Goal: Task Accomplishment & Management: Use online tool/utility

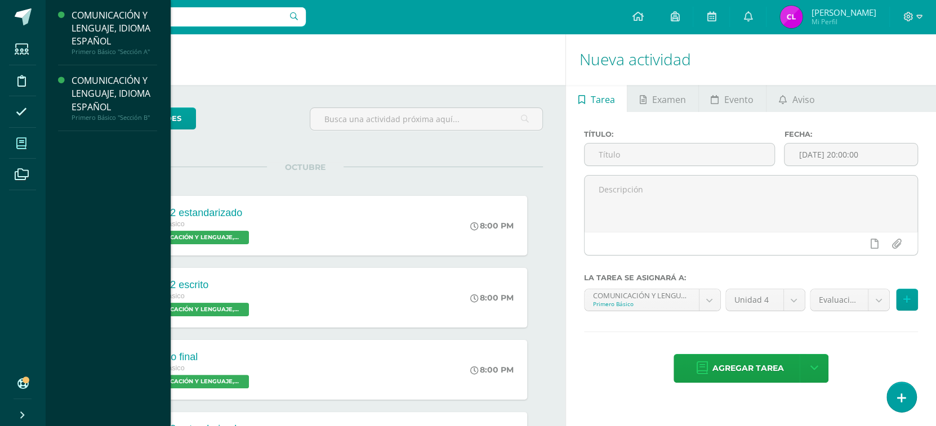
click at [24, 145] on icon at bounding box center [21, 143] width 10 height 11
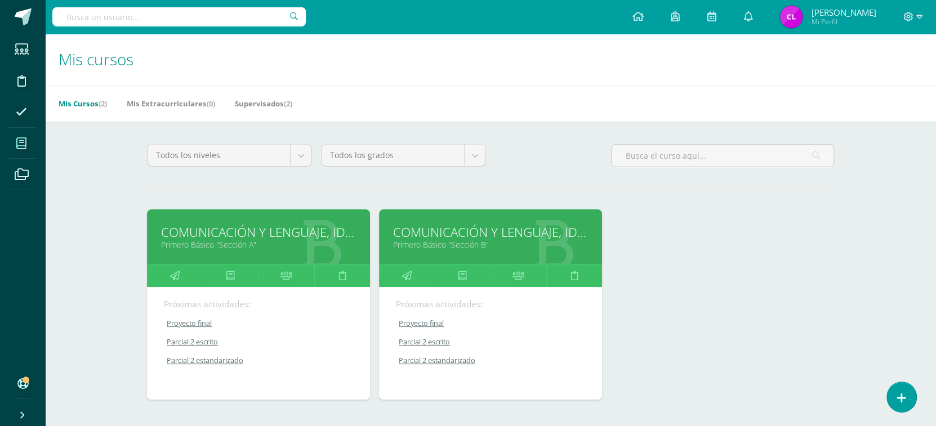
click at [23, 141] on icon at bounding box center [21, 143] width 10 height 11
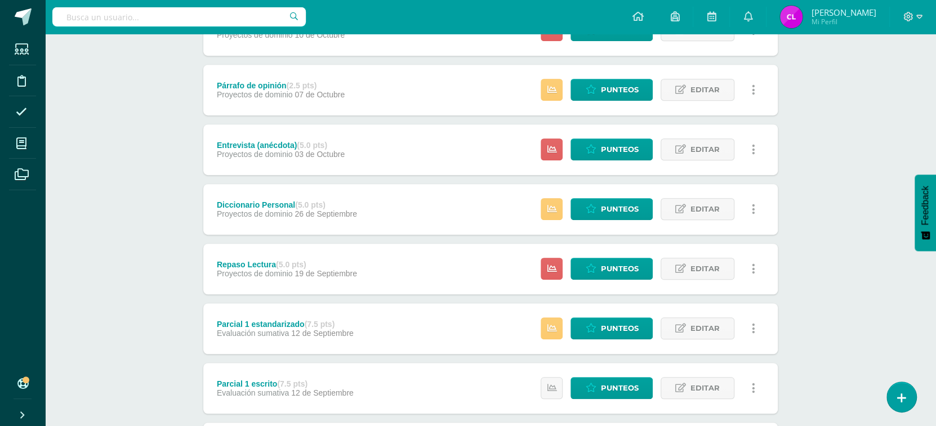
scroll to position [358, 0]
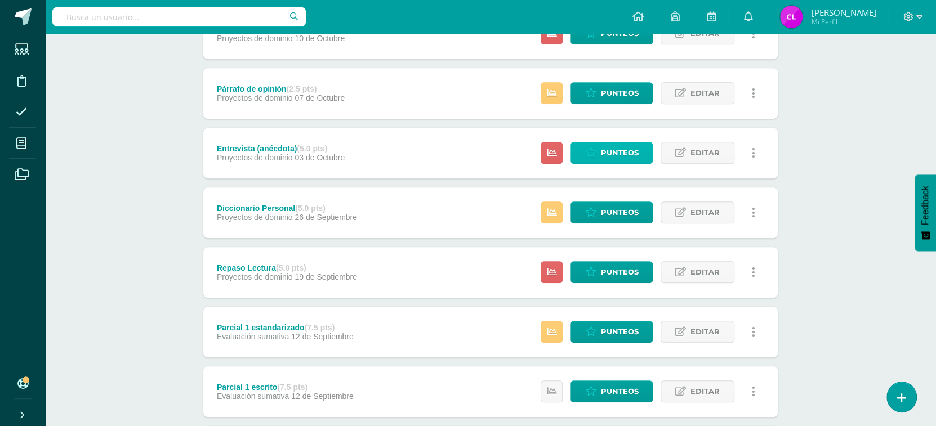
click at [623, 147] on span "Punteos" at bounding box center [619, 152] width 38 height 21
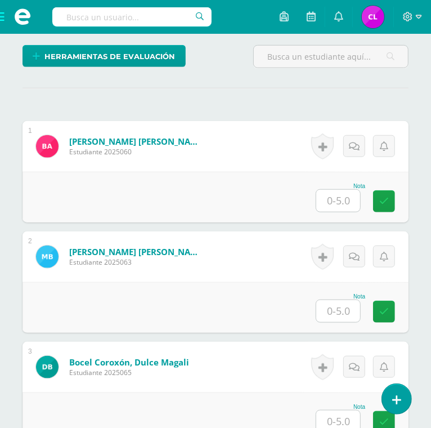
scroll to position [309, 0]
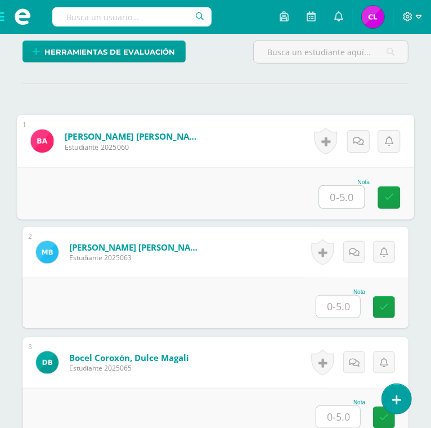
click at [341, 194] on input "text" at bounding box center [342, 197] width 45 height 23
type input "5"
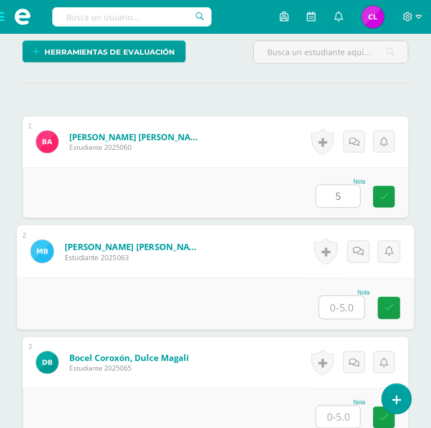
click at [342, 308] on input "text" at bounding box center [342, 307] width 45 height 23
type input "5"
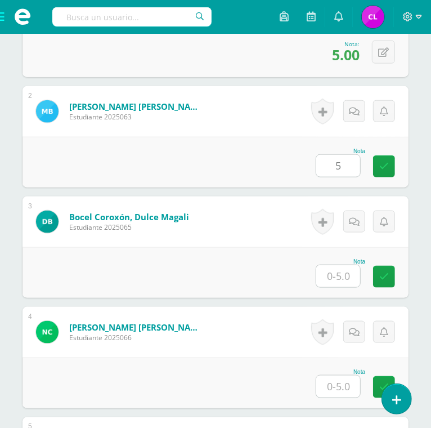
scroll to position [450, 0]
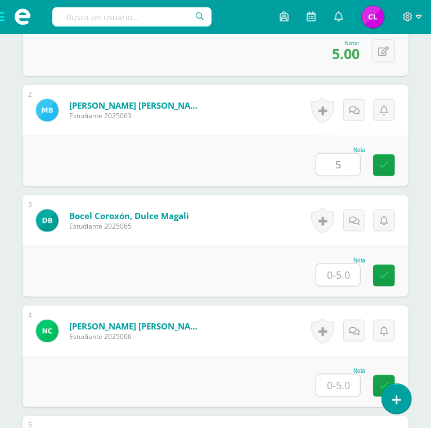
click at [339, 271] on input "text" at bounding box center [338, 275] width 44 height 22
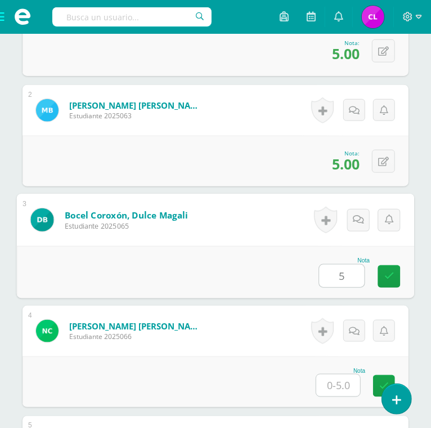
type input "5"
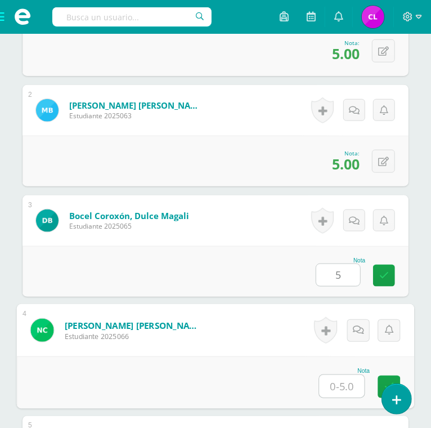
click at [336, 379] on input "text" at bounding box center [342, 386] width 45 height 23
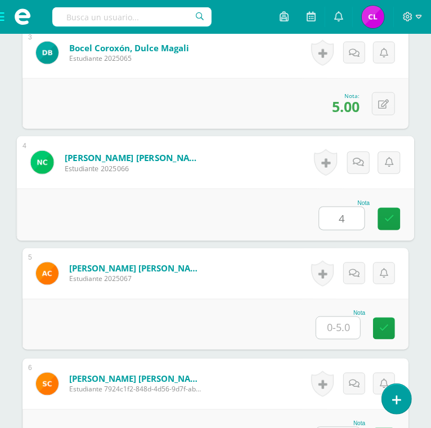
scroll to position [642, 0]
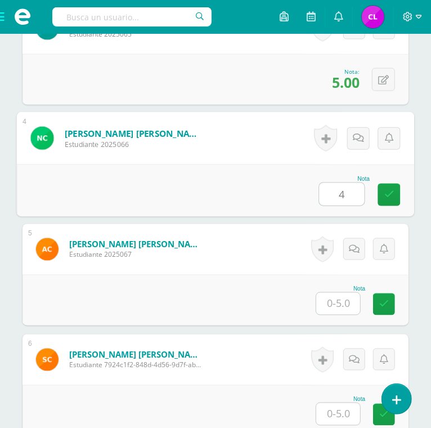
type input "4"
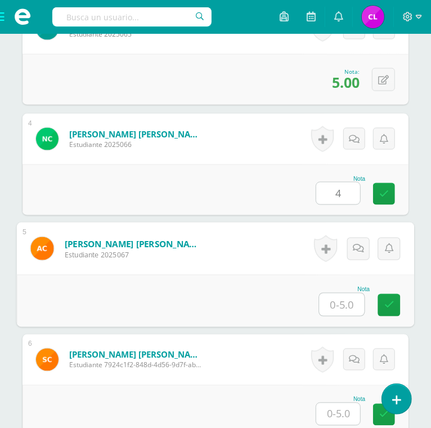
click at [343, 307] on input "text" at bounding box center [342, 304] width 45 height 23
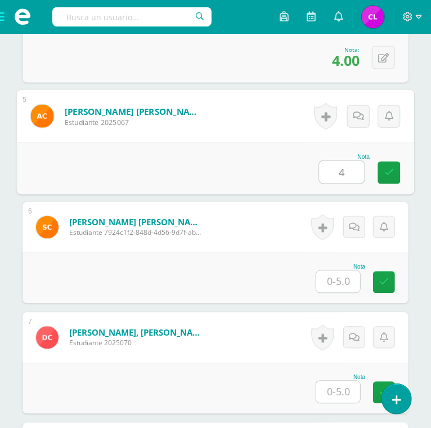
scroll to position [774, 0]
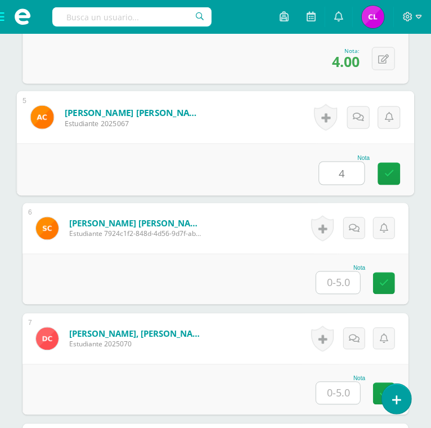
type input "4"
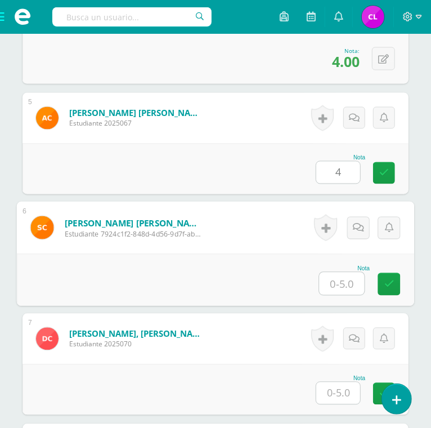
click at [337, 280] on input "text" at bounding box center [342, 283] width 45 height 23
type input "5"
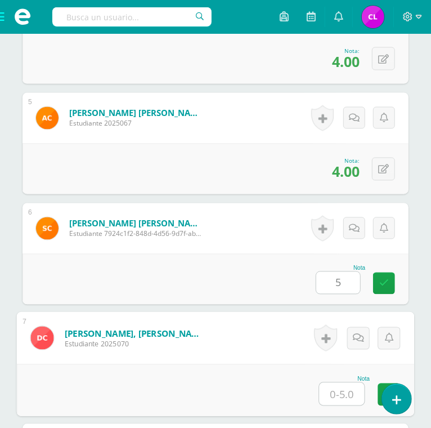
click at [336, 394] on input "text" at bounding box center [342, 394] width 45 height 23
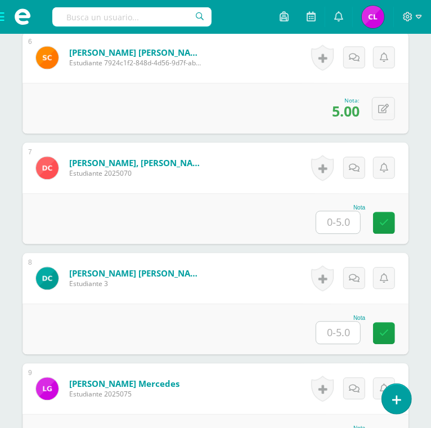
scroll to position [945, 0]
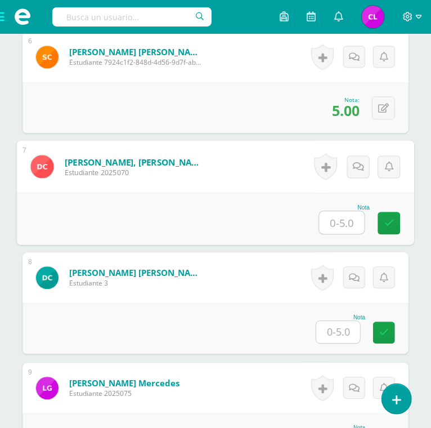
click at [348, 223] on input "text" at bounding box center [342, 222] width 45 height 23
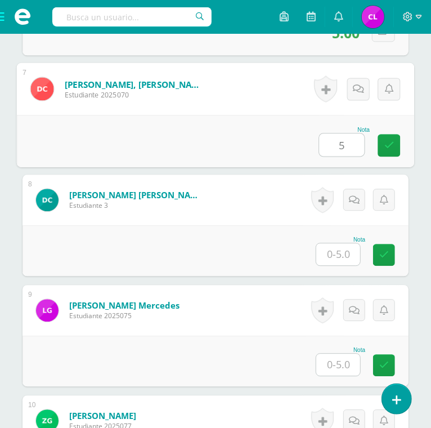
scroll to position [1024, 0]
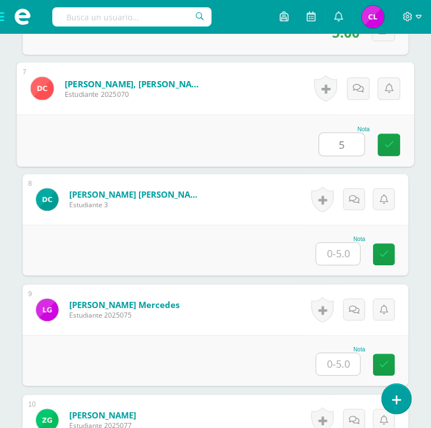
type input "5"
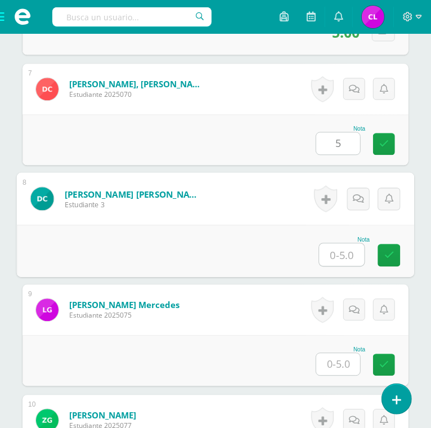
click at [330, 251] on input "text" at bounding box center [342, 254] width 45 height 23
click at [343, 253] on input "text" at bounding box center [342, 254] width 45 height 23
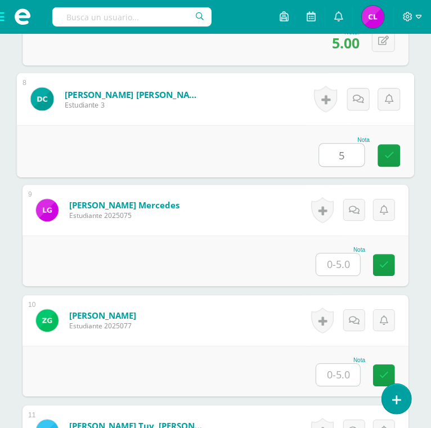
scroll to position [1128, 0]
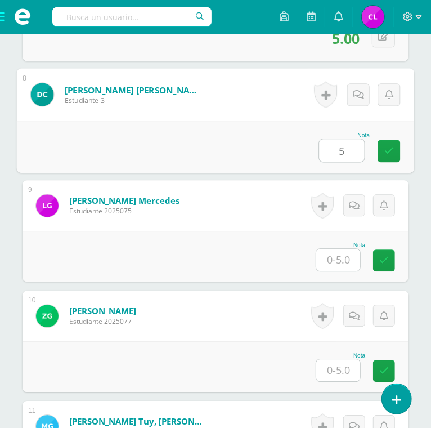
type input "5"
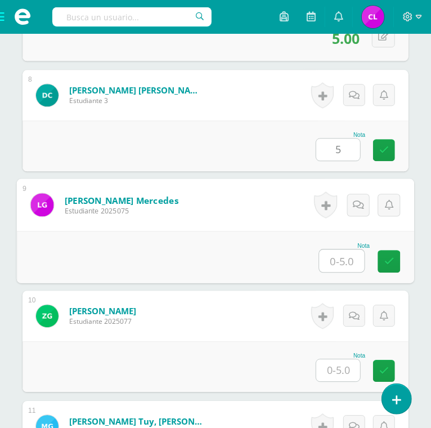
click at [342, 254] on input "text" at bounding box center [342, 260] width 45 height 23
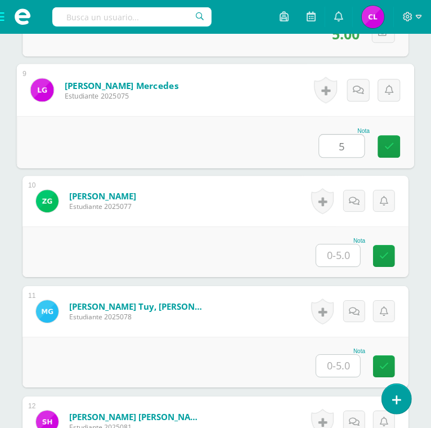
scroll to position [1243, 0]
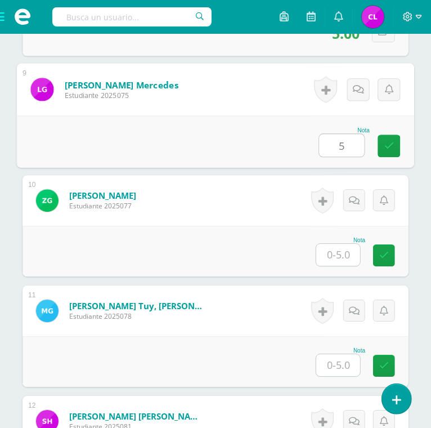
type input "5"
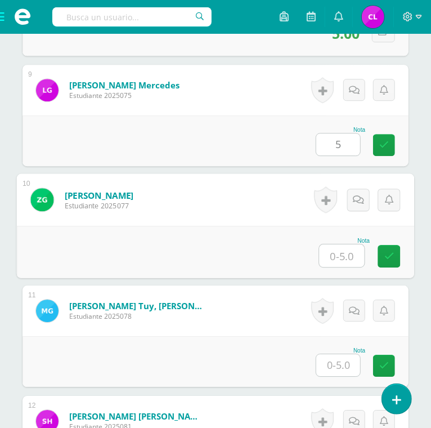
click at [342, 254] on input "text" at bounding box center [342, 255] width 45 height 23
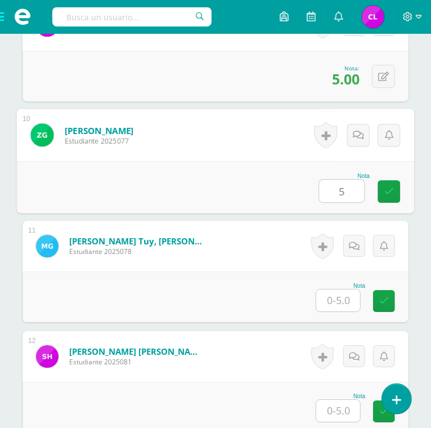
scroll to position [1308, 0]
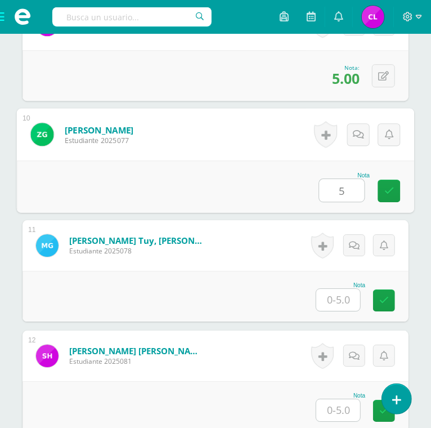
type input "5"
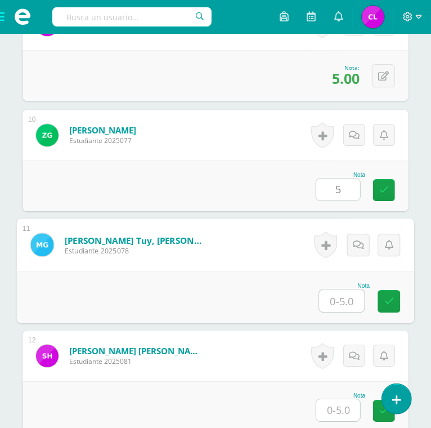
click at [339, 296] on input "text" at bounding box center [342, 300] width 45 height 23
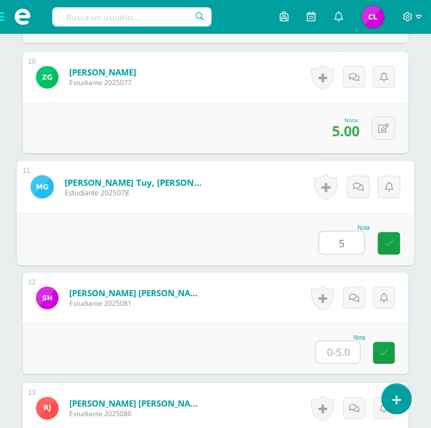
type input "5"
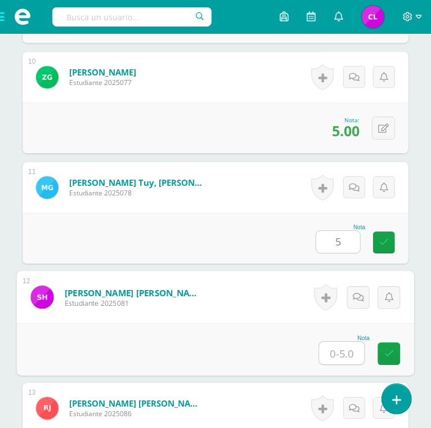
click at [339, 356] on input "text" at bounding box center [342, 353] width 45 height 23
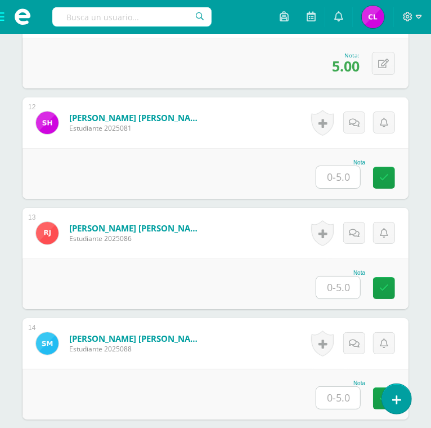
scroll to position [1542, 0]
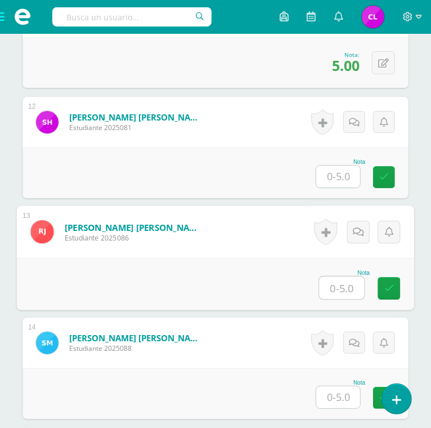
click at [342, 287] on input "text" at bounding box center [342, 287] width 45 height 23
type input "4"
click at [332, 392] on input "text" at bounding box center [338, 397] width 44 height 22
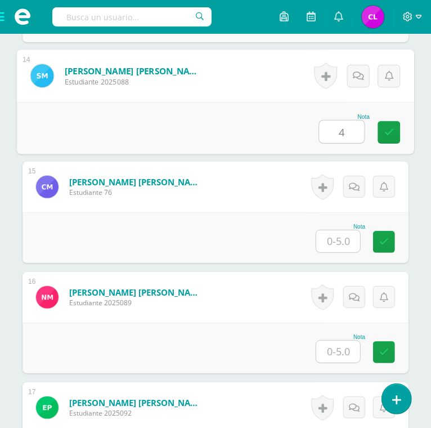
scroll to position [1829, 0]
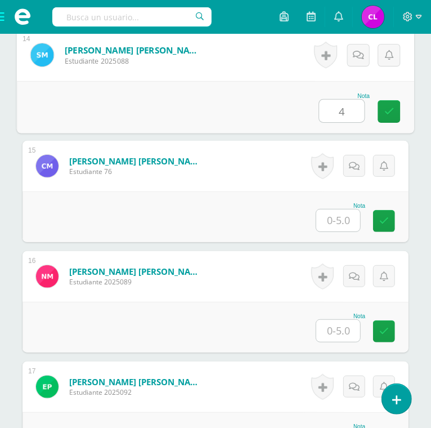
type input "4"
click at [343, 222] on input "text" at bounding box center [338, 220] width 44 height 22
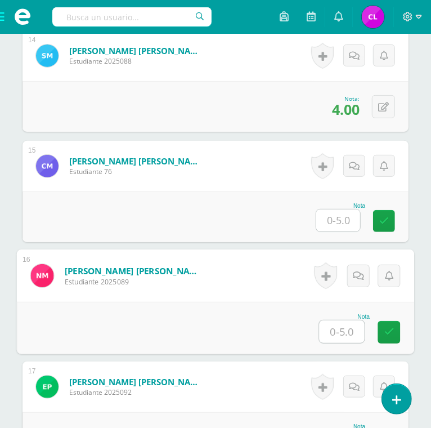
click at [341, 329] on input "text" at bounding box center [342, 331] width 45 height 23
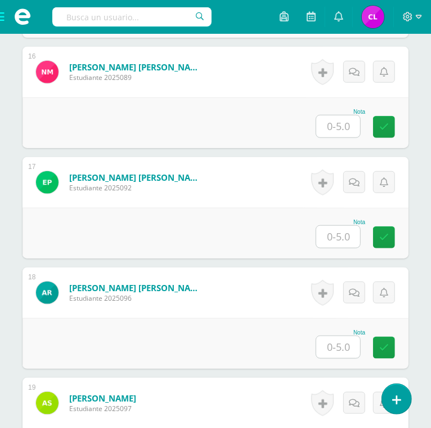
scroll to position [2027, 0]
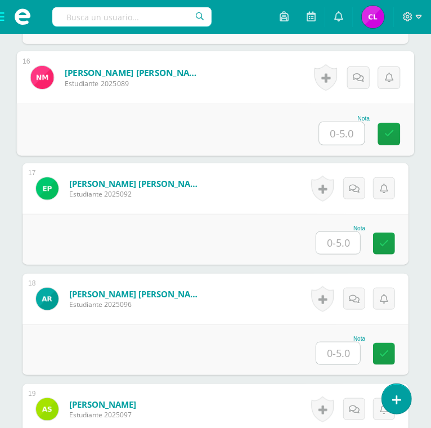
click at [339, 133] on input "text" at bounding box center [342, 133] width 45 height 23
type input "5"
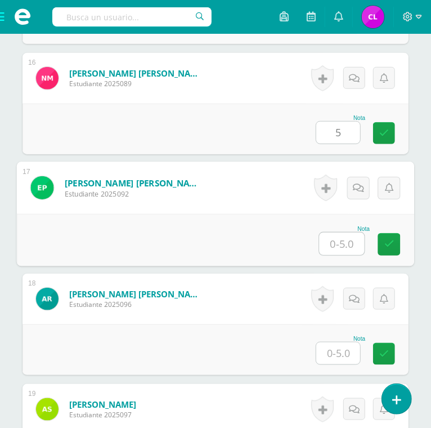
click at [328, 240] on input "text" at bounding box center [342, 244] width 45 height 23
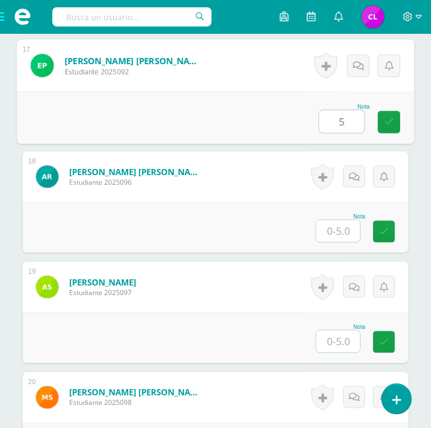
scroll to position [2153, 0]
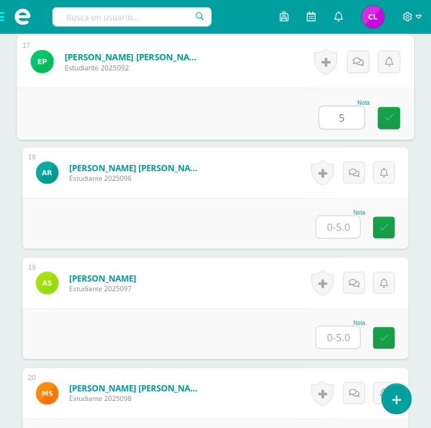
type input "5"
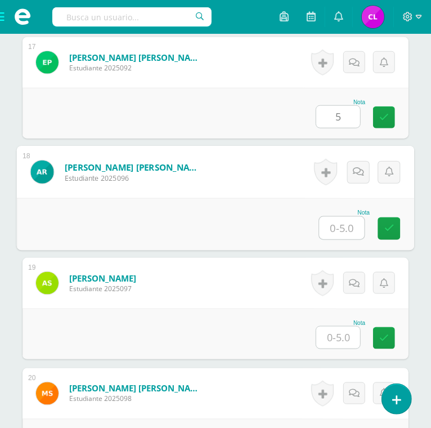
click at [339, 226] on input "text" at bounding box center [342, 228] width 45 height 23
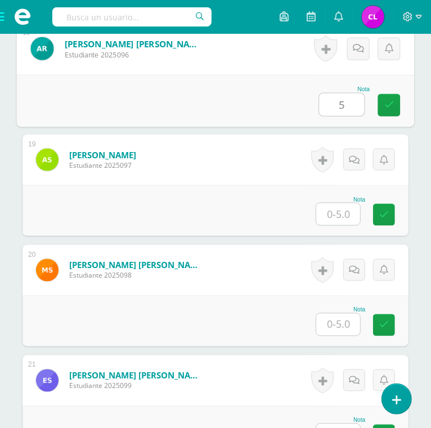
scroll to position [2298, 0]
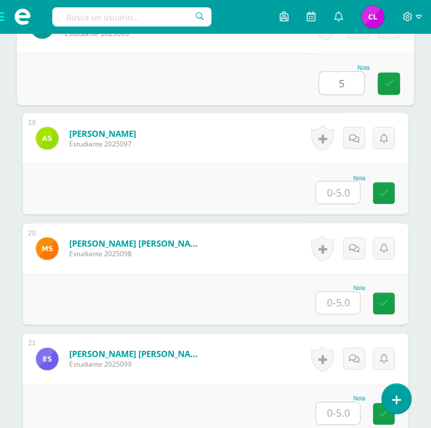
type input "5"
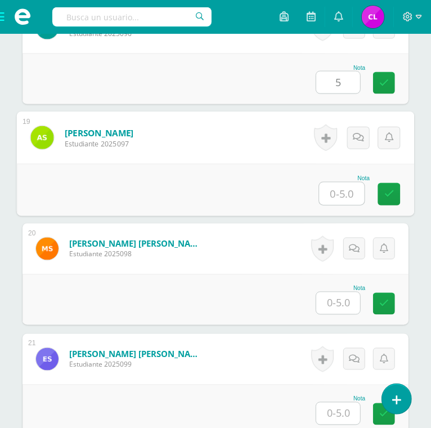
click at [339, 193] on input "text" at bounding box center [342, 193] width 45 height 23
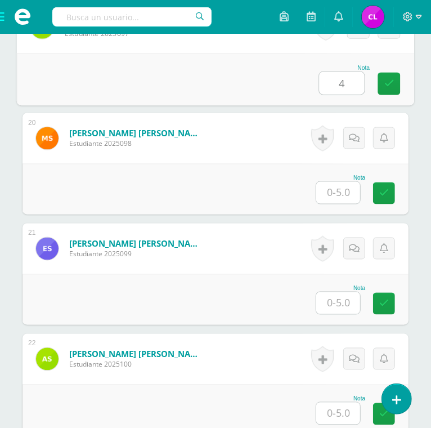
scroll to position [2408, 0]
type input "4"
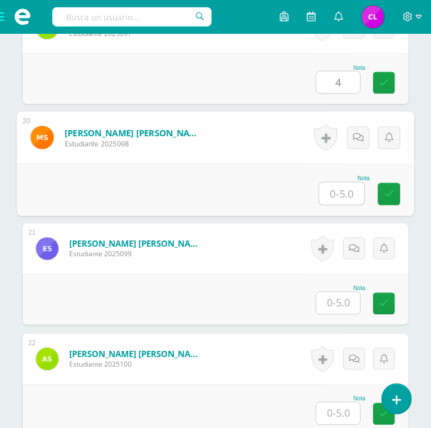
click at [339, 193] on input "text" at bounding box center [342, 193] width 45 height 23
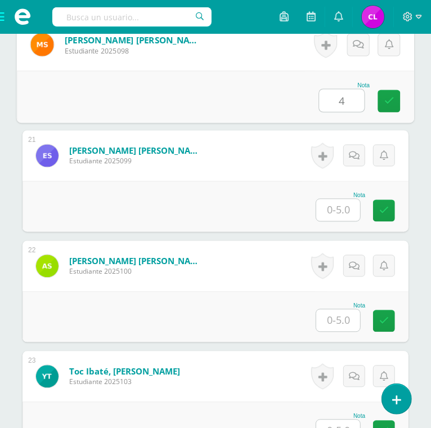
scroll to position [2506, 0]
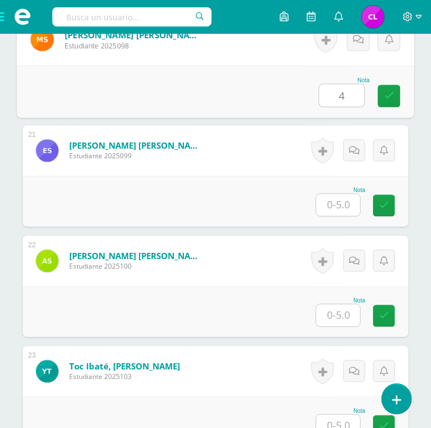
type input "4"
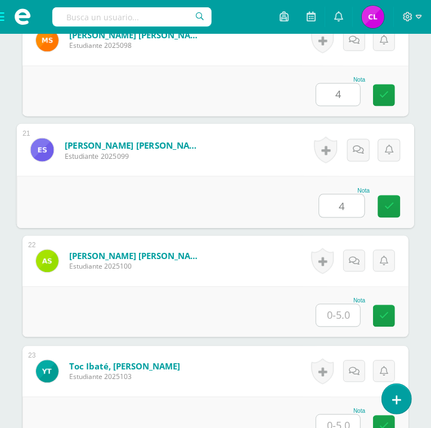
click at [339, 196] on input "4" at bounding box center [342, 206] width 45 height 23
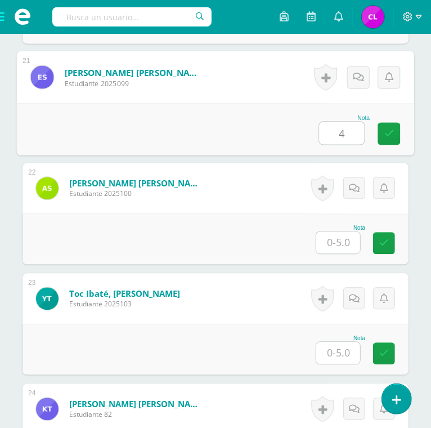
scroll to position [2580, 0]
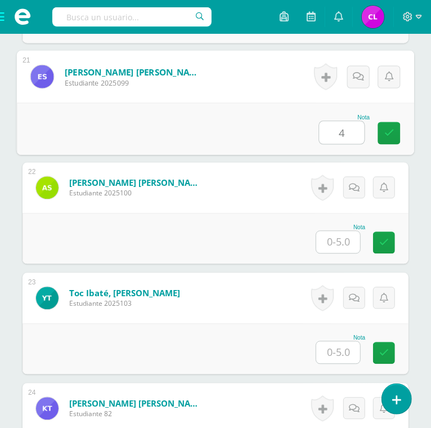
type input "4"
click at [339, 234] on input "4" at bounding box center [338, 242] width 44 height 22
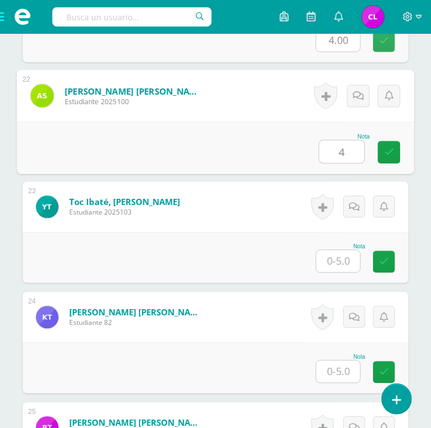
scroll to position [2673, 0]
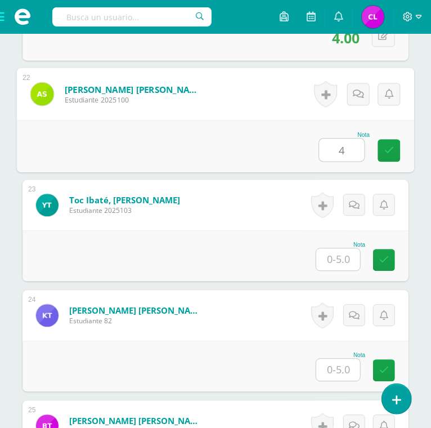
type input "4"
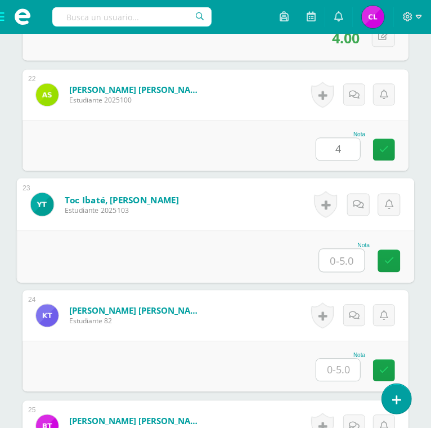
click at [336, 253] on input "text" at bounding box center [342, 260] width 45 height 23
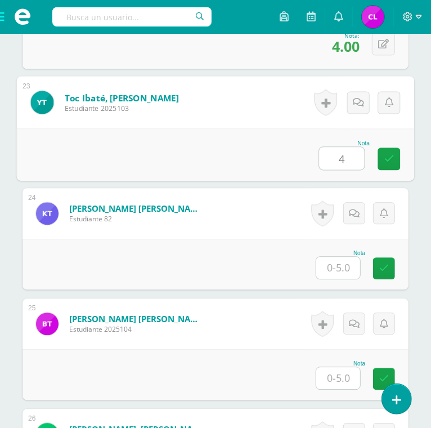
scroll to position [2777, 0]
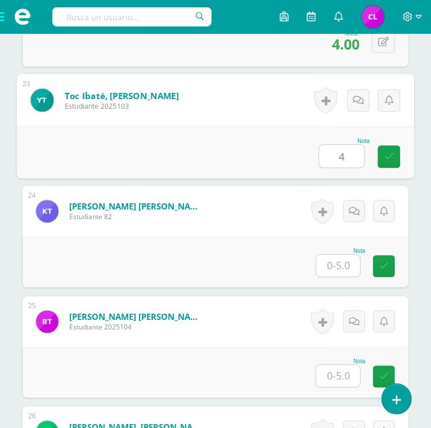
type input "4"
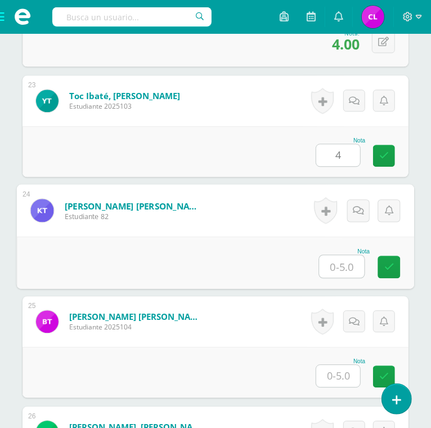
click at [339, 258] on input "text" at bounding box center [342, 266] width 45 height 23
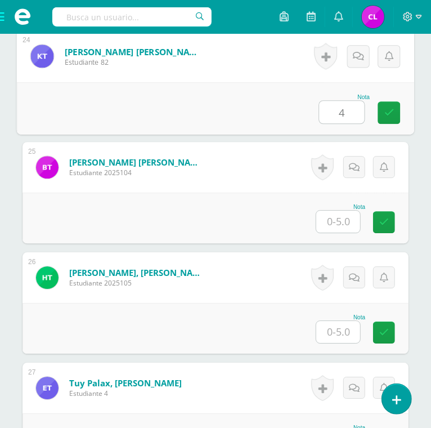
scroll to position [2933, 0]
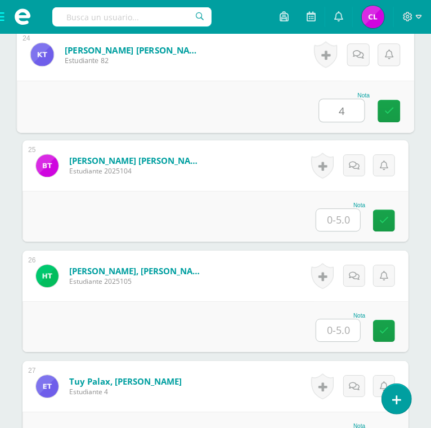
type input "4"
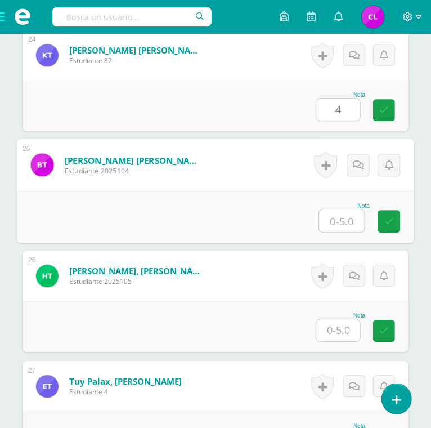
click at [341, 222] on input "text" at bounding box center [342, 220] width 45 height 23
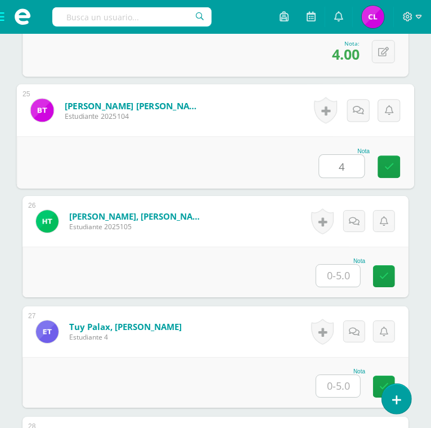
type input "4"
click at [341, 269] on input "text" at bounding box center [338, 276] width 44 height 22
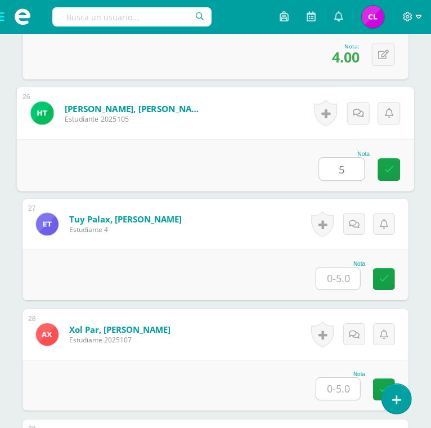
scroll to position [3096, 0]
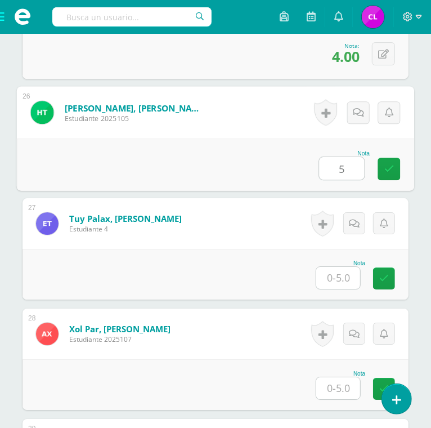
type input "5"
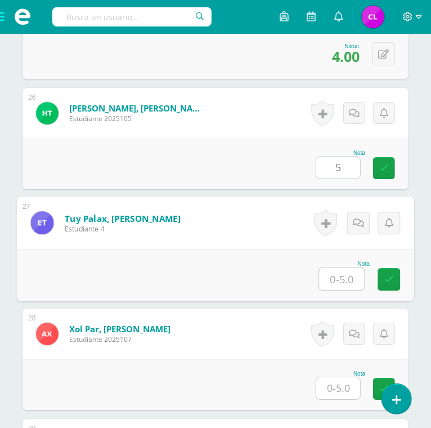
click at [341, 278] on input "text" at bounding box center [342, 278] width 45 height 23
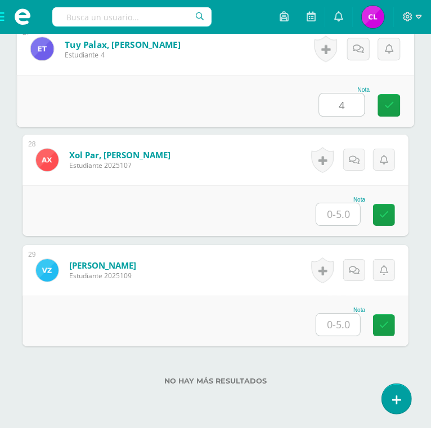
scroll to position [3290, 0]
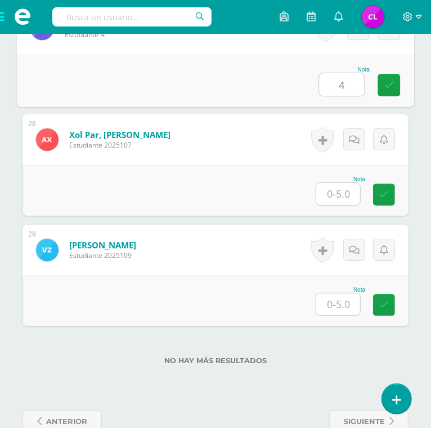
type input "4"
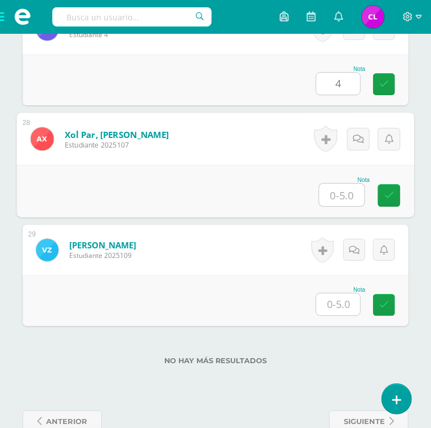
click at [338, 195] on input "text" at bounding box center [342, 195] width 45 height 23
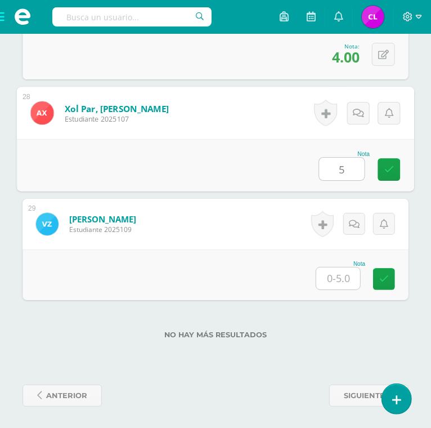
type input "5"
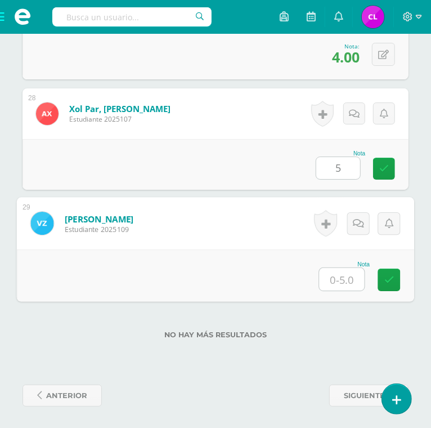
click at [338, 280] on input "text" at bounding box center [342, 279] width 45 height 23
type input "4"
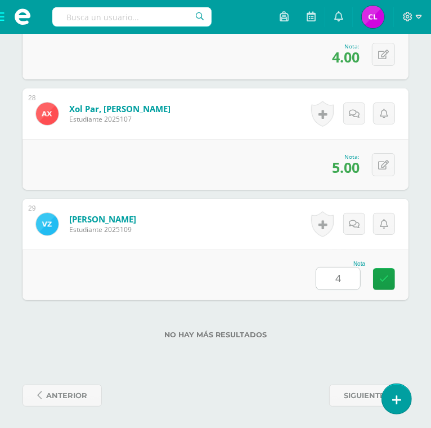
click at [249, 279] on div "Nota 4" at bounding box center [216, 274] width 386 height 51
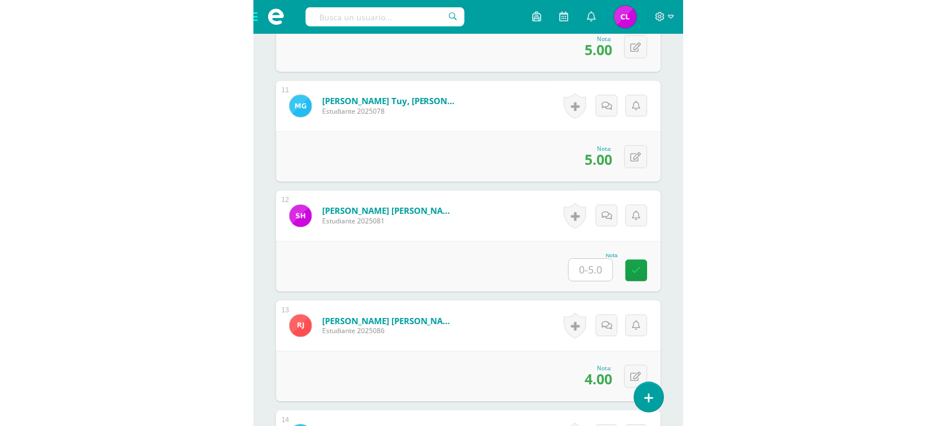
scroll to position [1442, 0]
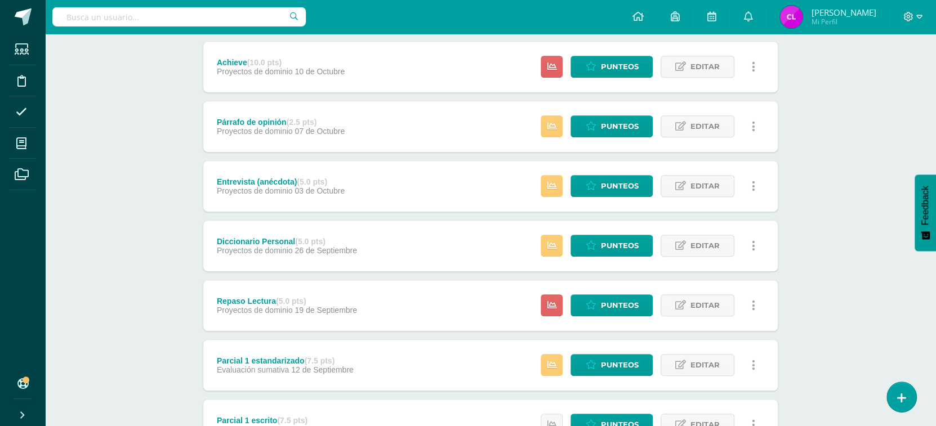
scroll to position [335, 0]
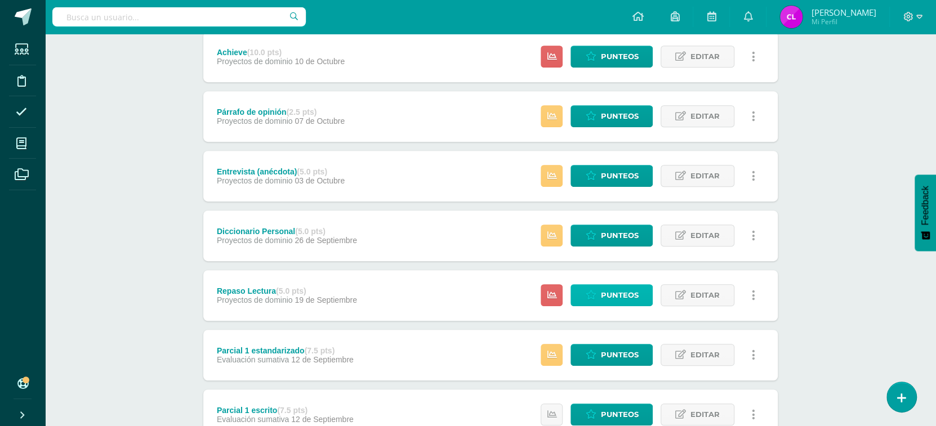
click at [610, 295] on span "Punteos" at bounding box center [619, 295] width 38 height 21
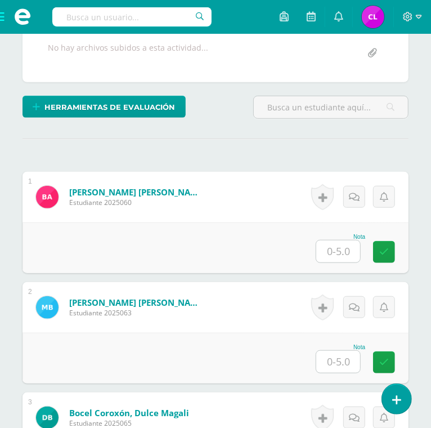
scroll to position [254, 0]
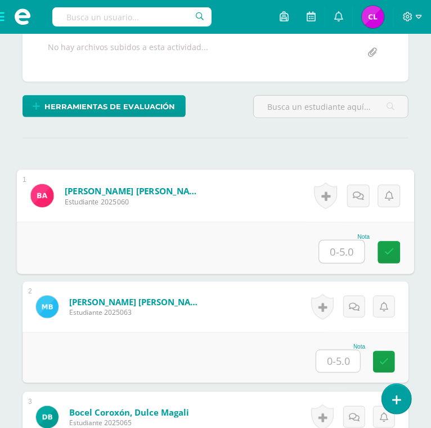
click at [342, 251] on input "text" at bounding box center [342, 251] width 45 height 23
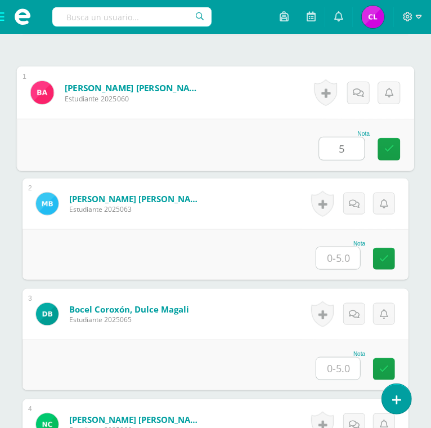
scroll to position [357, 0]
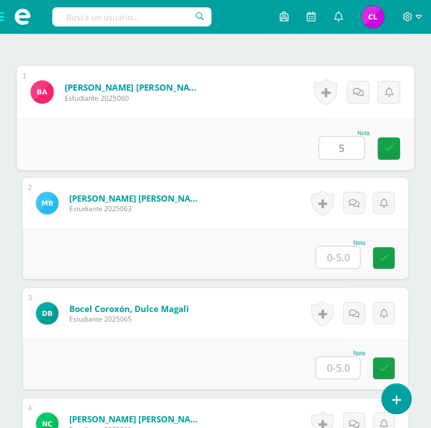
type input "5"
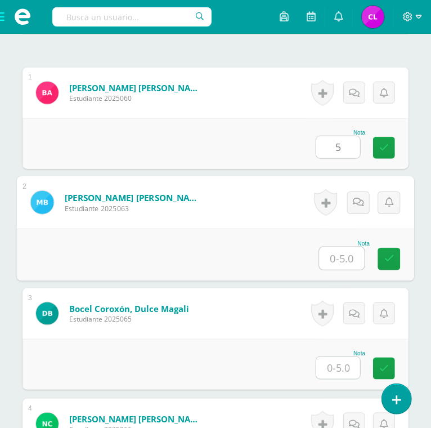
click at [342, 251] on input "text" at bounding box center [342, 258] width 45 height 23
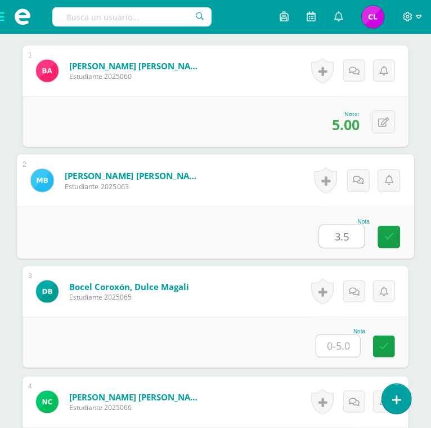
scroll to position [380, 0]
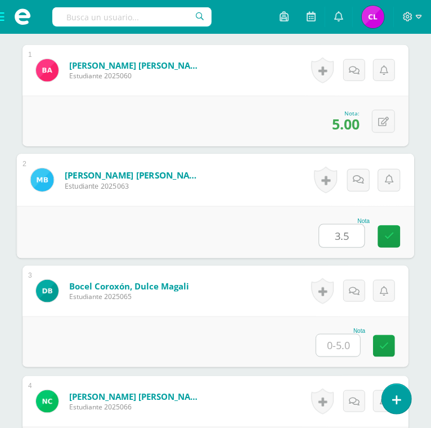
type input "3.5"
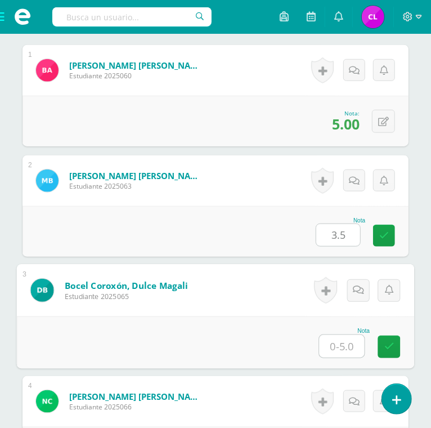
click at [348, 345] on input "text" at bounding box center [342, 346] width 45 height 23
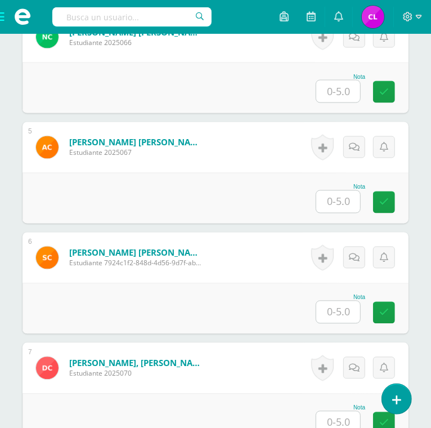
scroll to position [655, 0]
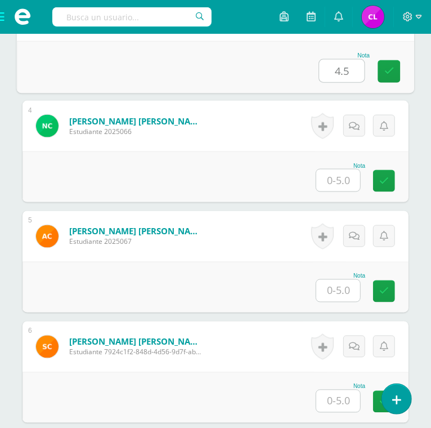
type input "4.5"
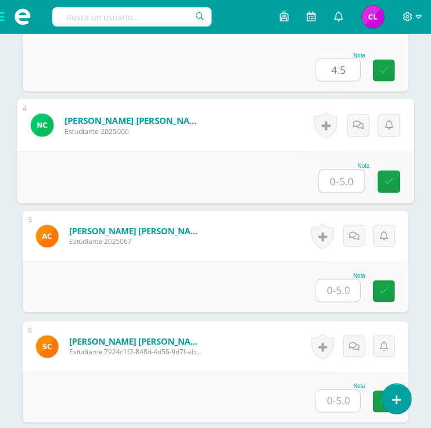
click at [343, 184] on input "text" at bounding box center [342, 181] width 45 height 23
type input "3"
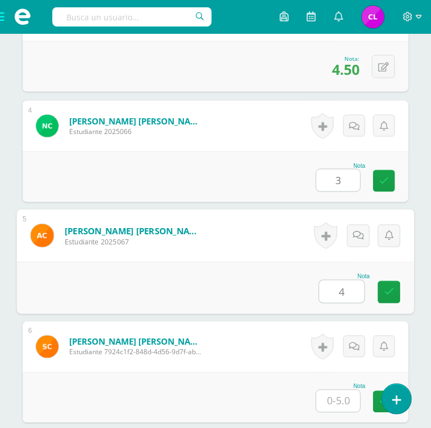
click at [343, 287] on input "4" at bounding box center [342, 291] width 45 height 23
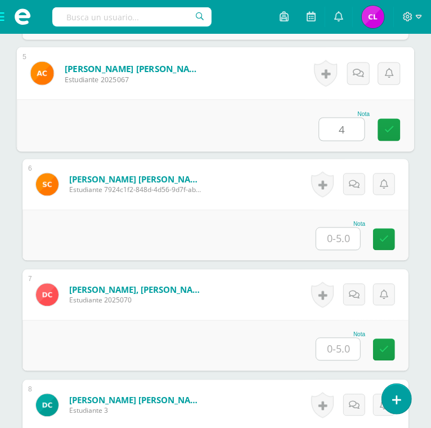
scroll to position [818, 0]
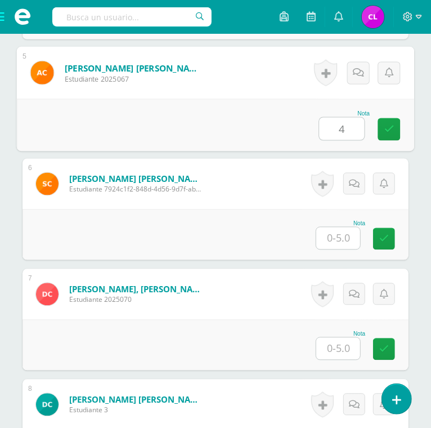
type input "4"
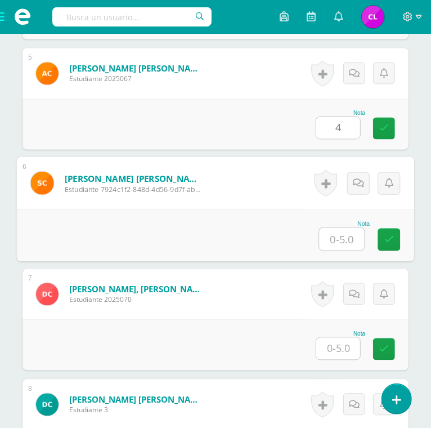
click at [343, 235] on input "text" at bounding box center [342, 239] width 45 height 23
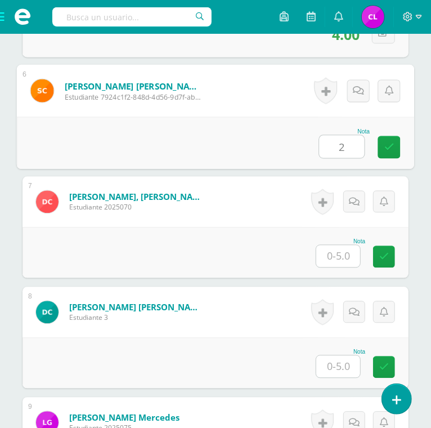
scroll to position [917, 0]
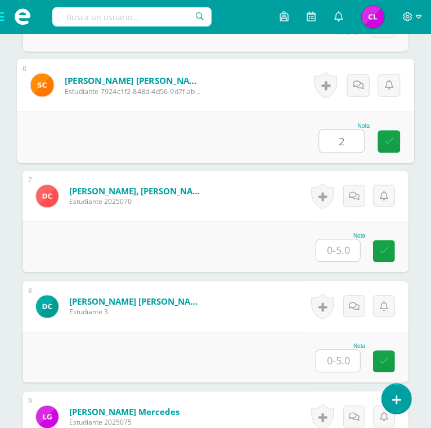
type input "2"
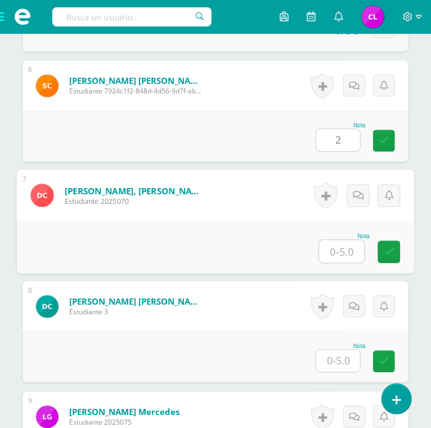
click at [343, 249] on input "text" at bounding box center [342, 251] width 45 height 23
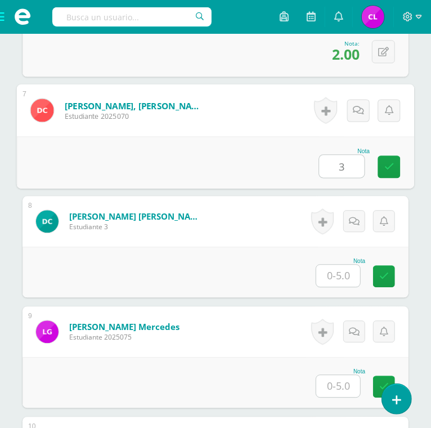
scroll to position [1009, 0]
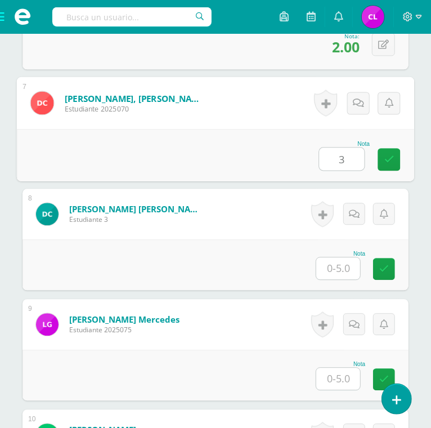
type input "3"
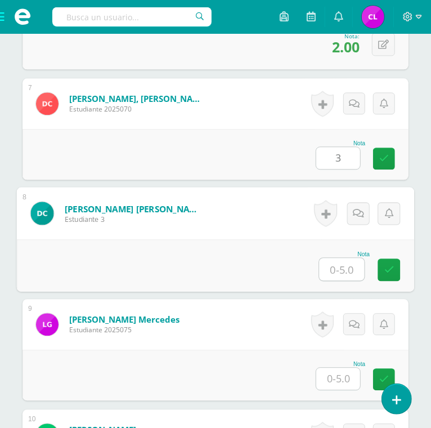
click at [339, 269] on input "text" at bounding box center [342, 269] width 45 height 23
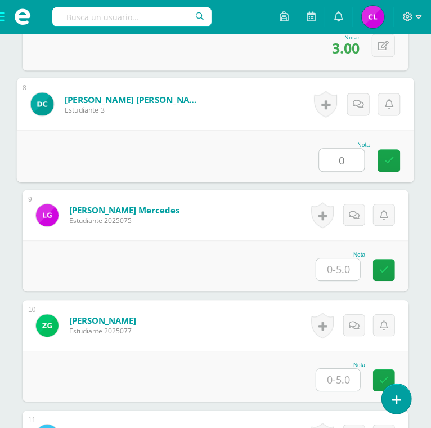
scroll to position [1122, 0]
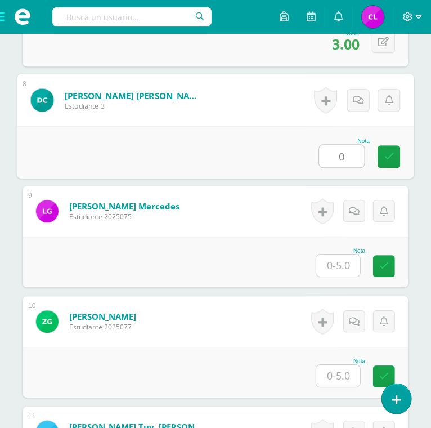
type input "0"
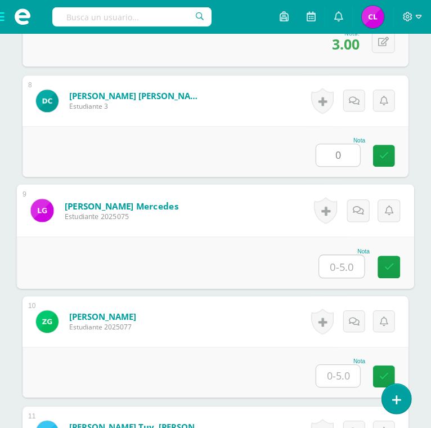
click at [340, 261] on input "text" at bounding box center [342, 266] width 45 height 23
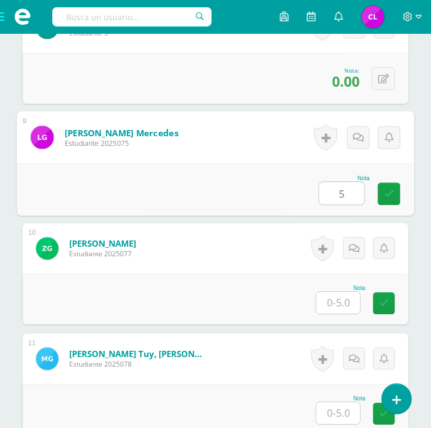
type input "5"
click at [336, 301] on input "text" at bounding box center [338, 303] width 44 height 22
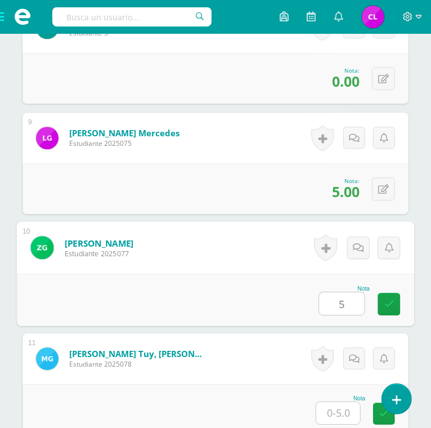
type input "5"
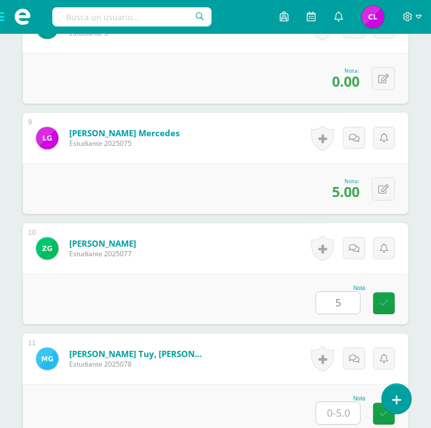
click at [342, 194] on span "5.00" at bounding box center [346, 191] width 28 height 19
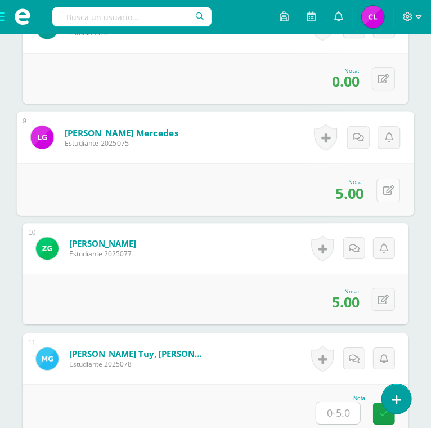
click at [382, 189] on button at bounding box center [389, 190] width 24 height 24
type input "0"
click at [363, 193] on icon at bounding box center [359, 194] width 10 height 10
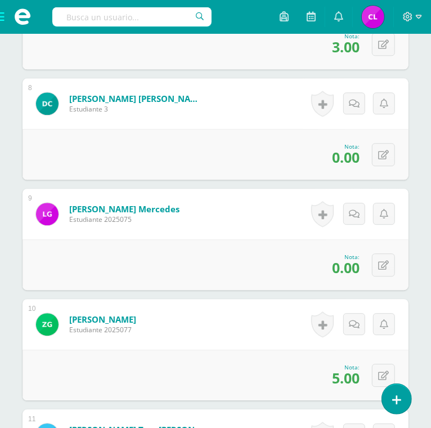
scroll to position [1117, 0]
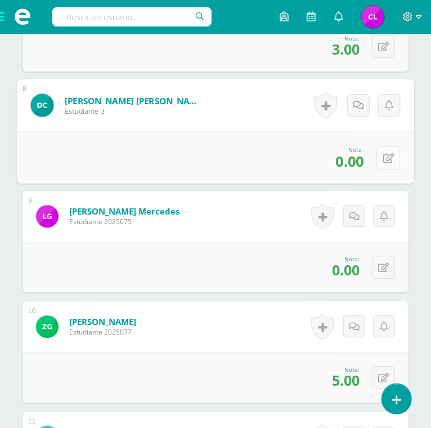
click at [382, 155] on button at bounding box center [389, 158] width 24 height 24
type input "3"
click at [356, 161] on icon at bounding box center [359, 162] width 10 height 10
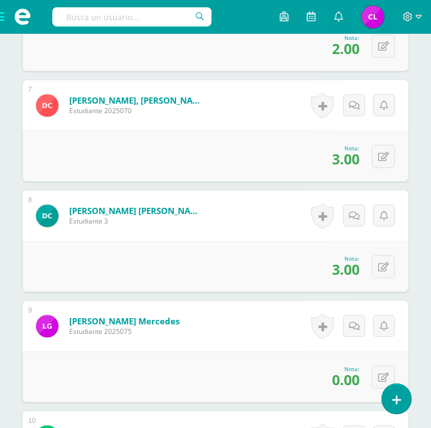
scroll to position [1007, 0]
click at [382, 153] on button at bounding box center [383, 156] width 23 height 23
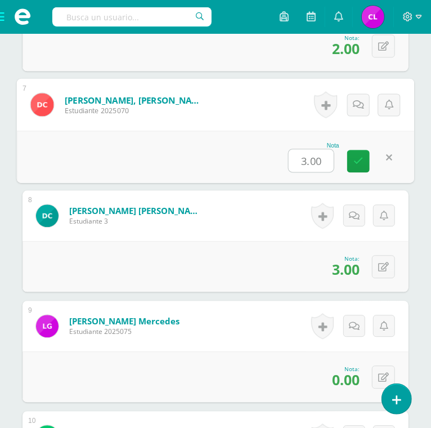
type input "5"
click at [361, 157] on icon at bounding box center [359, 161] width 10 height 10
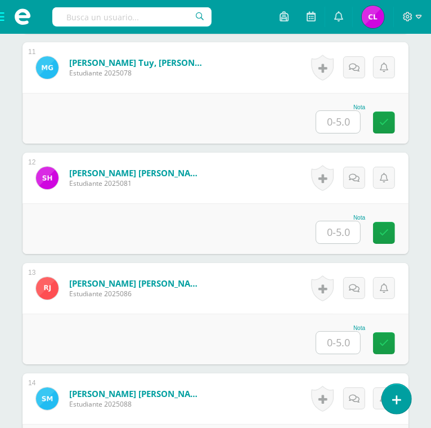
scroll to position [1498, 0]
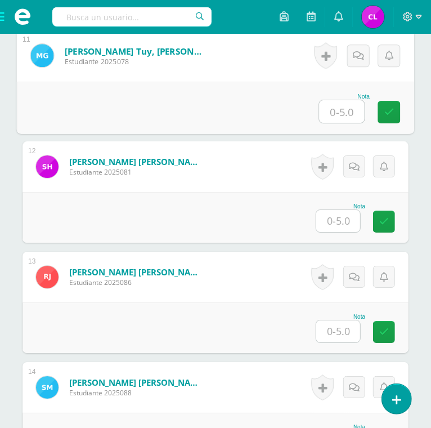
click at [336, 110] on input "text" at bounding box center [342, 111] width 45 height 23
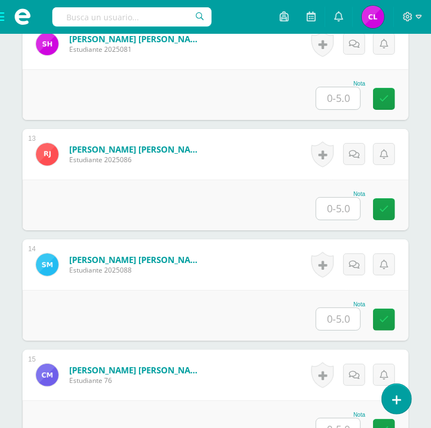
scroll to position [1635, 0]
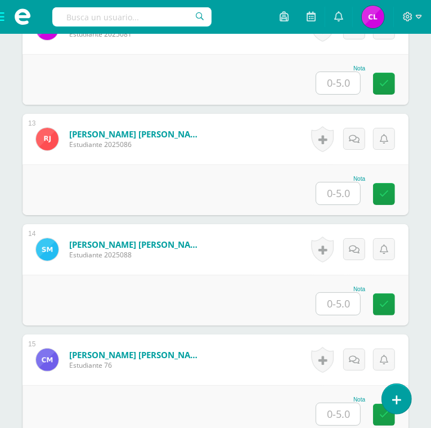
type input "5"
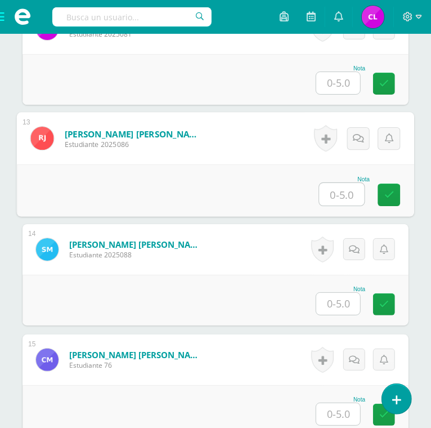
click at [350, 192] on input "text" at bounding box center [342, 194] width 45 height 23
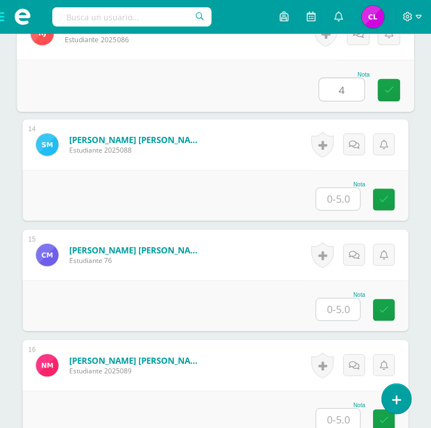
scroll to position [1759, 0]
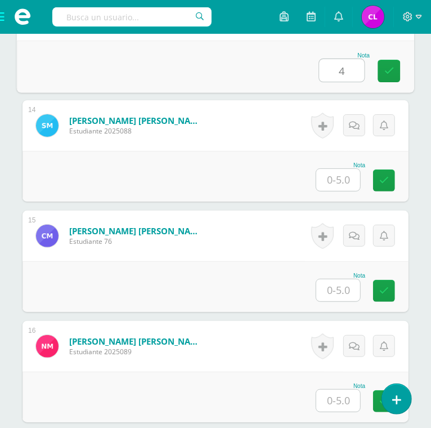
type input "4"
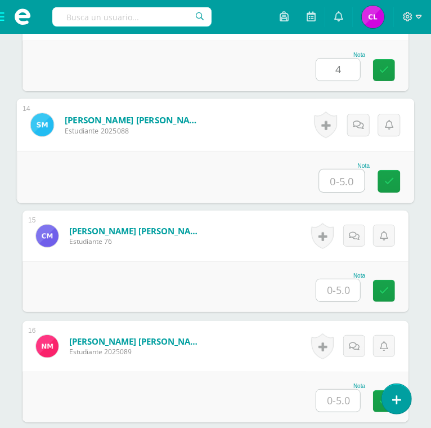
click at [343, 176] on input "text" at bounding box center [342, 180] width 45 height 23
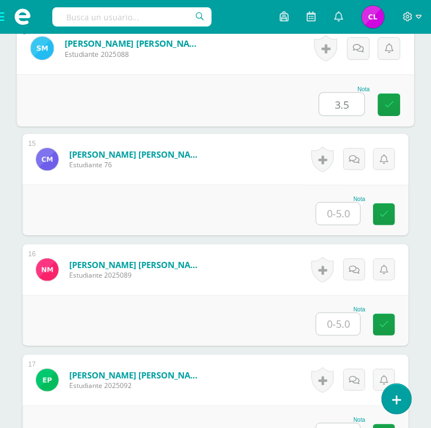
scroll to position [1843, 0]
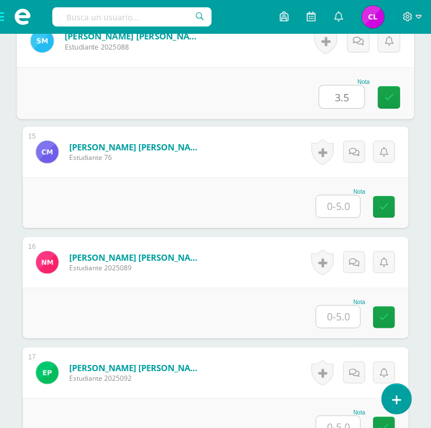
type input "3.5"
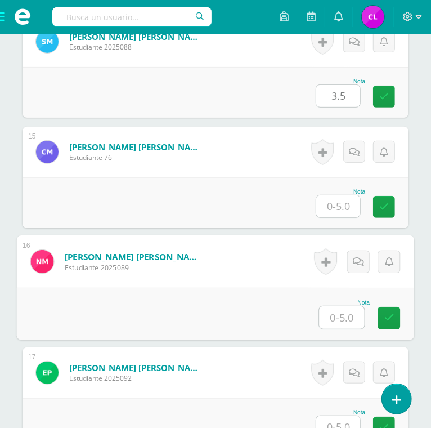
click at [334, 313] on input "text" at bounding box center [342, 317] width 45 height 23
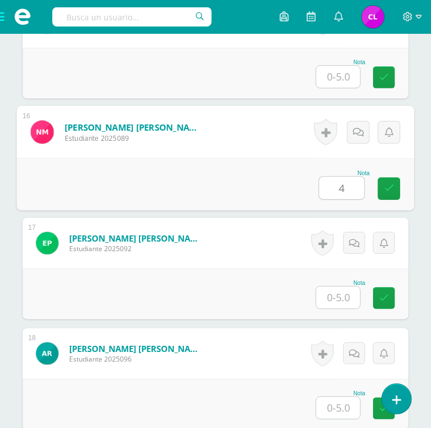
scroll to position [1974, 0]
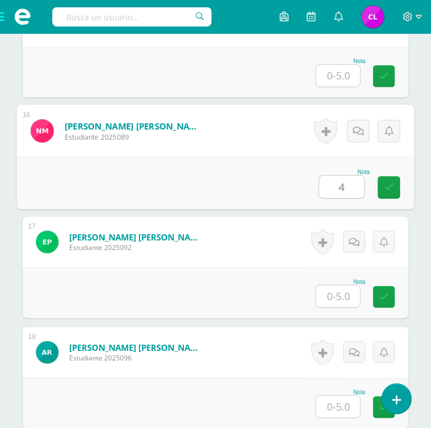
type input "4"
click at [336, 298] on input "text" at bounding box center [338, 296] width 44 height 22
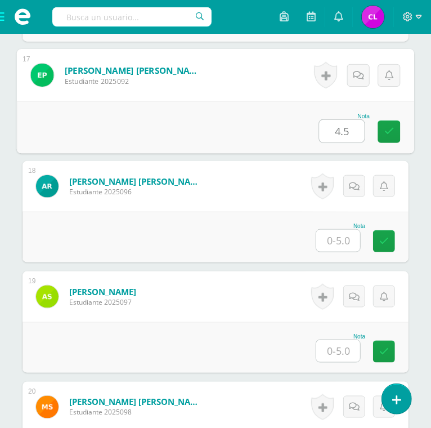
scroll to position [2142, 0]
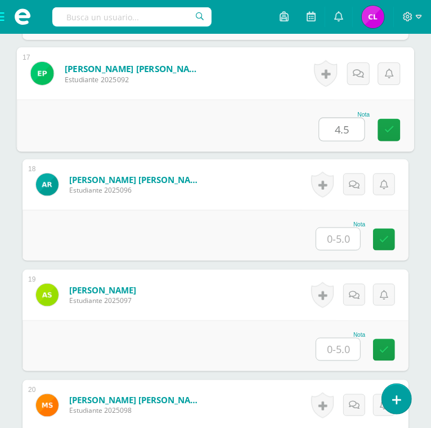
type input "4.5"
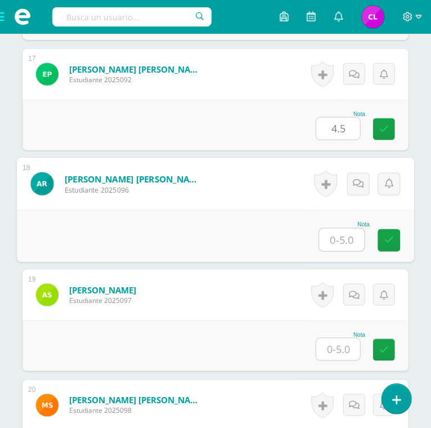
click at [335, 238] on input "text" at bounding box center [342, 240] width 45 height 23
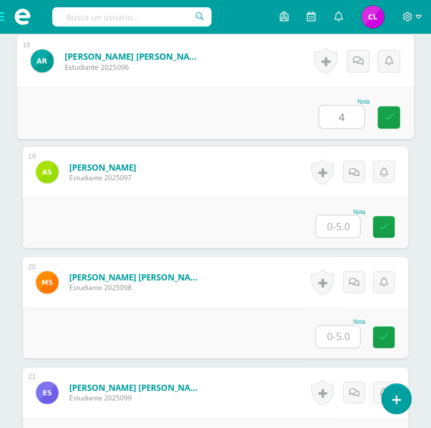
scroll to position [2266, 0]
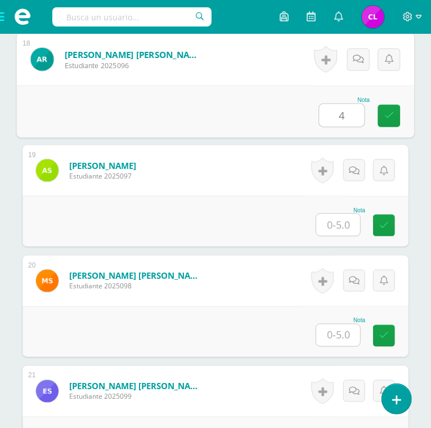
type input "4"
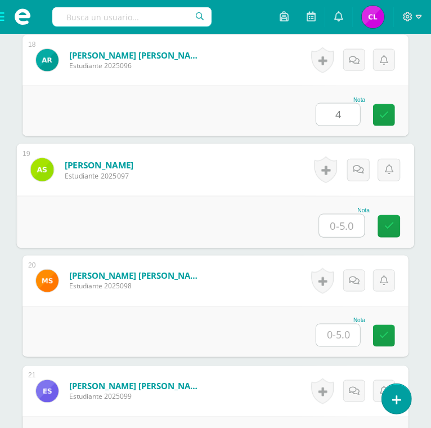
click at [339, 227] on input "text" at bounding box center [342, 225] width 45 height 23
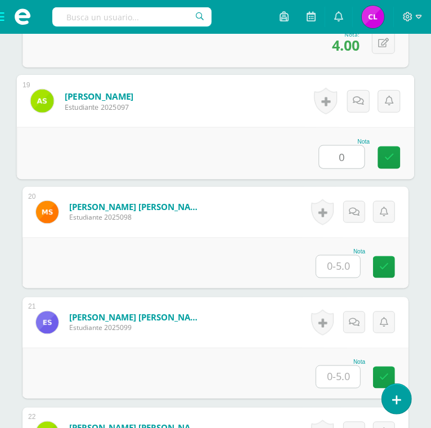
scroll to position [2337, 0]
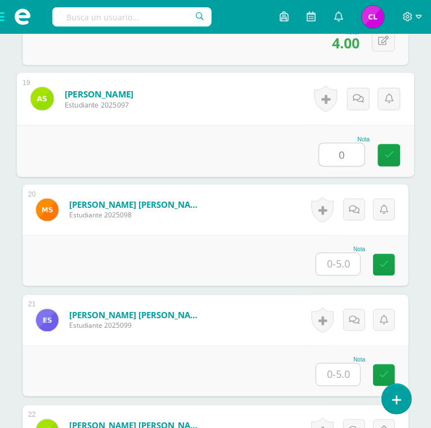
type input "0"
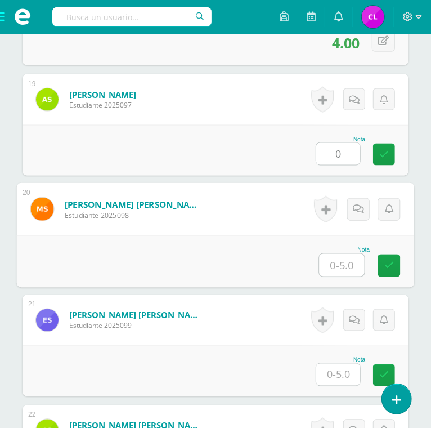
click at [341, 262] on input "text" at bounding box center [342, 265] width 45 height 23
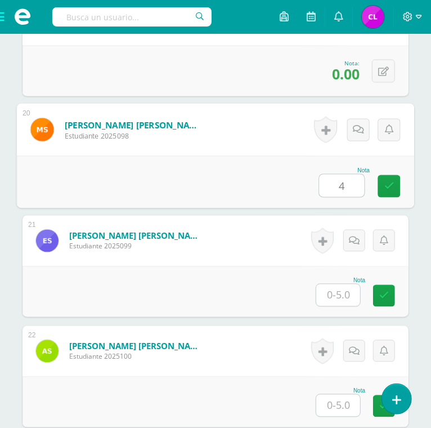
scroll to position [2417, 0]
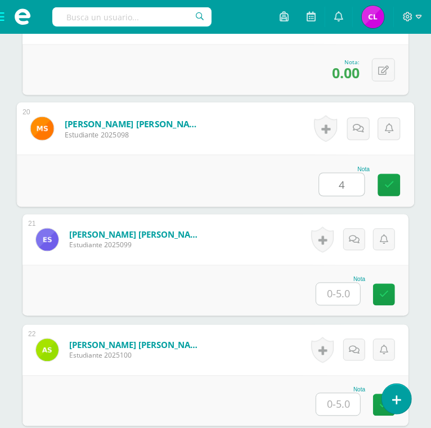
type input "4"
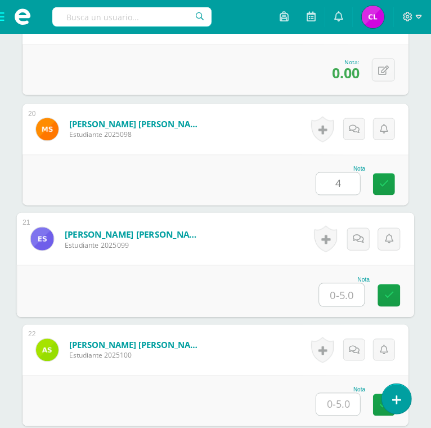
click at [341, 292] on input "text" at bounding box center [342, 295] width 45 height 23
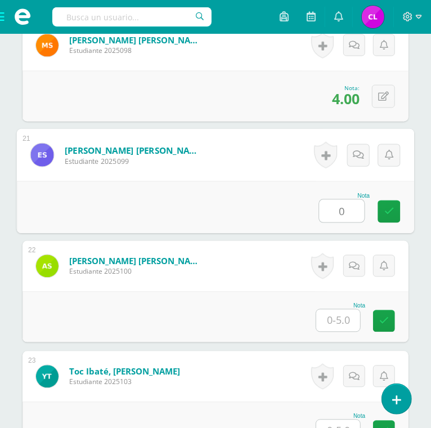
scroll to position [2505, 0]
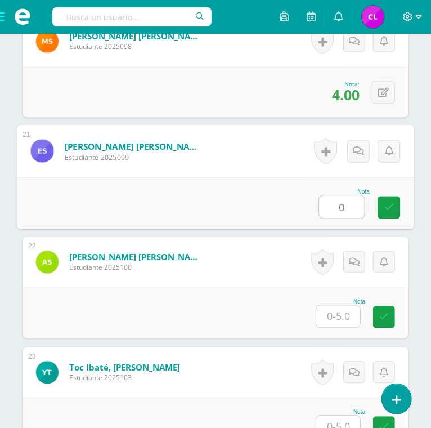
type input "0"
click at [341, 312] on input "text" at bounding box center [338, 317] width 44 height 22
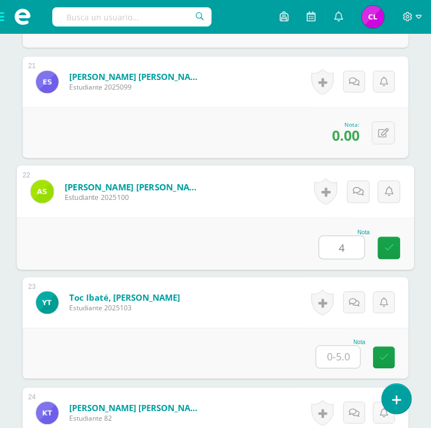
scroll to position [2613, 0]
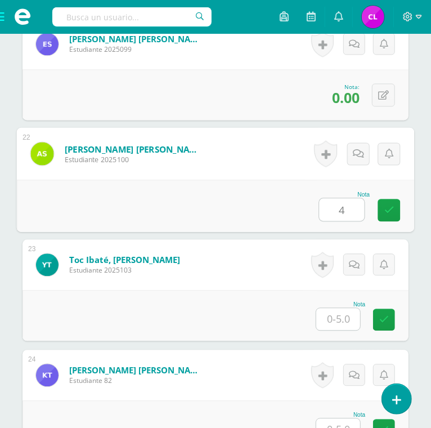
type input "4"
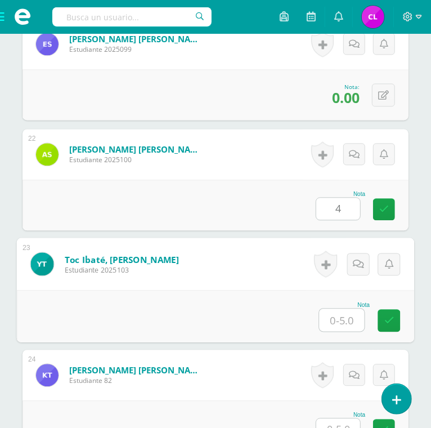
click at [341, 312] on input "text" at bounding box center [342, 320] width 45 height 23
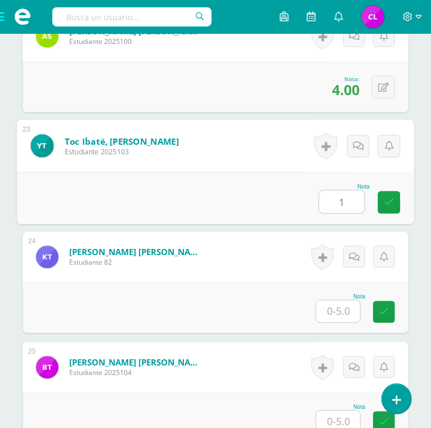
scroll to position [2739, 0]
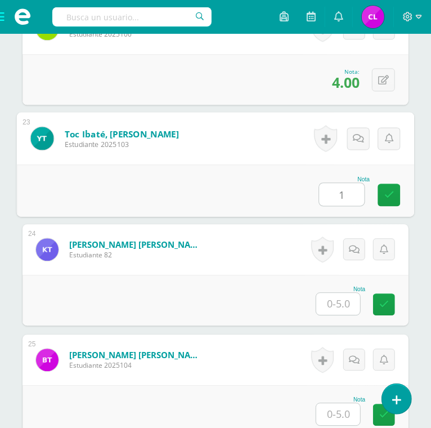
type input "1"
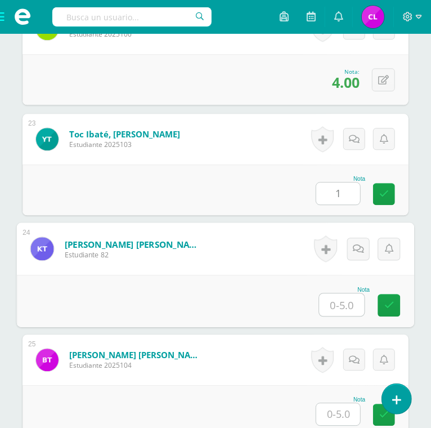
click at [338, 300] on input "text" at bounding box center [342, 304] width 45 height 23
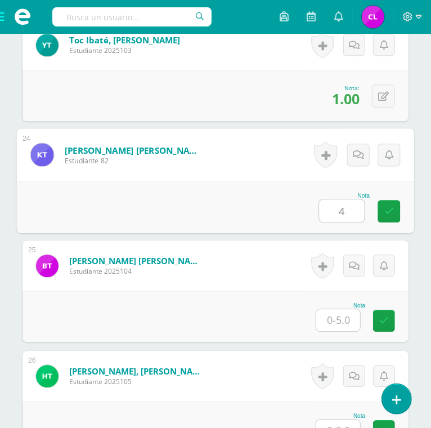
scroll to position [2839, 0]
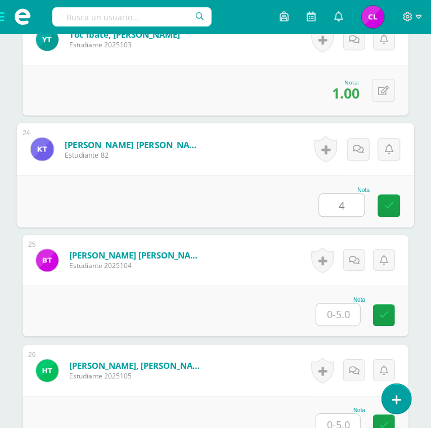
type input "4"
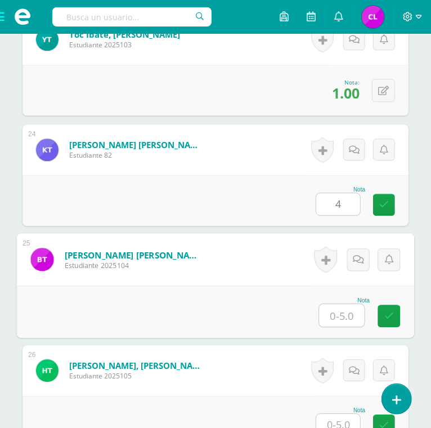
click at [341, 311] on input "text" at bounding box center [342, 315] width 45 height 23
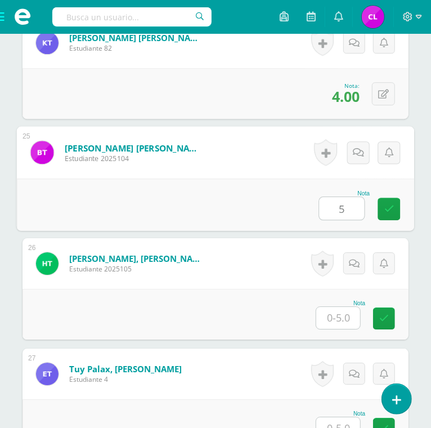
scroll to position [2948, 0]
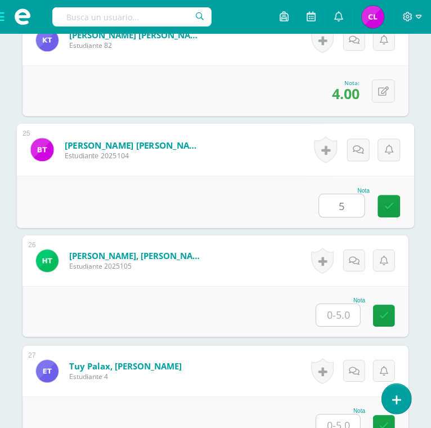
type input "5"
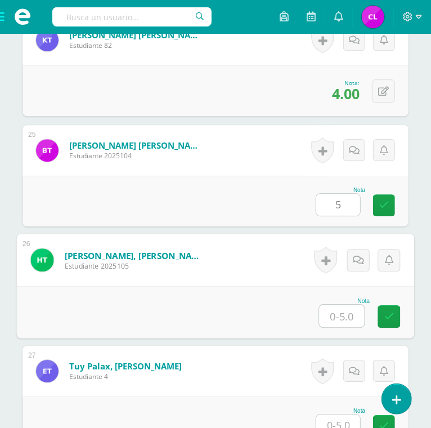
click at [341, 311] on input "text" at bounding box center [342, 316] width 45 height 23
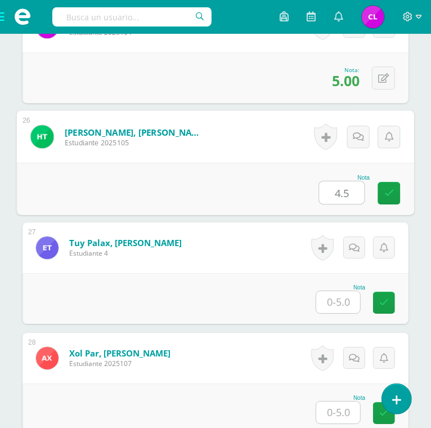
scroll to position [3072, 0]
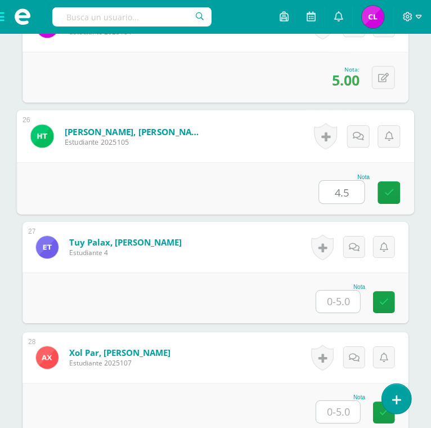
type input "4.5"
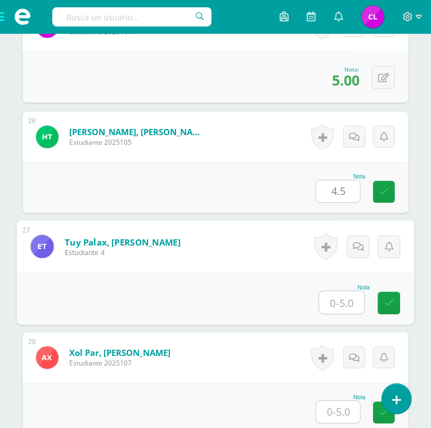
click at [339, 303] on input "text" at bounding box center [342, 302] width 45 height 23
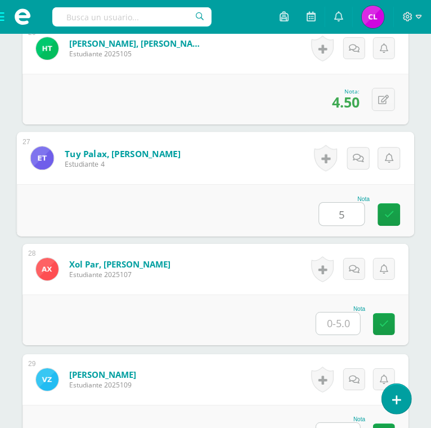
scroll to position [3165, 0]
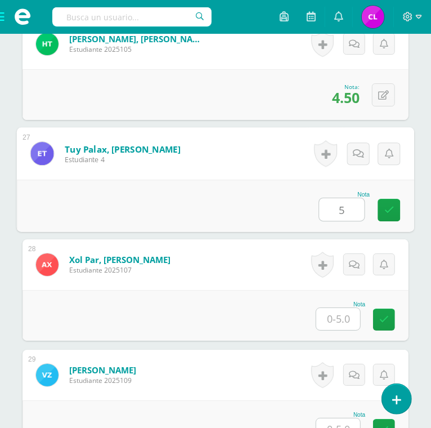
type input "5"
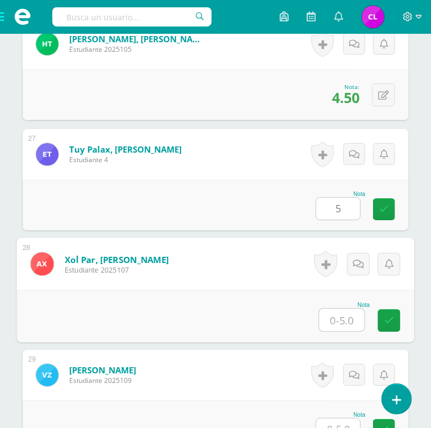
click at [341, 314] on input "text" at bounding box center [342, 320] width 45 height 23
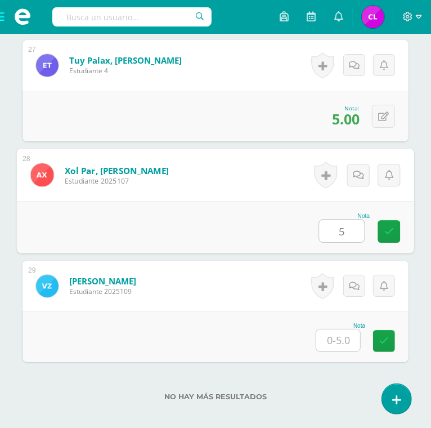
scroll to position [3275, 0]
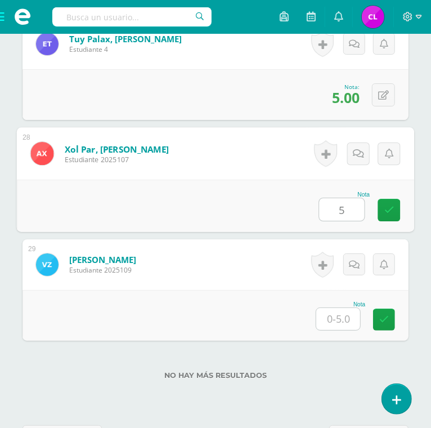
type input "5"
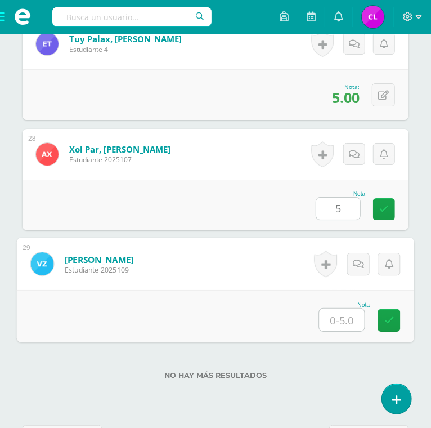
click at [341, 314] on input "text" at bounding box center [342, 320] width 45 height 23
type input "3"
click at [274, 311] on div "Nota 3" at bounding box center [216, 316] width 398 height 52
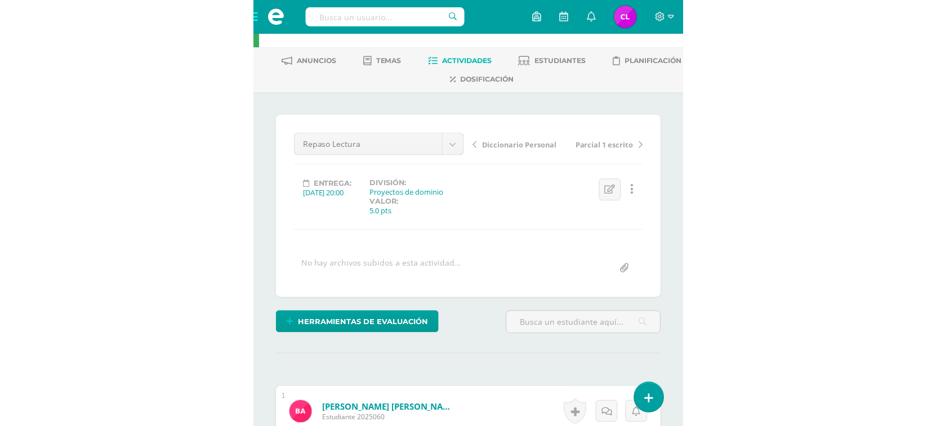
scroll to position [0, 0]
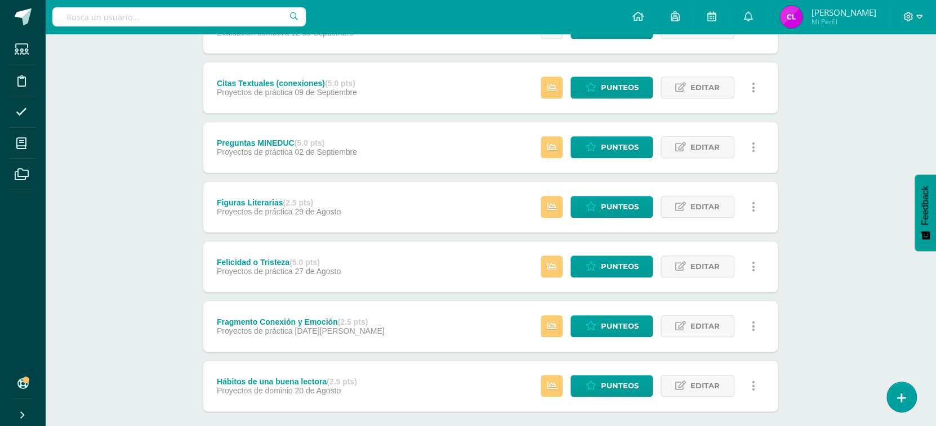
scroll to position [781, 0]
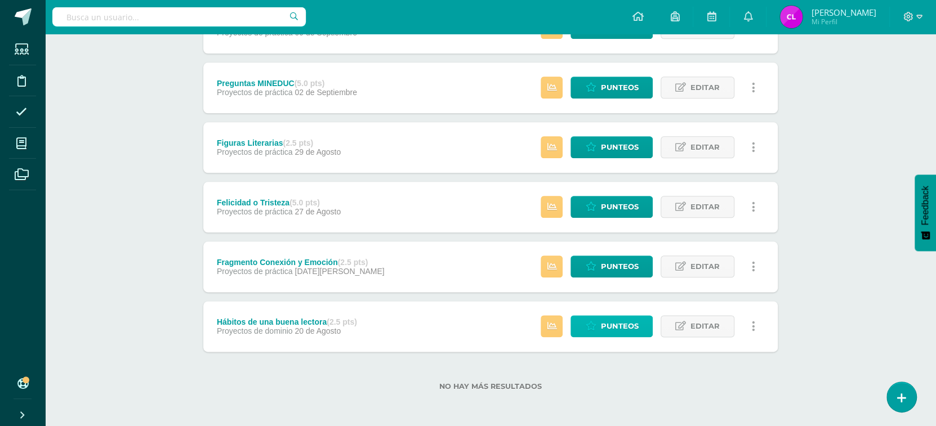
click at [631, 329] on span "Punteos" at bounding box center [619, 326] width 38 height 21
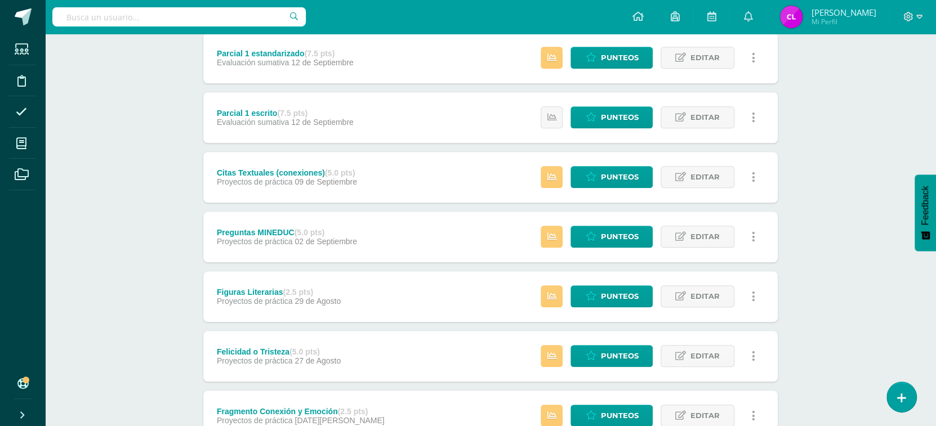
scroll to position [781, 0]
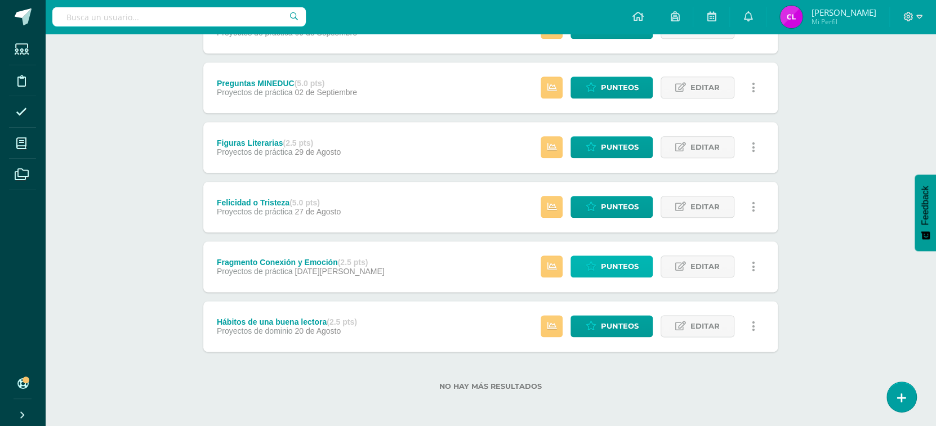
click at [611, 266] on span "Punteos" at bounding box center [619, 266] width 38 height 21
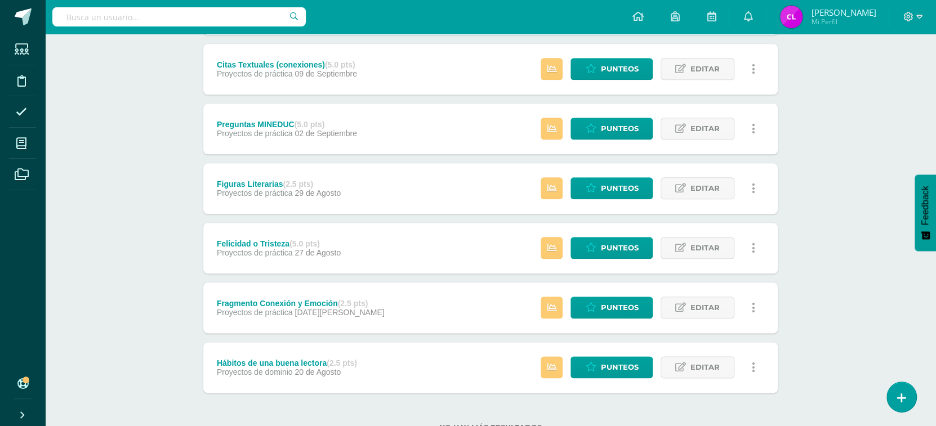
scroll to position [781, 0]
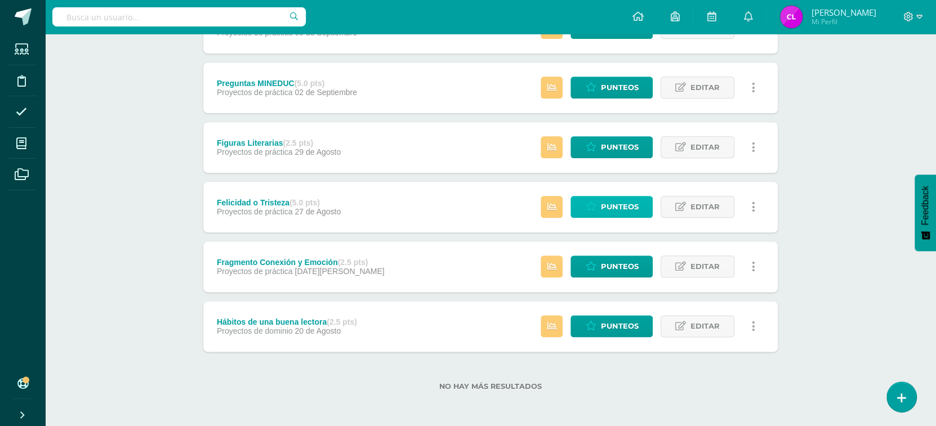
click at [617, 209] on span "Punteos" at bounding box center [619, 206] width 38 height 21
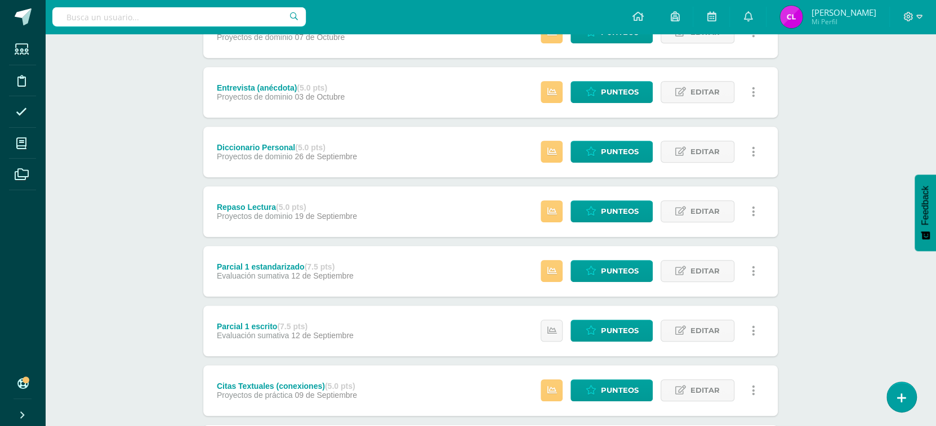
scroll to position [781, 0]
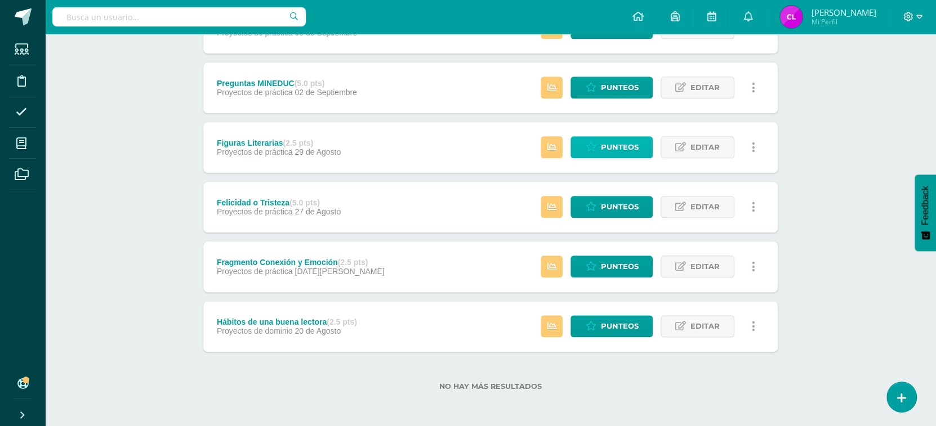
click at [614, 142] on span "Punteos" at bounding box center [619, 147] width 38 height 21
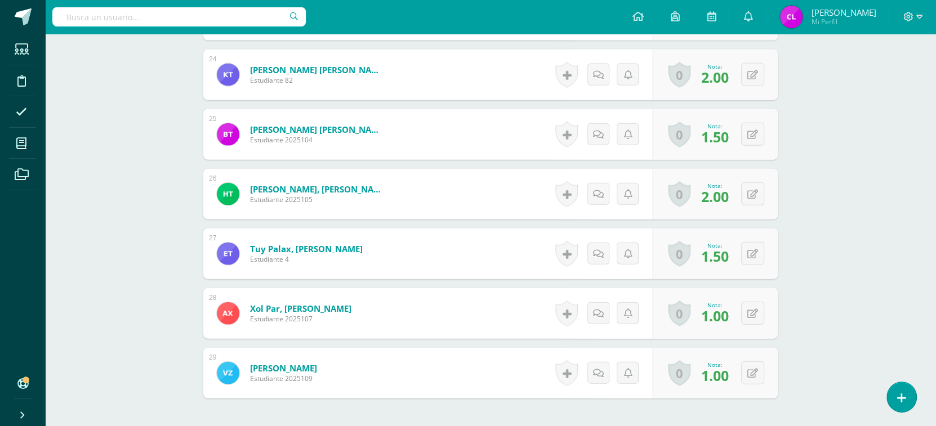
scroll to position [1815, 0]
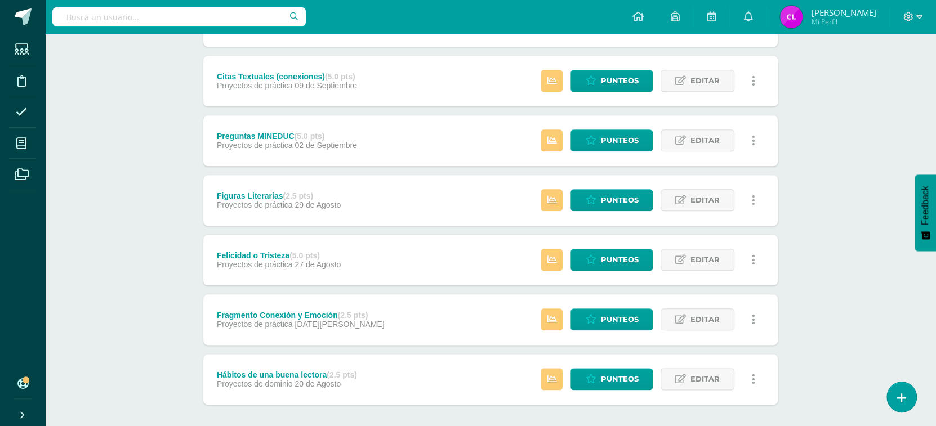
scroll to position [713, 0]
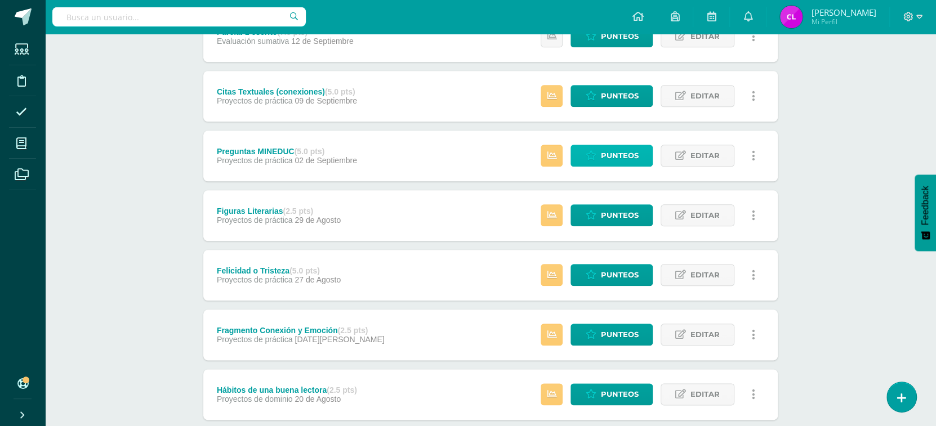
click at [602, 145] on span "Punteos" at bounding box center [619, 155] width 38 height 21
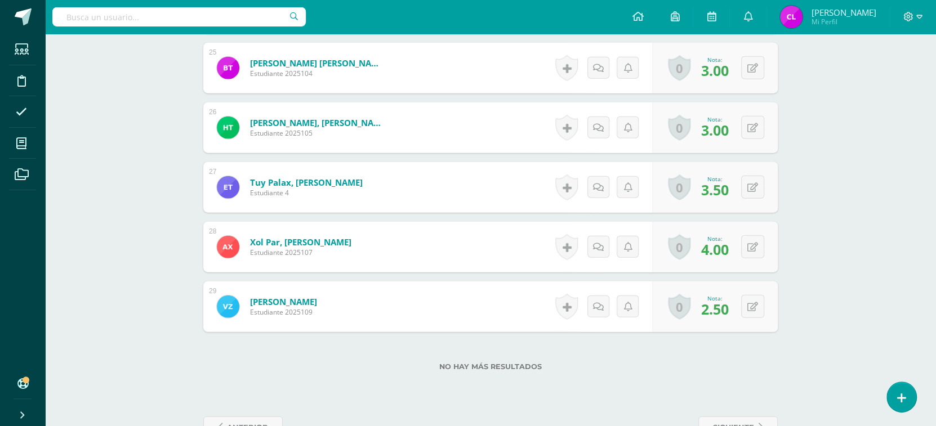
scroll to position [1815, 0]
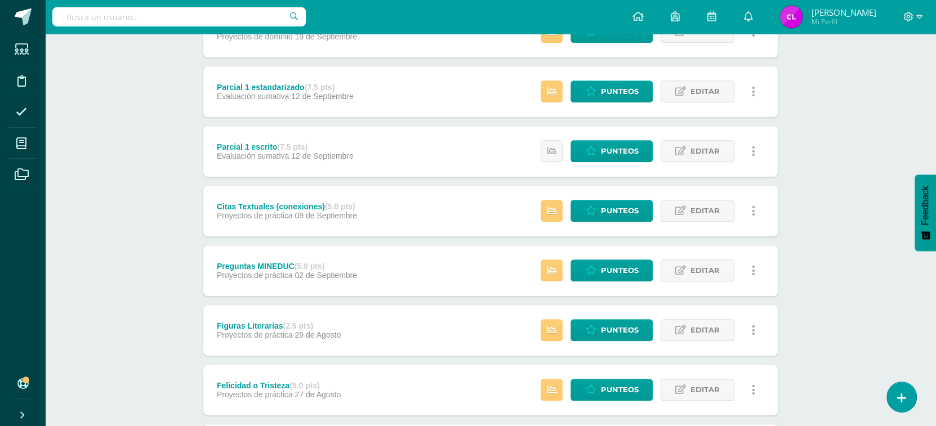
scroll to position [598, 0]
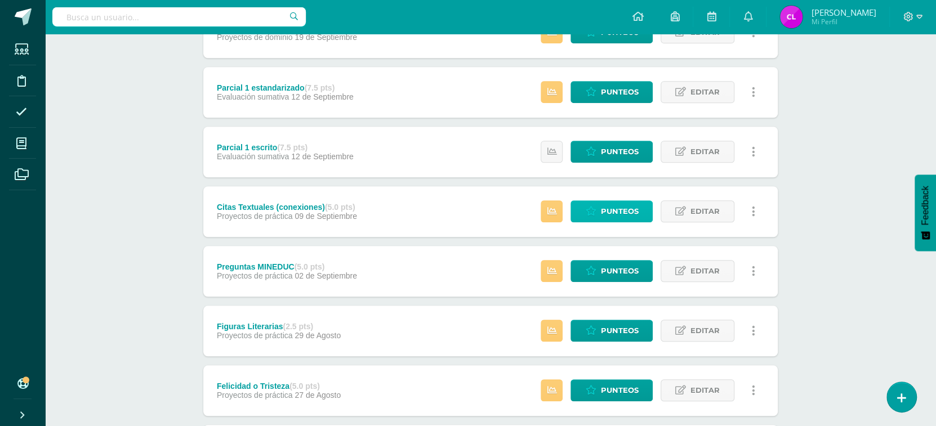
click at [609, 218] on span "Punteos" at bounding box center [619, 211] width 38 height 21
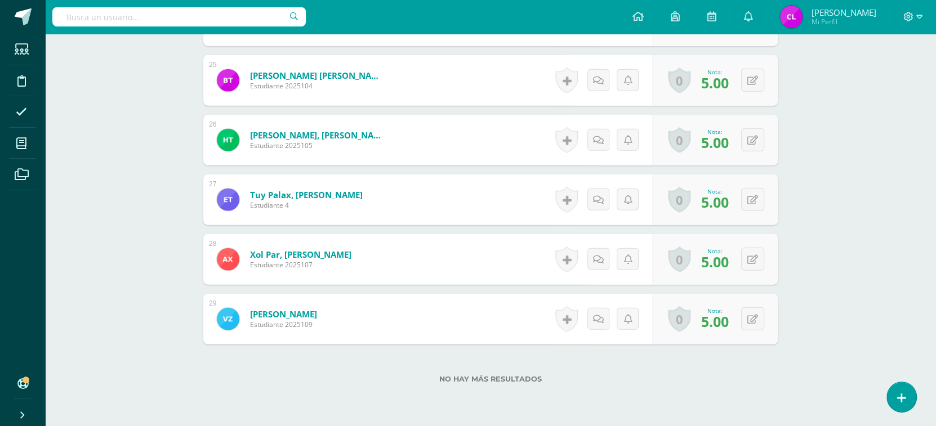
scroll to position [1815, 0]
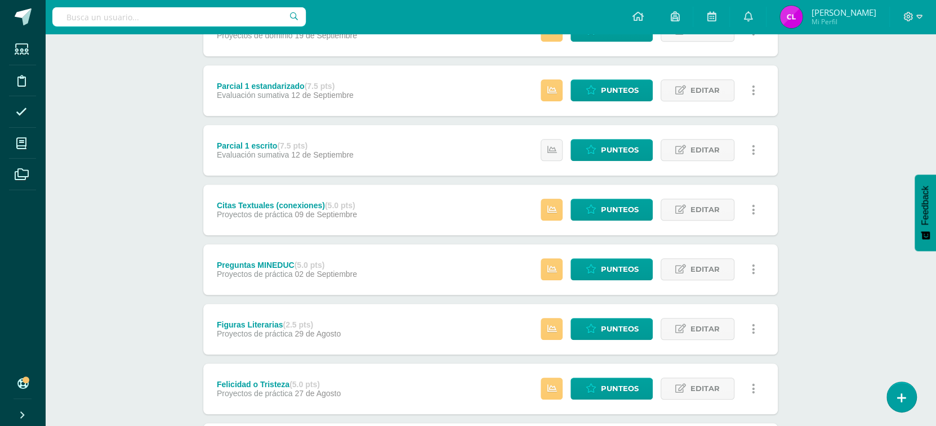
scroll to position [597, 0]
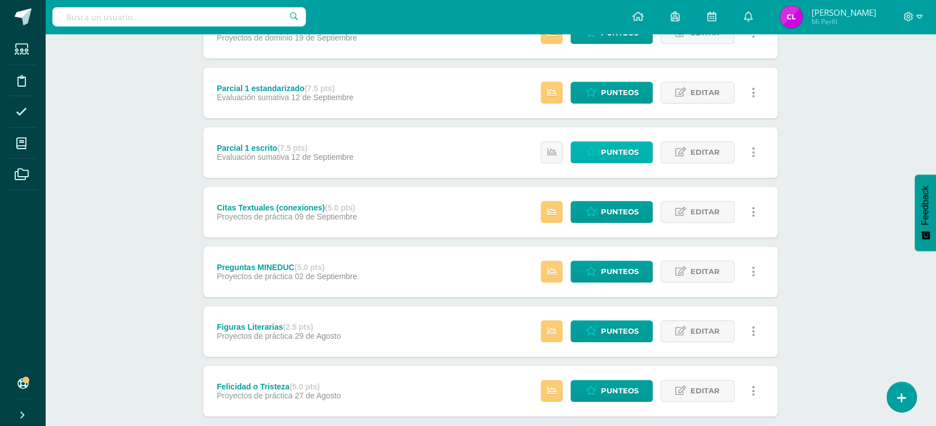
click at [620, 148] on span "Punteos" at bounding box center [619, 152] width 38 height 21
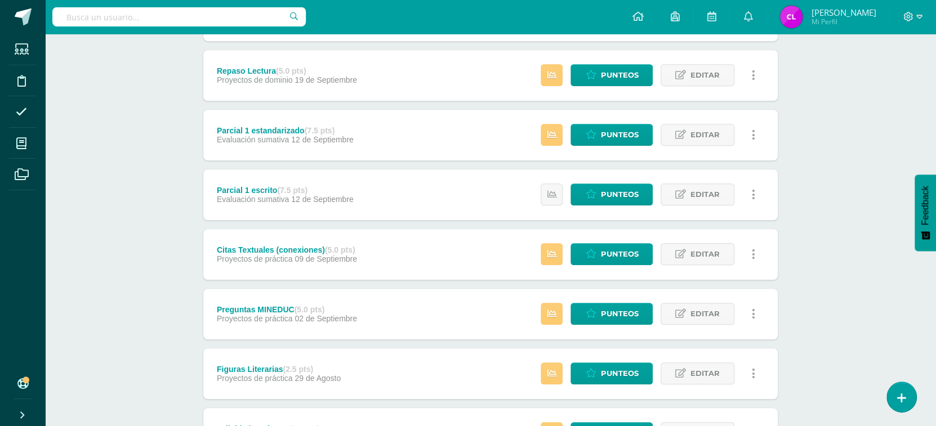
scroll to position [531, 0]
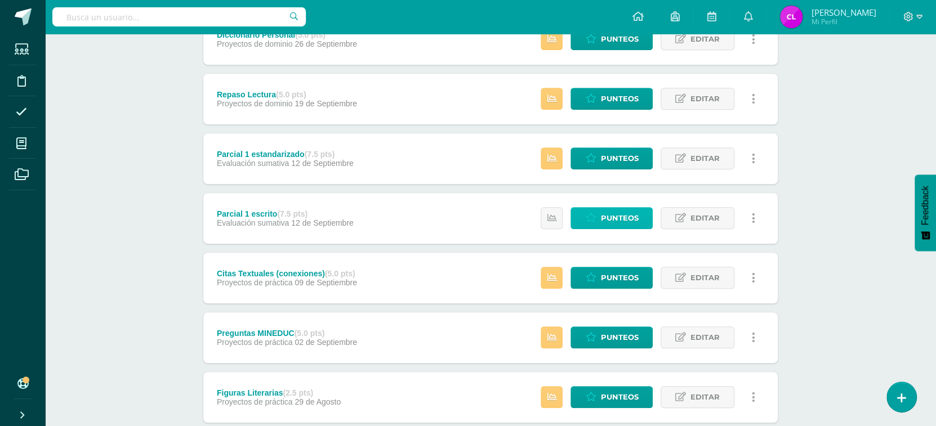
click at [618, 216] on span "Punteos" at bounding box center [619, 218] width 38 height 21
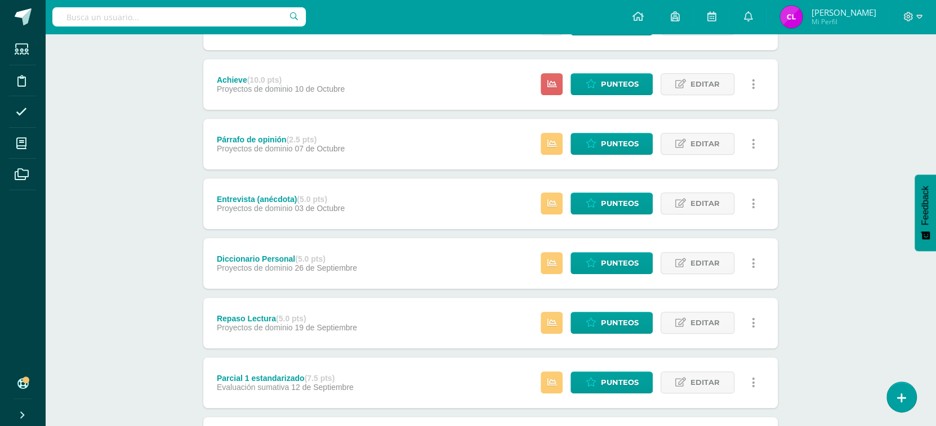
scroll to position [358, 0]
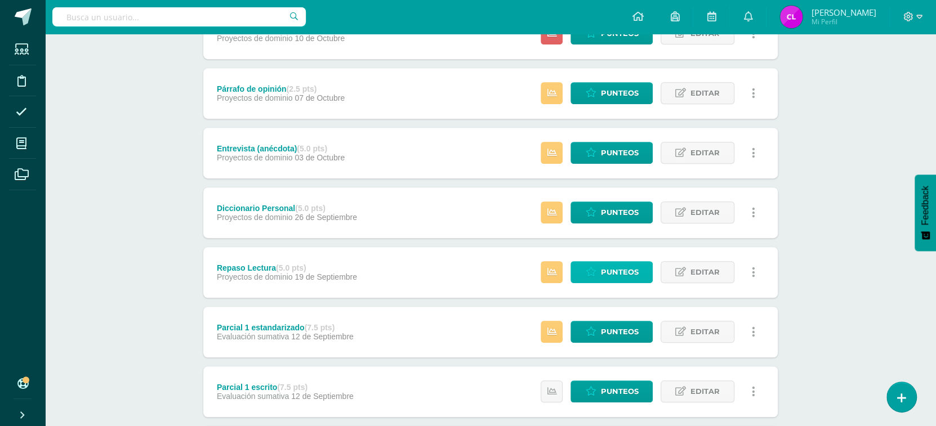
click at [605, 272] on span "Punteos" at bounding box center [619, 272] width 38 height 21
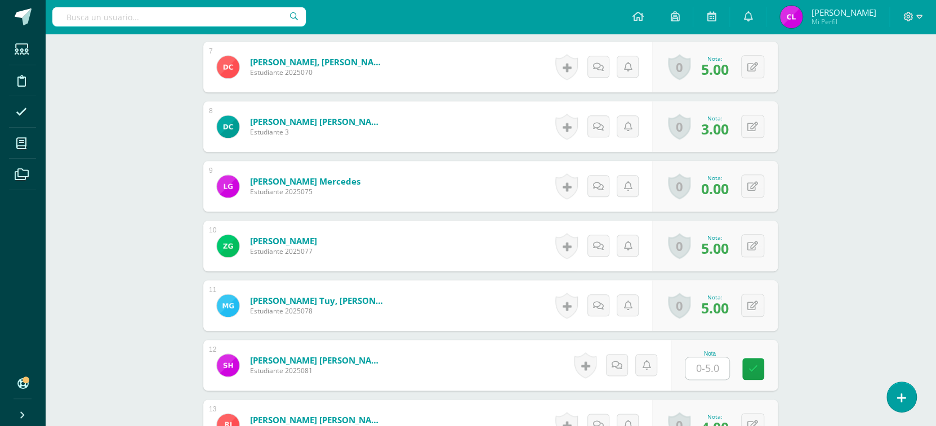
scroll to position [708, 0]
click at [703, 365] on input "text" at bounding box center [713, 368] width 45 height 23
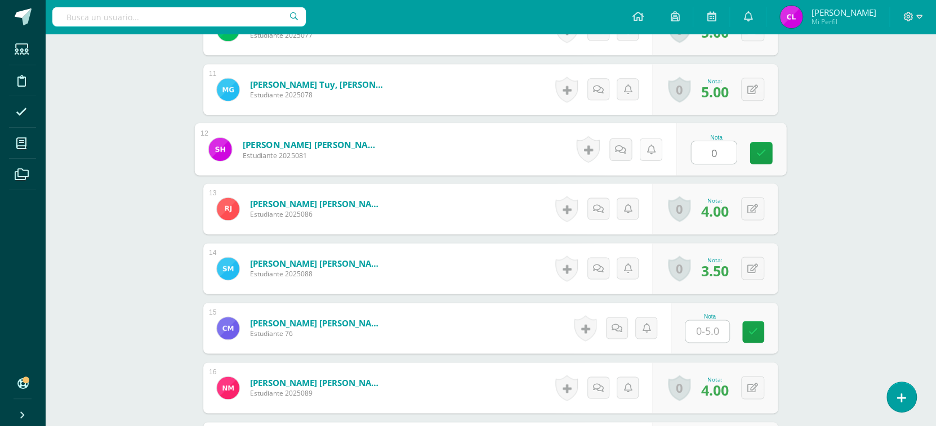
scroll to position [924, 0]
type input "0"
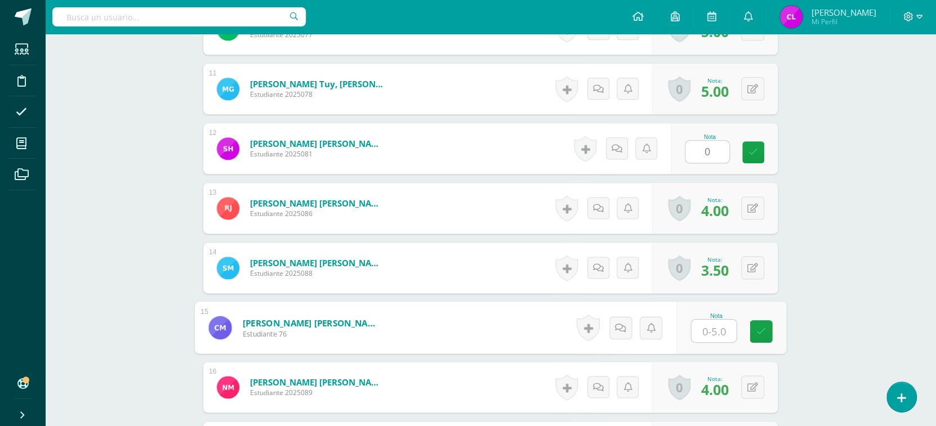
click at [706, 335] on input "text" at bounding box center [713, 331] width 45 height 23
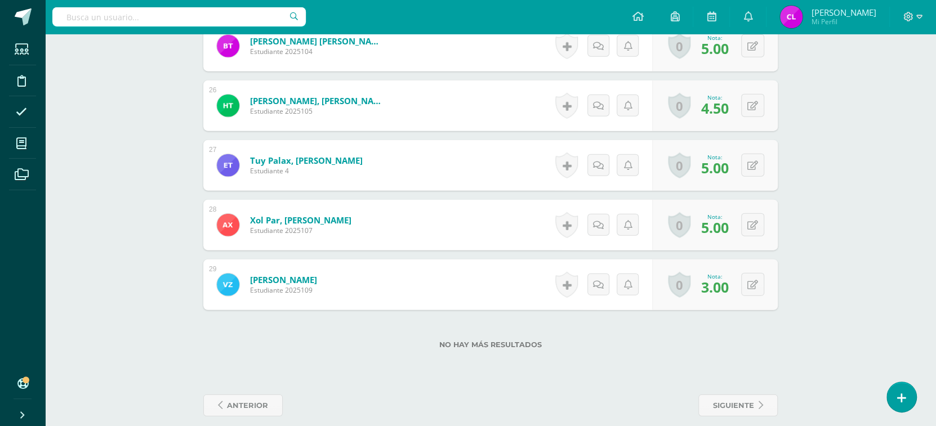
scroll to position [1815, 0]
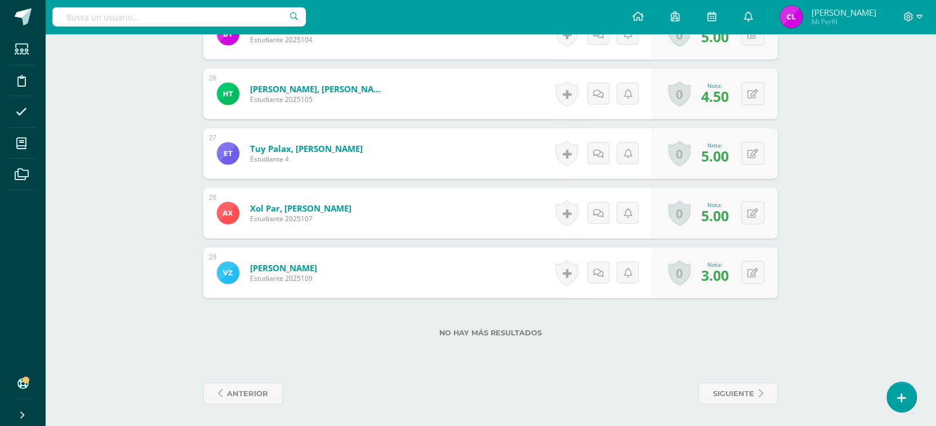
type input "0"
click at [513, 216] on form "Xol Par, Alipoh Chayim Estudiante 2025107 Nota 5.00 0 Logros Logros obtenidos" at bounding box center [490, 213] width 574 height 51
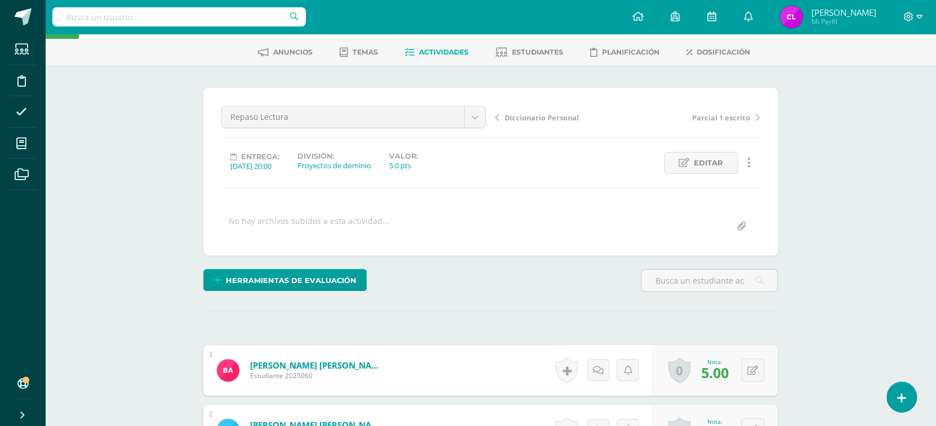
scroll to position [0, 0]
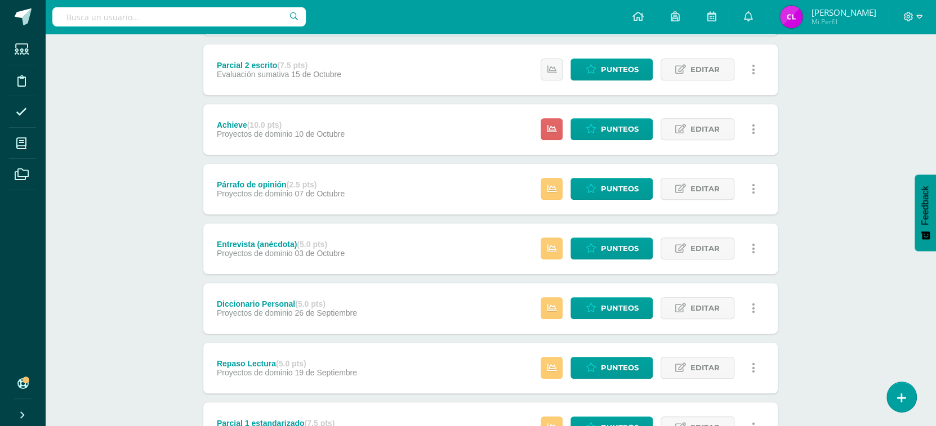
scroll to position [265, 0]
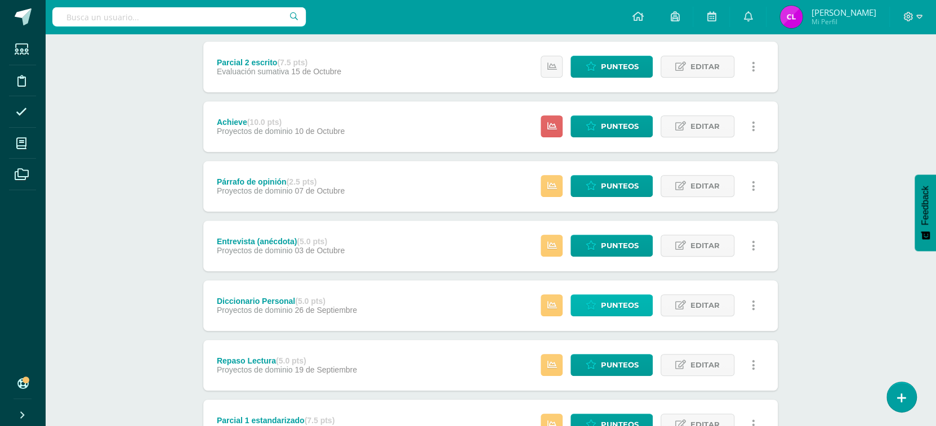
click at [616, 300] on span "Punteos" at bounding box center [619, 305] width 38 height 21
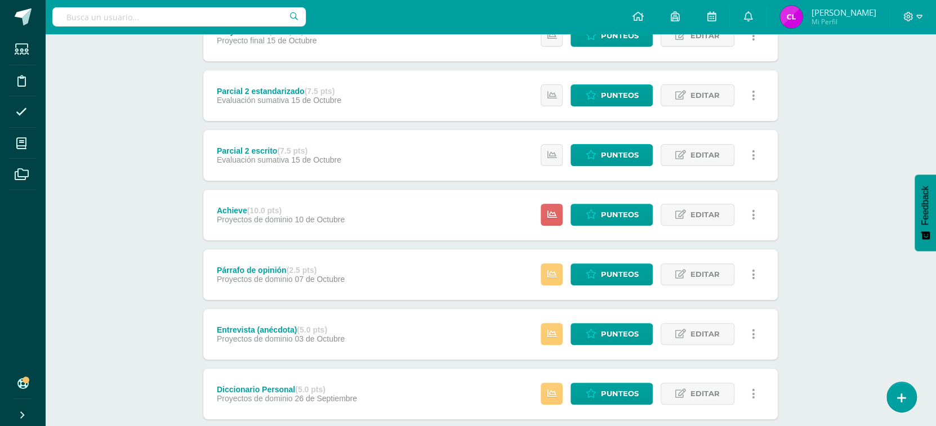
scroll to position [177, 0]
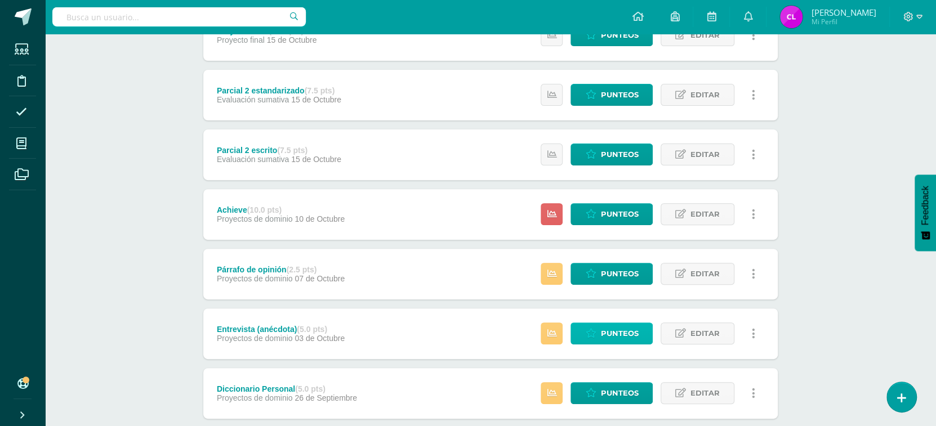
click at [598, 334] on link "Punteos" at bounding box center [611, 334] width 82 height 22
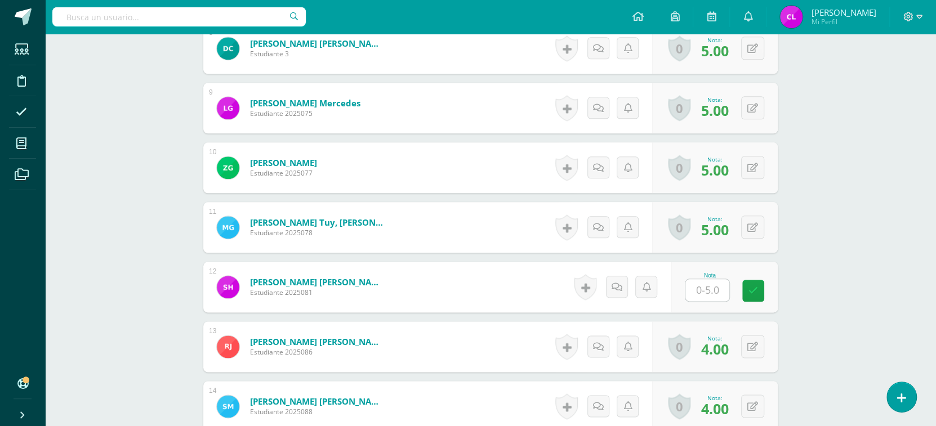
scroll to position [817, 0]
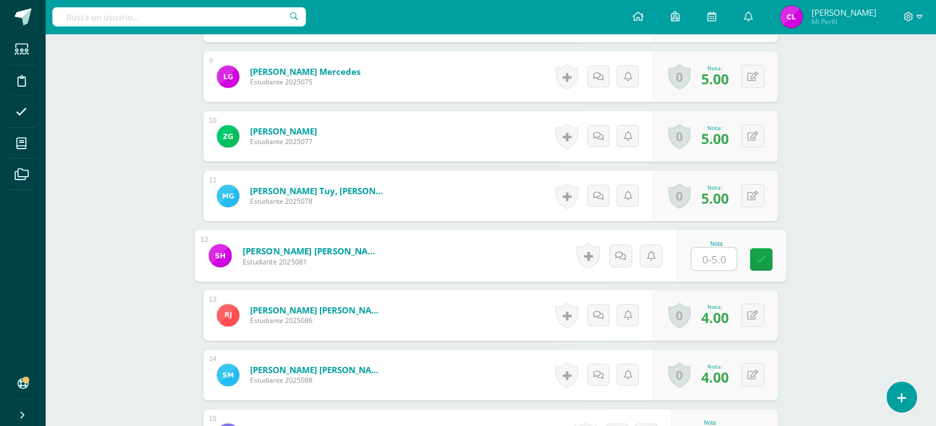
click at [718, 263] on input "text" at bounding box center [713, 259] width 45 height 23
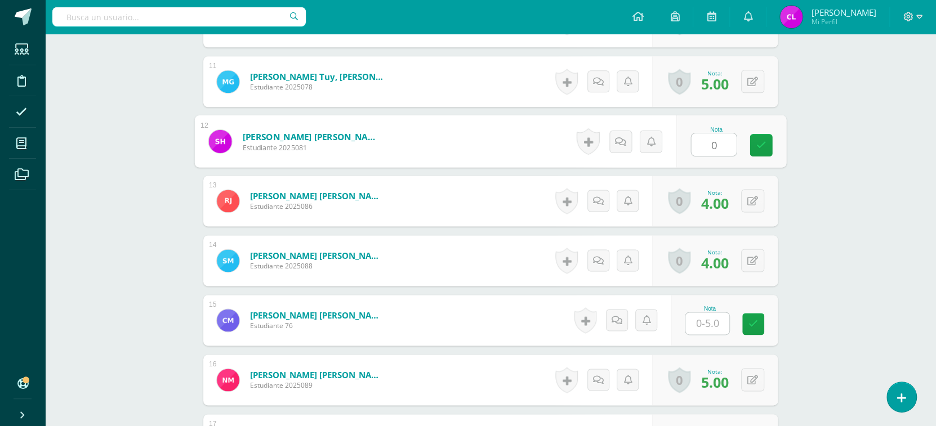
scroll to position [935, 0]
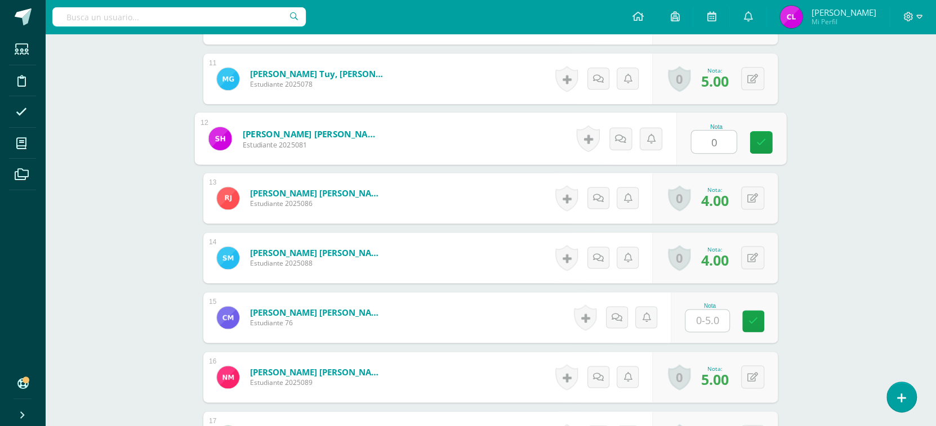
type input "0"
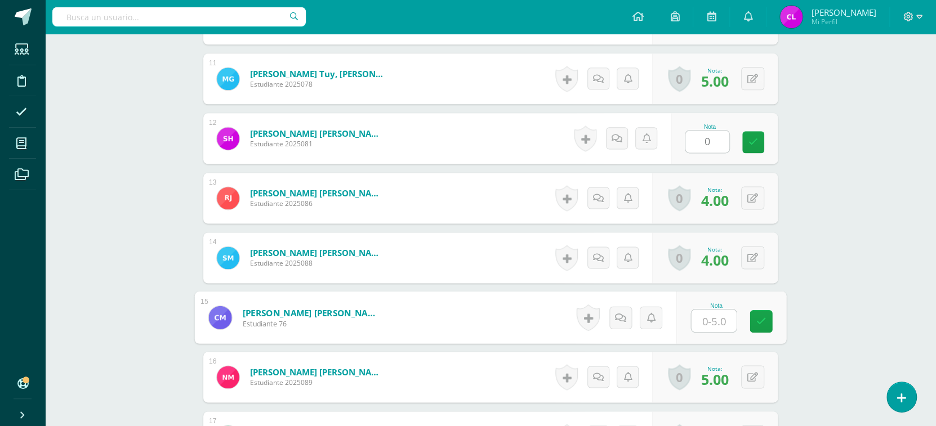
click at [717, 316] on input "text" at bounding box center [713, 321] width 45 height 23
type input "0"
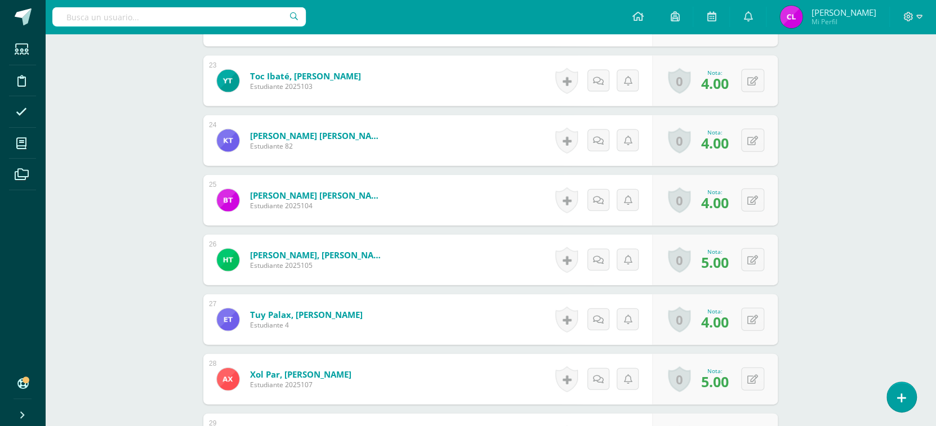
scroll to position [1646, 0]
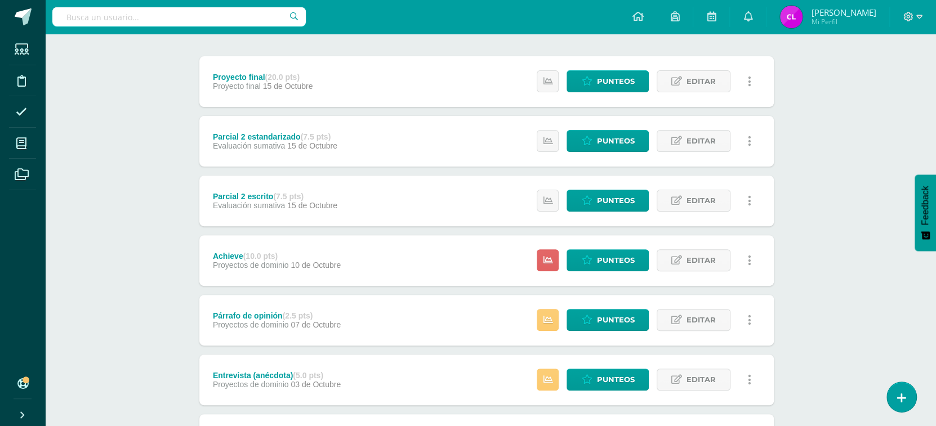
scroll to position [132, 4]
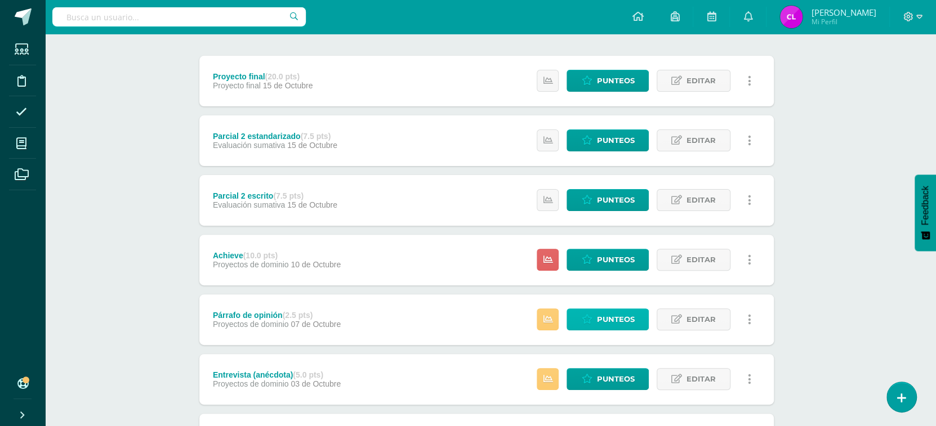
click at [624, 320] on span "Punteos" at bounding box center [615, 319] width 38 height 21
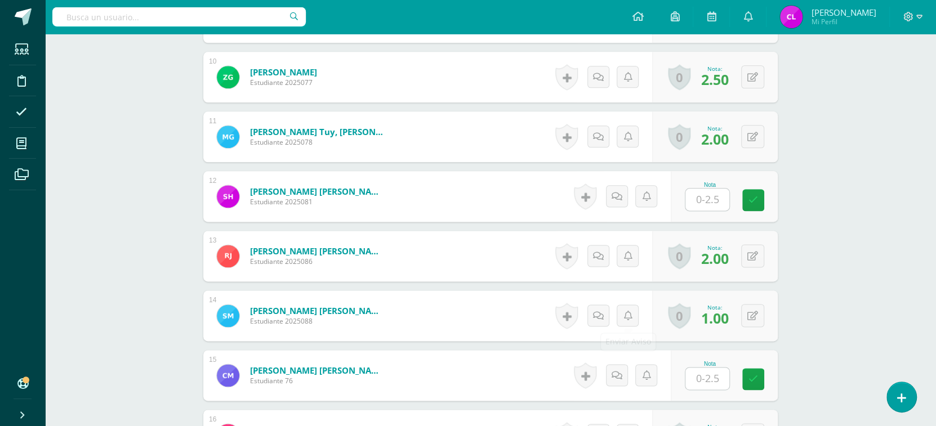
scroll to position [877, 0]
click at [704, 201] on input "text" at bounding box center [713, 199] width 45 height 23
type input "0"
click at [714, 378] on input "text" at bounding box center [713, 378] width 45 height 23
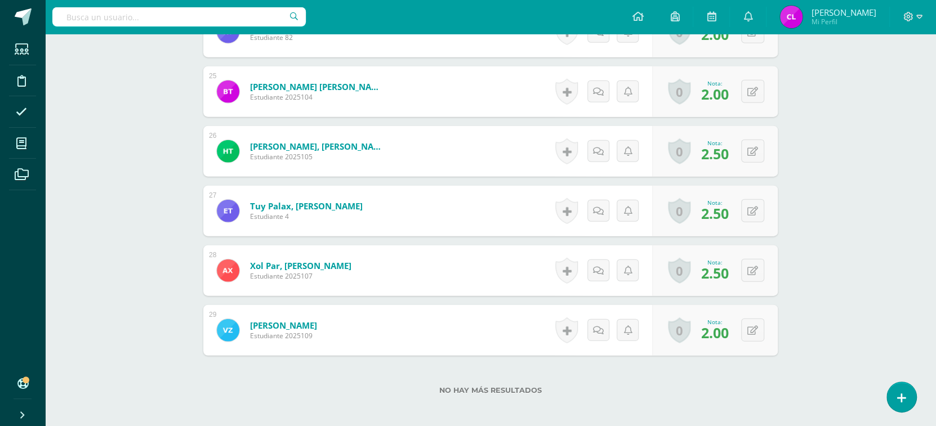
scroll to position [1807, 0]
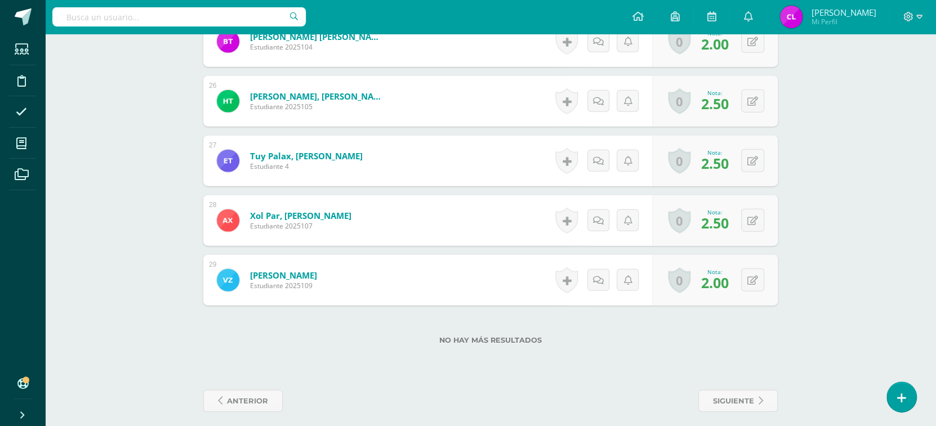
type input "0"
click at [489, 274] on form "Zet Guarcax, Verónica ElizabethS Estudiante 2025109 Nota 2.00 0 Logros Logros o…" at bounding box center [490, 280] width 574 height 51
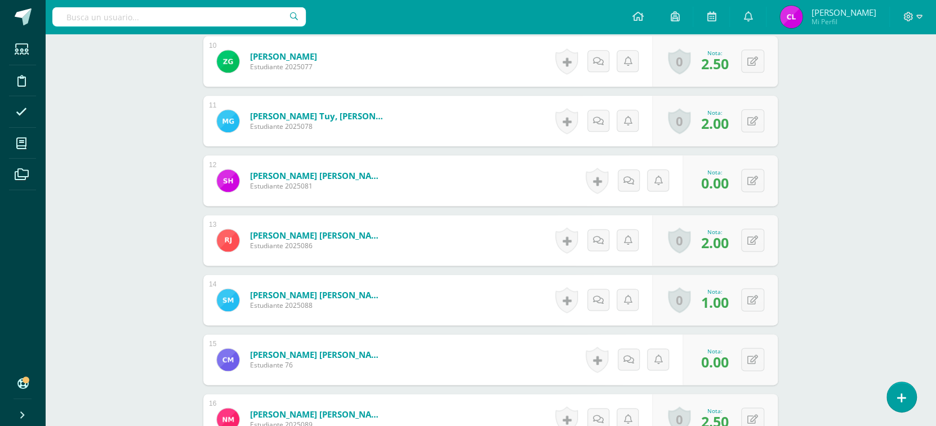
scroll to position [0, 0]
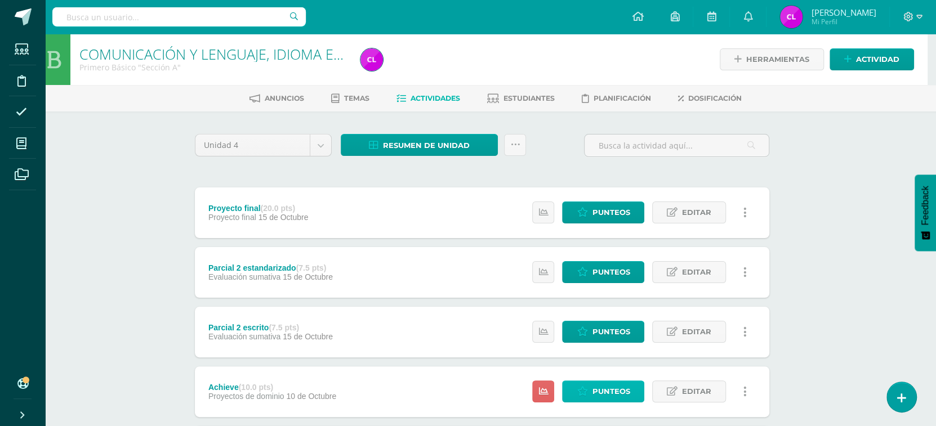
click at [591, 386] on link "Punteos" at bounding box center [603, 392] width 82 height 22
click at [597, 328] on span "Punteos" at bounding box center [611, 331] width 38 height 21
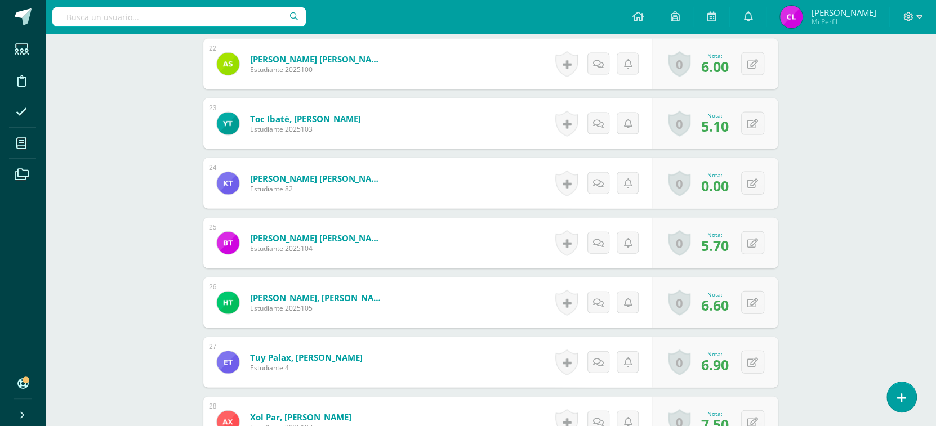
scroll to position [1606, 0]
click at [721, 185] on span "0.00" at bounding box center [715, 185] width 28 height 19
click at [747, 182] on div "0 Logros Logros obtenidos Aún no hay logros agregados Nota: 0.00" at bounding box center [721, 183] width 129 height 52
click at [757, 181] on icon at bounding box center [760, 183] width 11 height 10
type input "6.9"
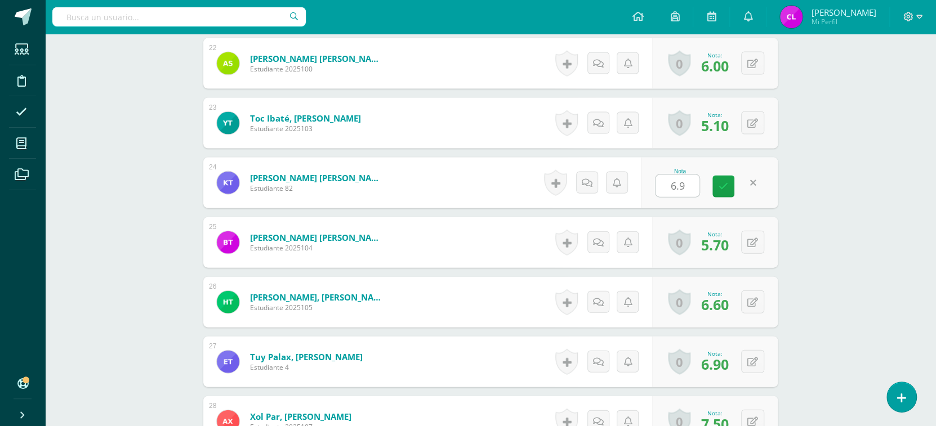
click at [511, 185] on form "Tuíz Guarcax, Kimberly Janeth Estudiante 82 Nota 6.9 0 Logros Logros obtenidos" at bounding box center [490, 183] width 574 height 51
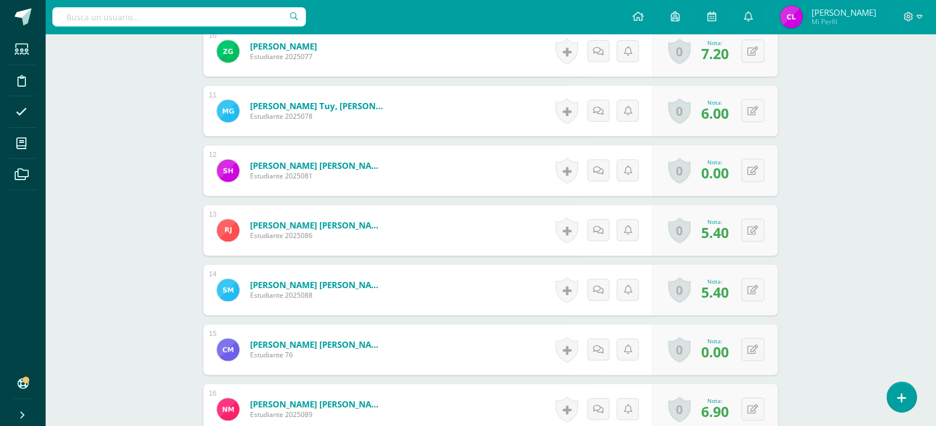
scroll to position [741, 0]
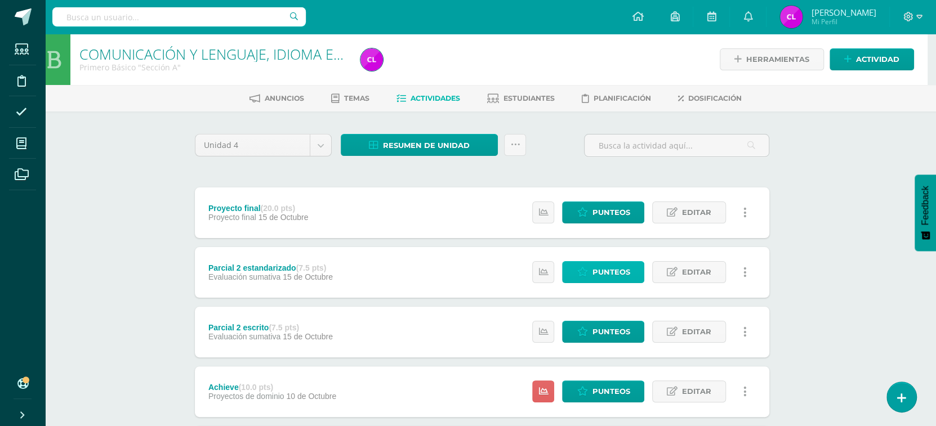
click at [607, 275] on span "Punteos" at bounding box center [611, 272] width 38 height 21
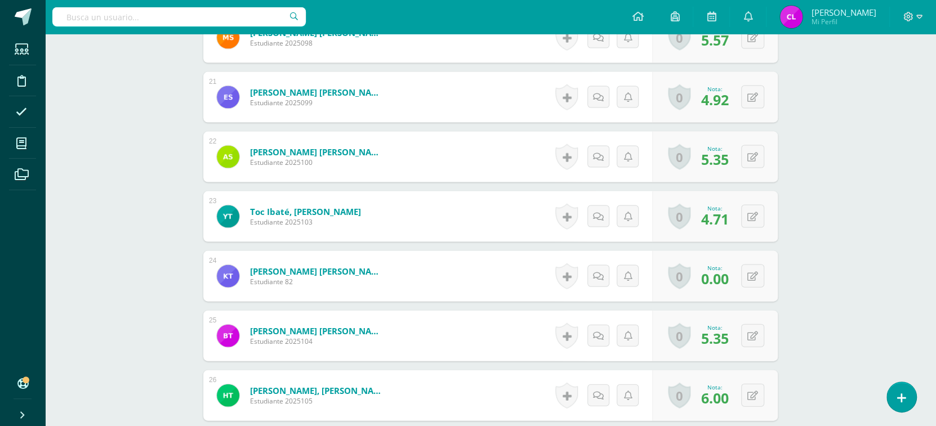
scroll to position [1515, 0]
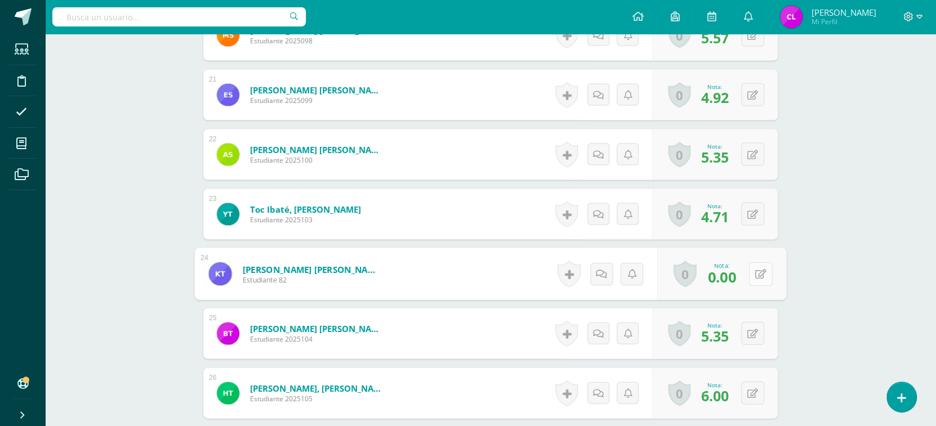
click at [749, 279] on button at bounding box center [760, 274] width 24 height 24
type input "4.7"
click at [453, 269] on form "[PERSON_NAME] [PERSON_NAME] Estudiante 82 Nota 4.7 0 [GEOGRAPHIC_DATA] Logros o…" at bounding box center [490, 274] width 574 height 51
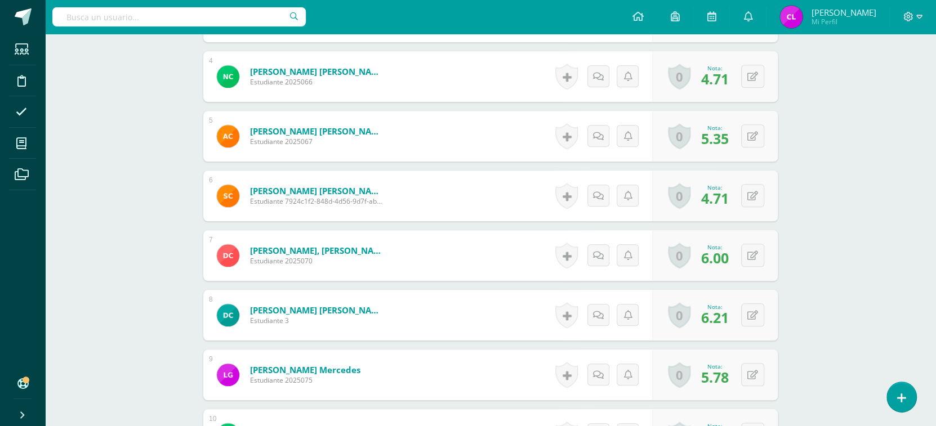
scroll to position [490, 0]
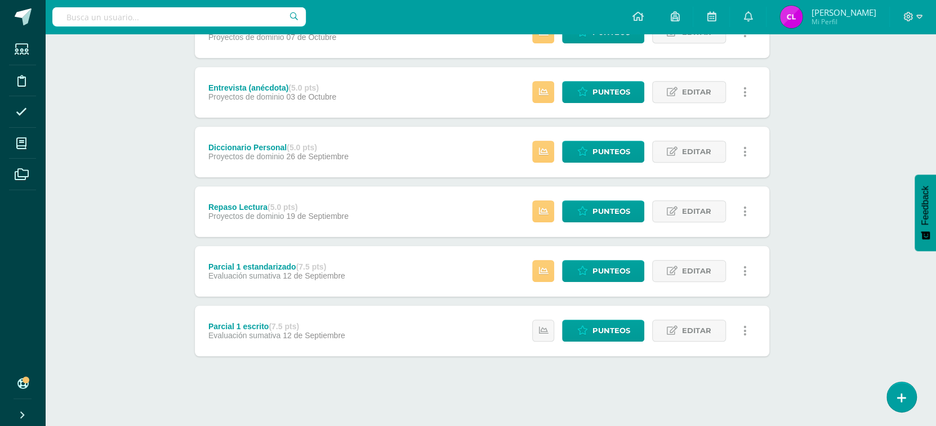
scroll to position [0, 8]
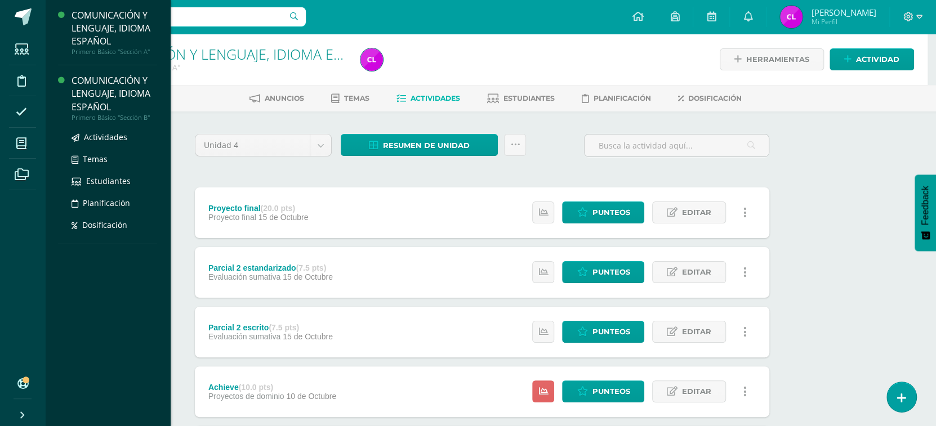
click at [124, 91] on div "COMUNICACIÓN Y LENGUAJE, IDIOMA ESPAÑOL" at bounding box center [114, 93] width 86 height 39
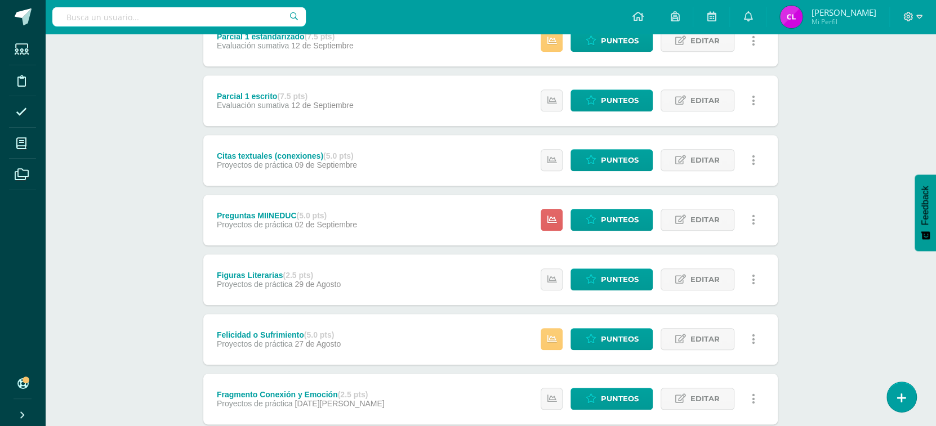
scroll to position [781, 0]
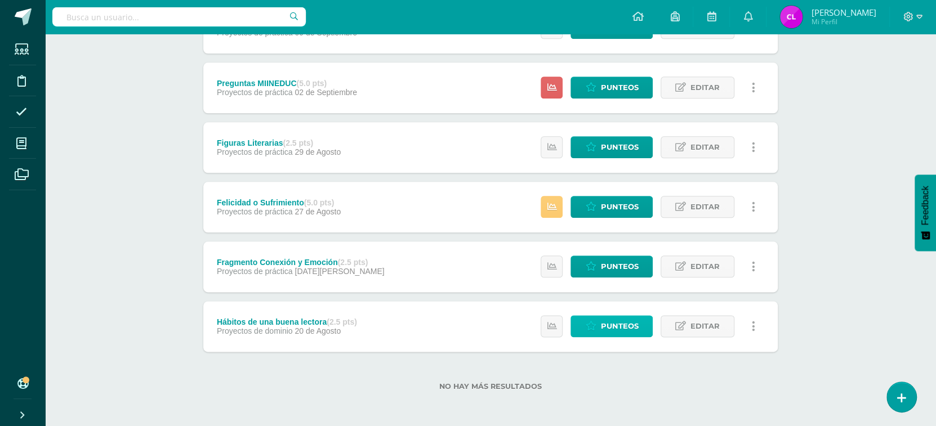
click at [616, 330] on span "Punteos" at bounding box center [619, 326] width 38 height 21
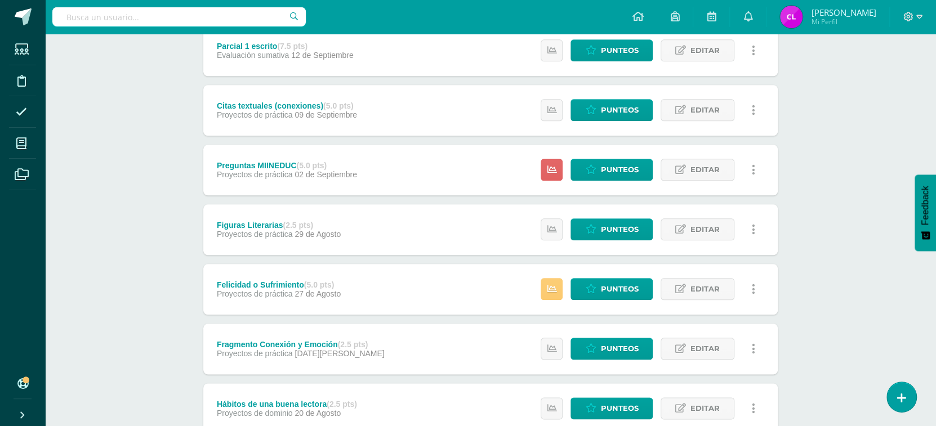
scroll to position [781, 0]
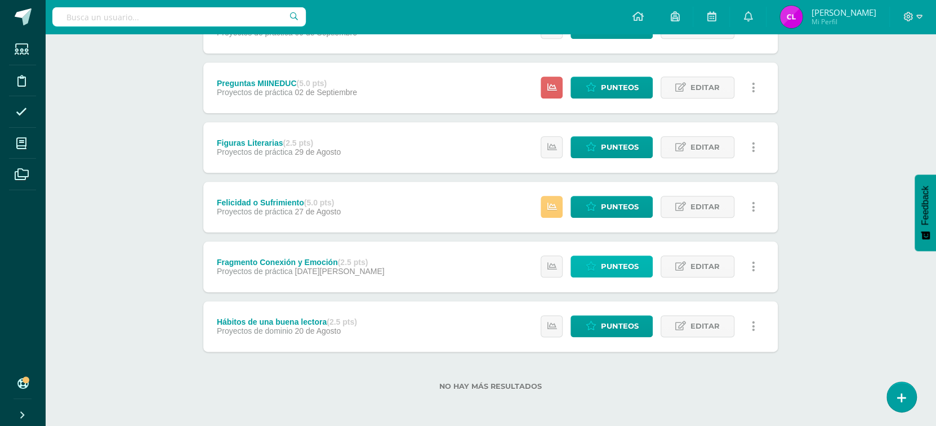
click at [605, 267] on span "Punteos" at bounding box center [619, 266] width 38 height 21
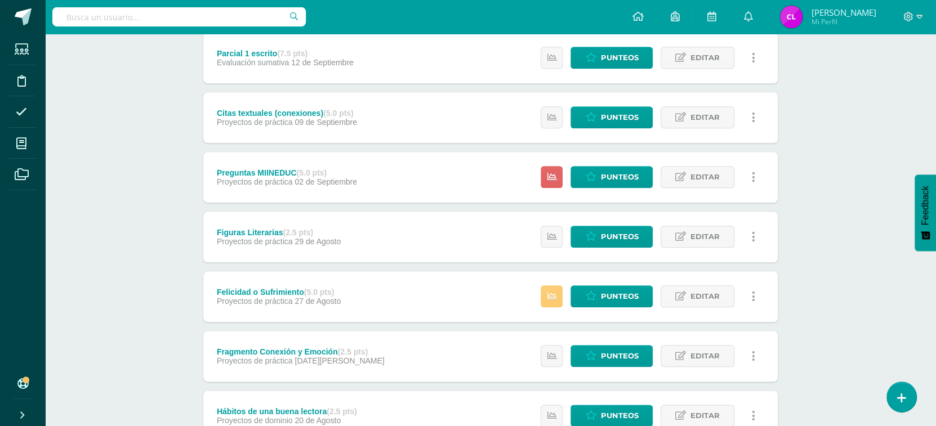
scroll to position [692, 0]
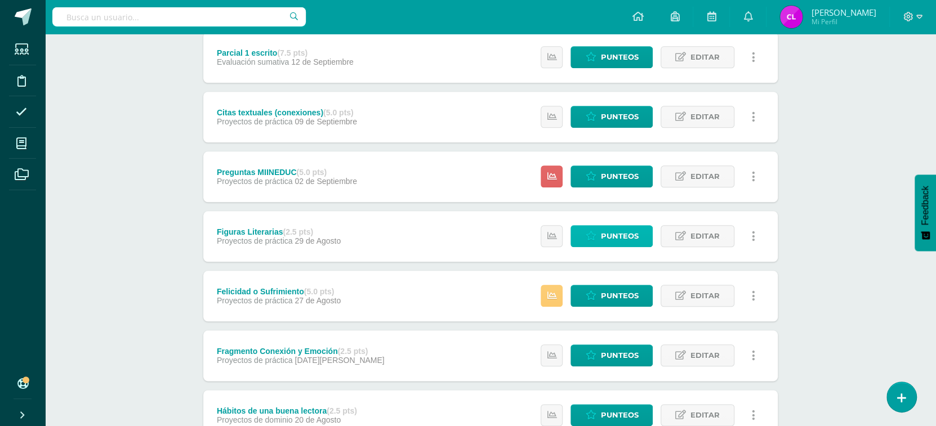
click at [619, 238] on span "Punteos" at bounding box center [619, 236] width 38 height 21
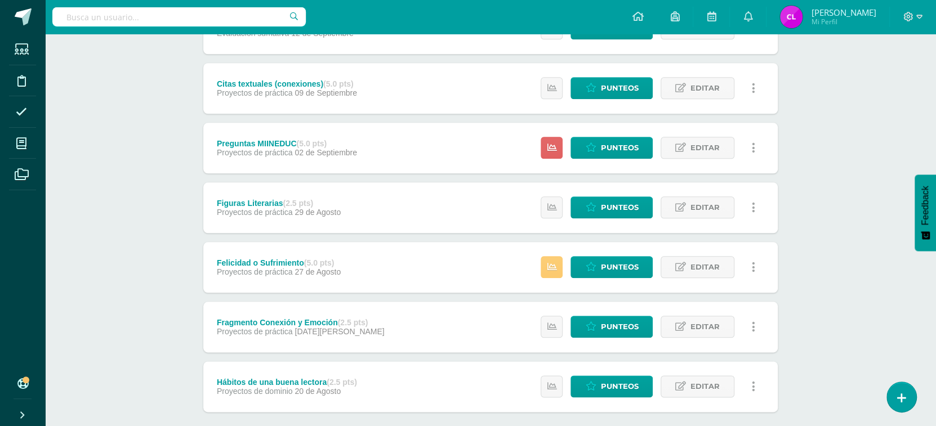
scroll to position [781, 0]
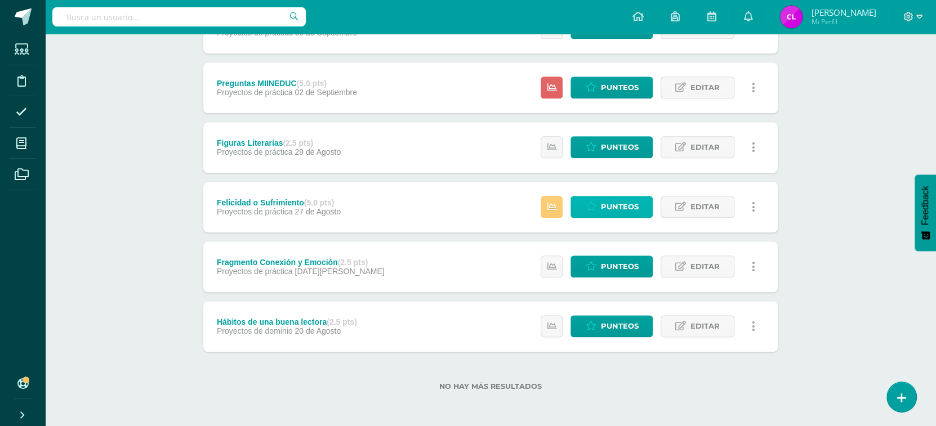
click at [616, 207] on span "Punteos" at bounding box center [619, 206] width 38 height 21
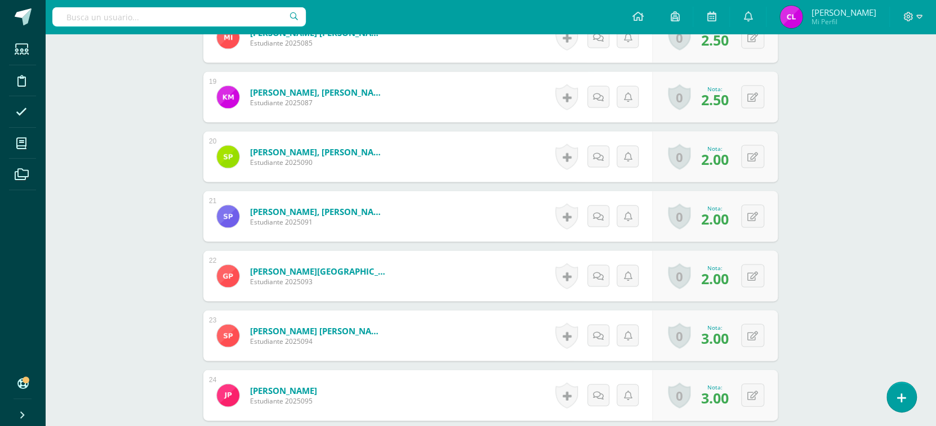
scroll to position [1352, 0]
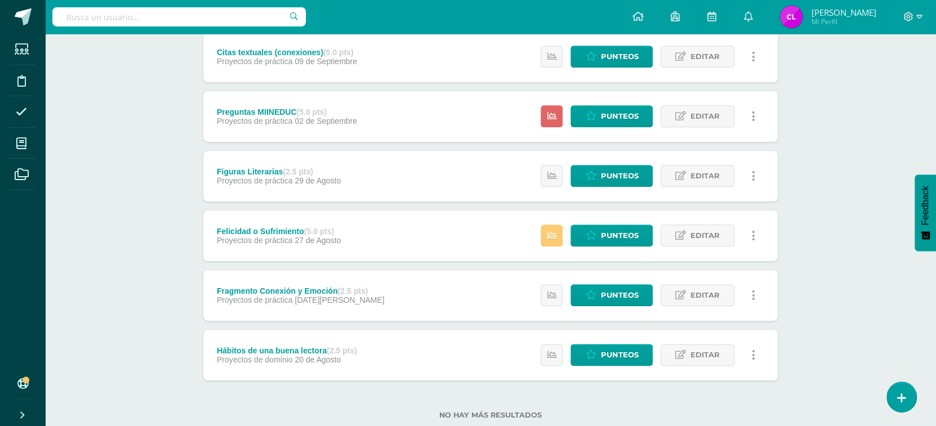
scroll to position [781, 0]
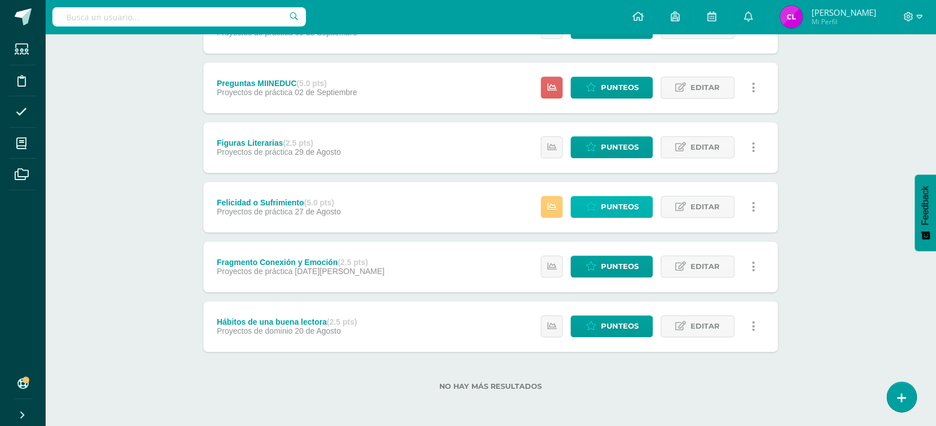
click at [607, 207] on span "Punteos" at bounding box center [619, 206] width 38 height 21
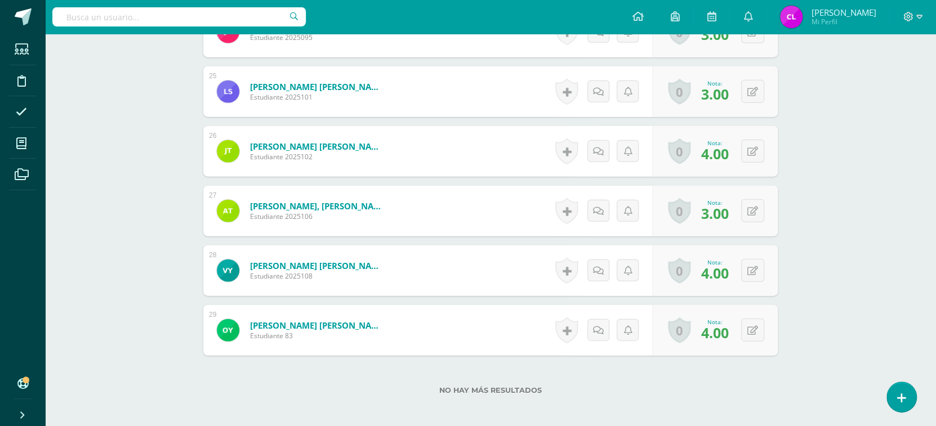
scroll to position [1815, 0]
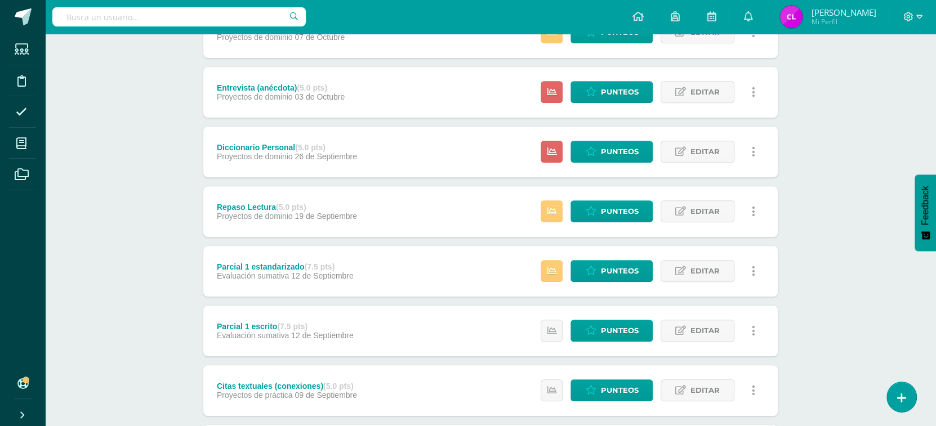
scroll to position [781, 0]
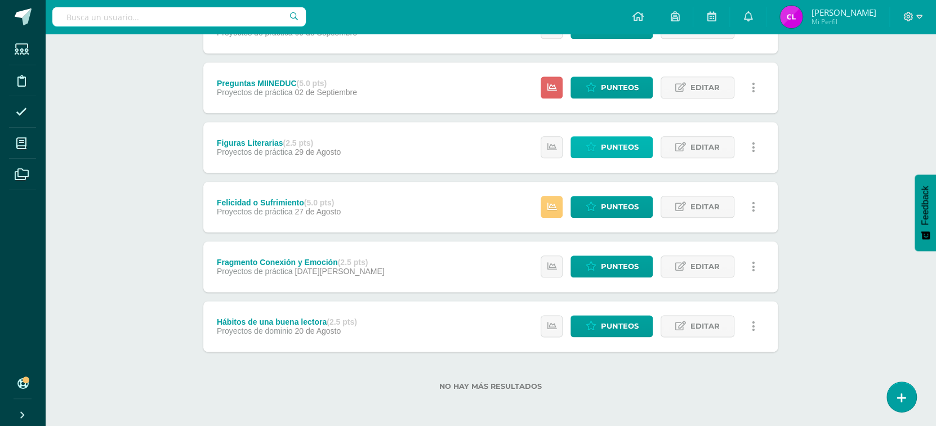
click at [616, 147] on span "Punteos" at bounding box center [619, 147] width 38 height 21
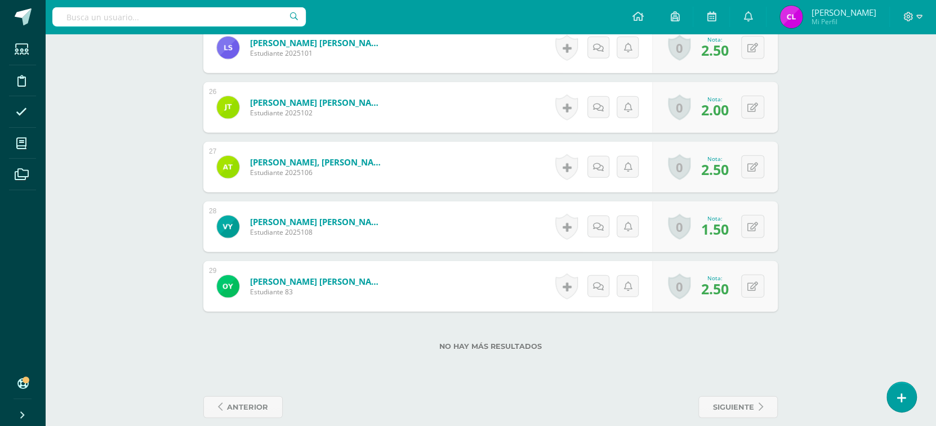
scroll to position [1815, 0]
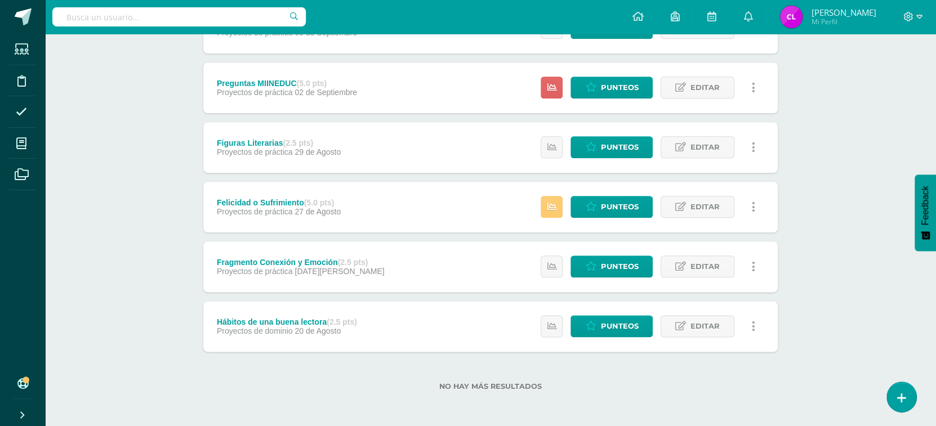
scroll to position [717, 0]
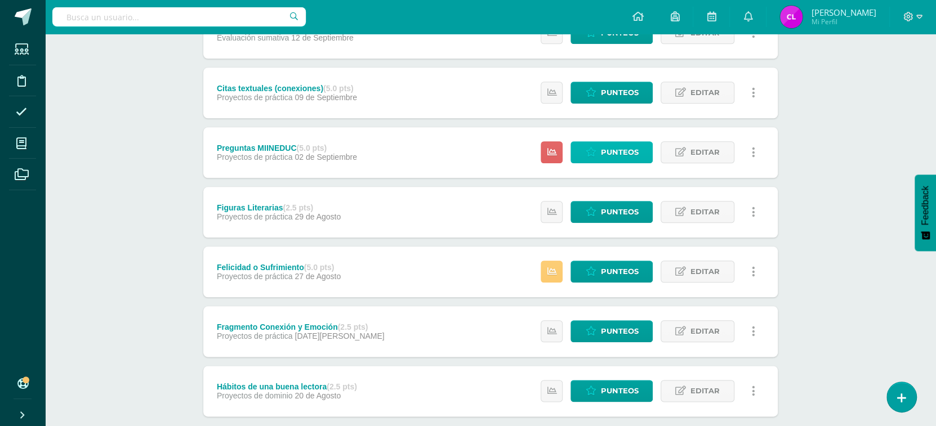
click at [628, 152] on span "Punteos" at bounding box center [619, 152] width 38 height 21
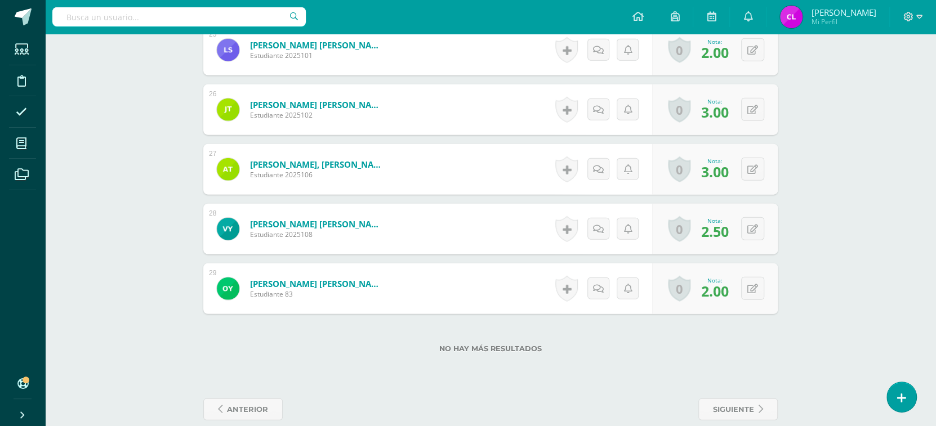
scroll to position [1815, 0]
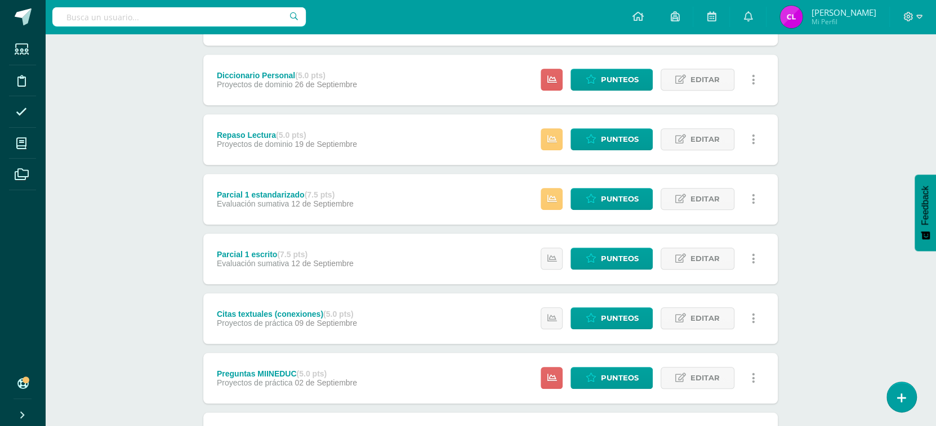
scroll to position [500, 0]
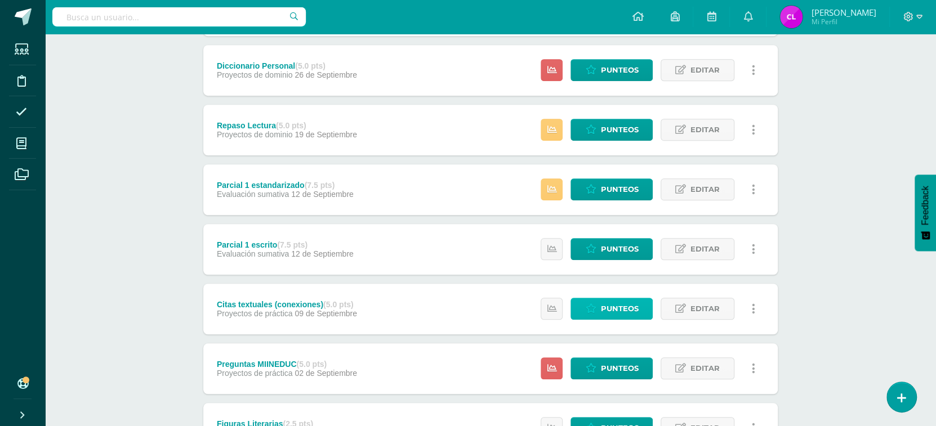
click at [606, 311] on span "Punteos" at bounding box center [619, 308] width 38 height 21
click at [604, 306] on span "Punteos" at bounding box center [619, 308] width 38 height 21
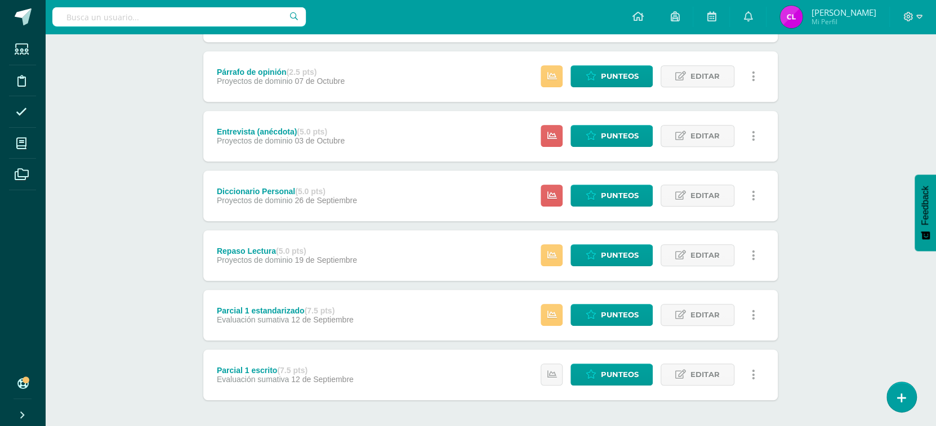
scroll to position [419, 0]
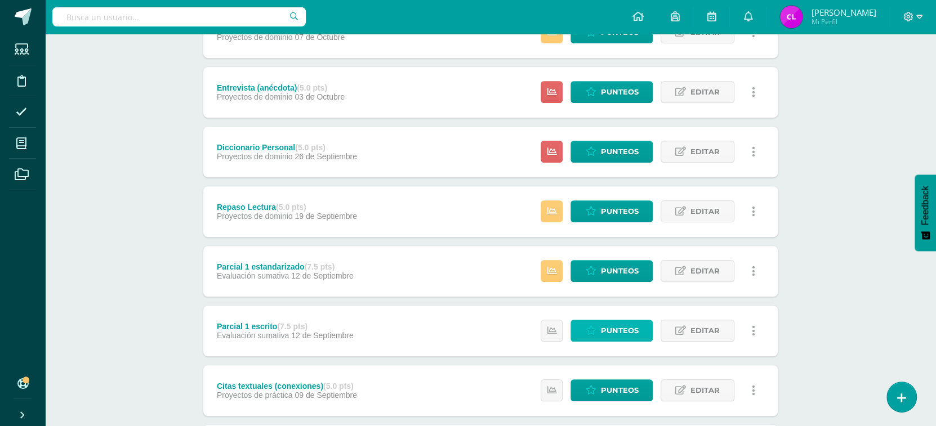
click at [625, 327] on span "Punteos" at bounding box center [619, 330] width 38 height 21
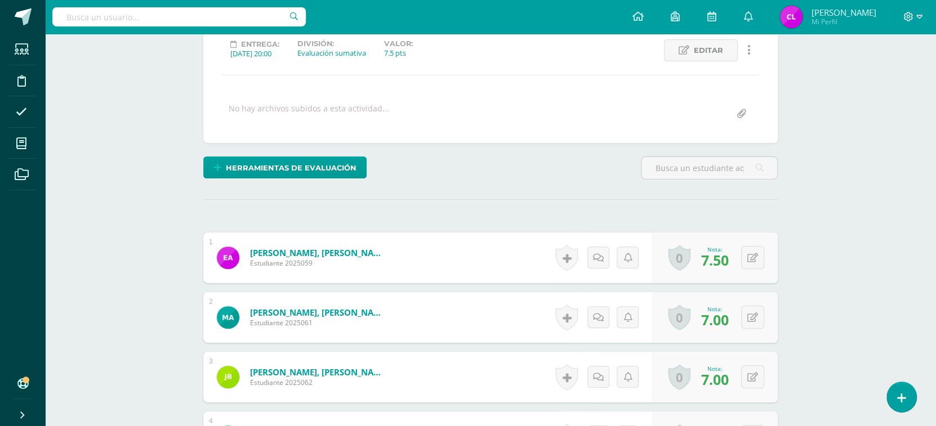
scroll to position [158, 0]
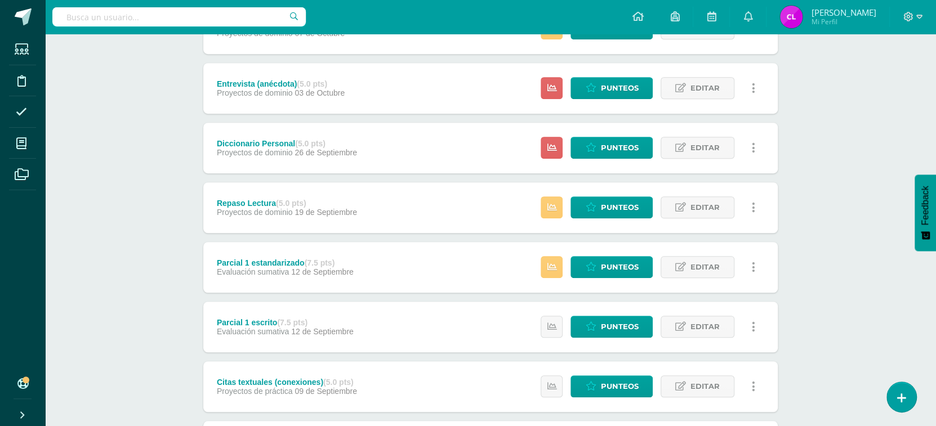
scroll to position [432, 0]
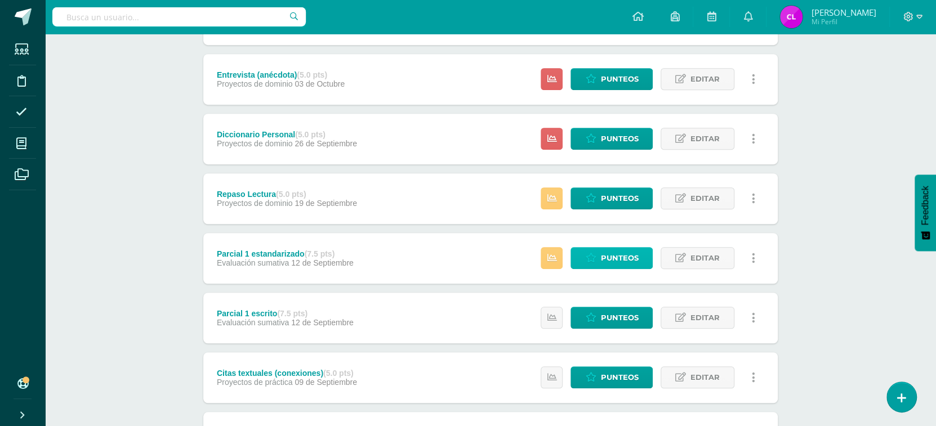
click at [604, 252] on span "Punteos" at bounding box center [619, 258] width 38 height 21
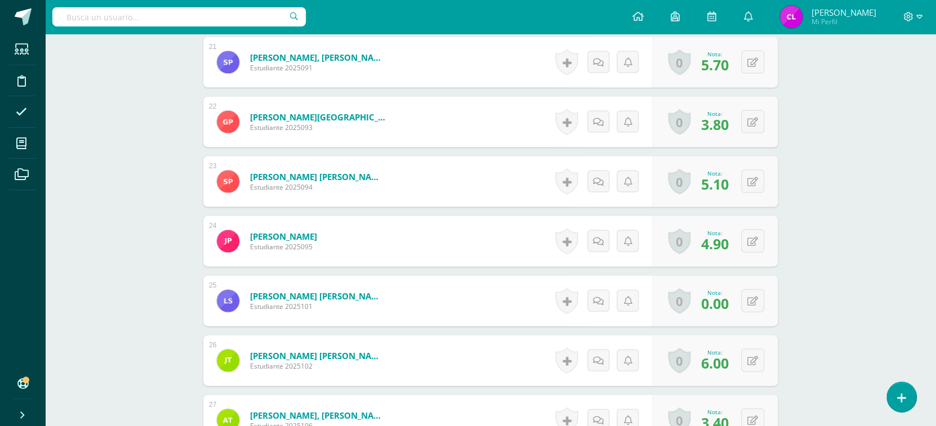
scroll to position [1554, 0]
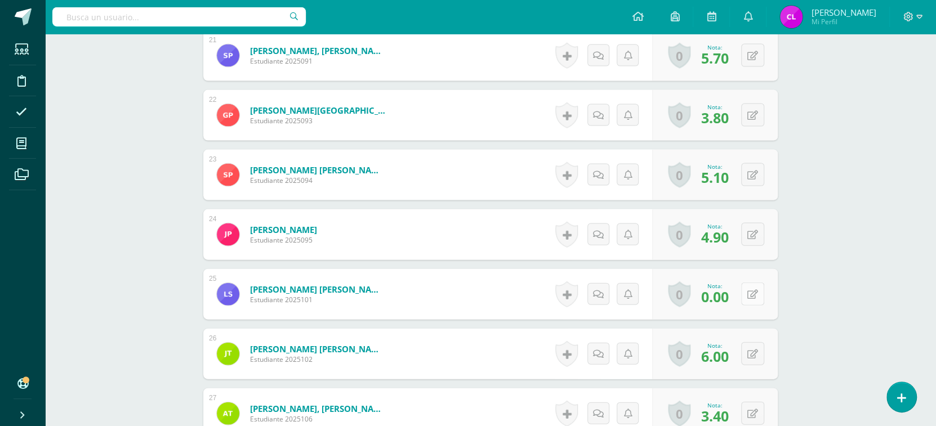
click at [756, 292] on icon at bounding box center [752, 295] width 11 height 10
type input "5.5"
click at [726, 293] on icon at bounding box center [730, 298] width 10 height 10
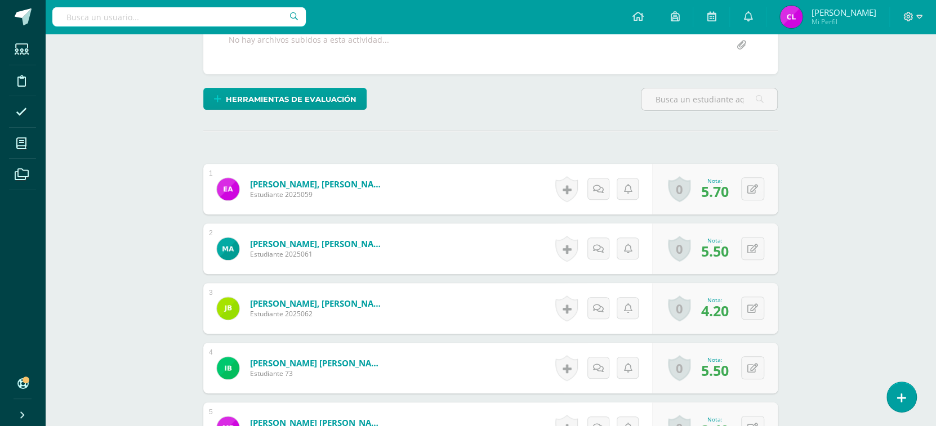
scroll to position [0, 0]
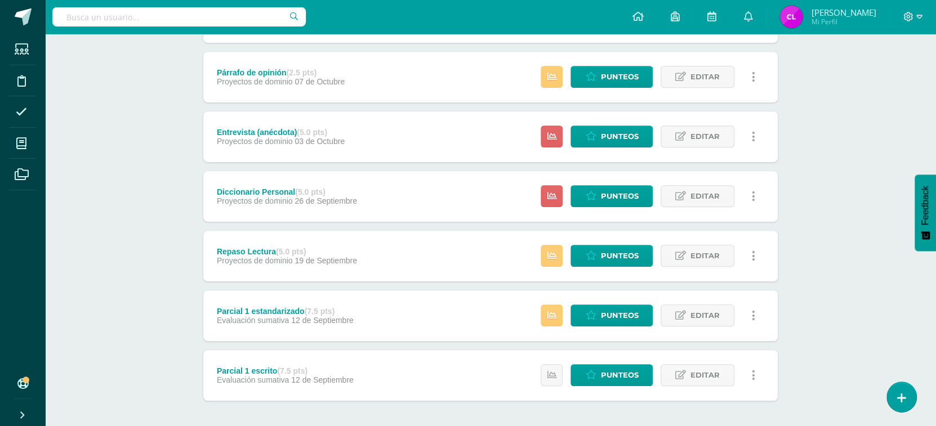
scroll to position [419, 0]
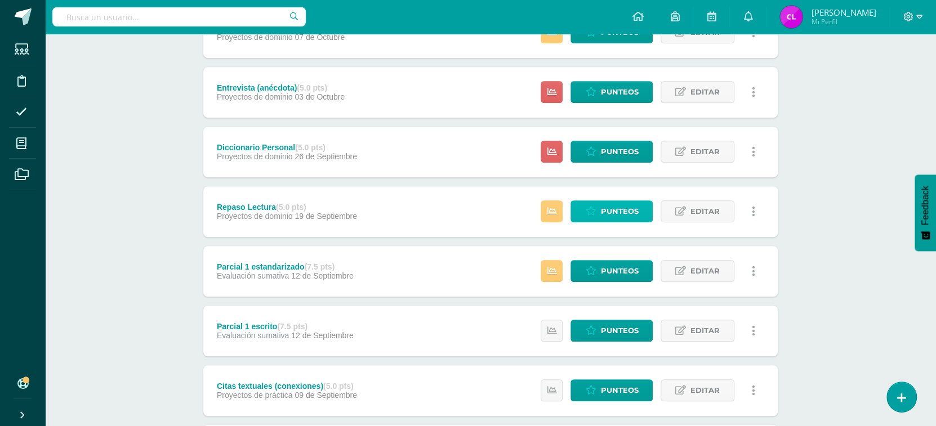
click at [612, 211] on span "Punteos" at bounding box center [619, 211] width 38 height 21
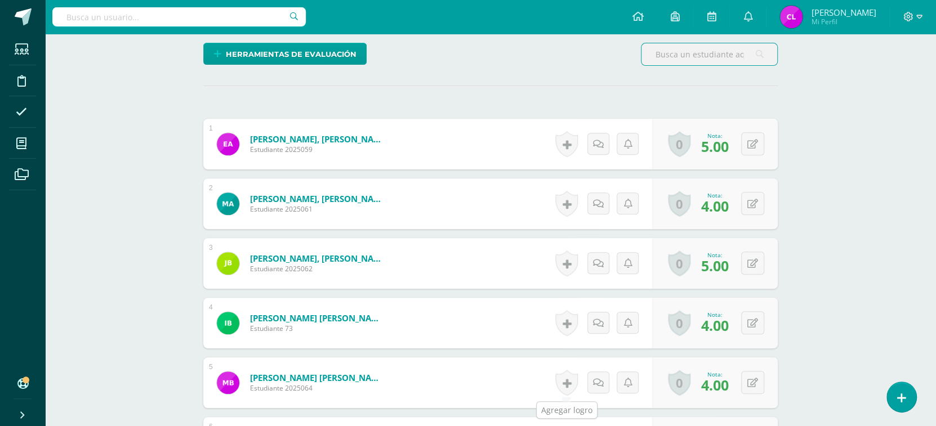
scroll to position [273, 0]
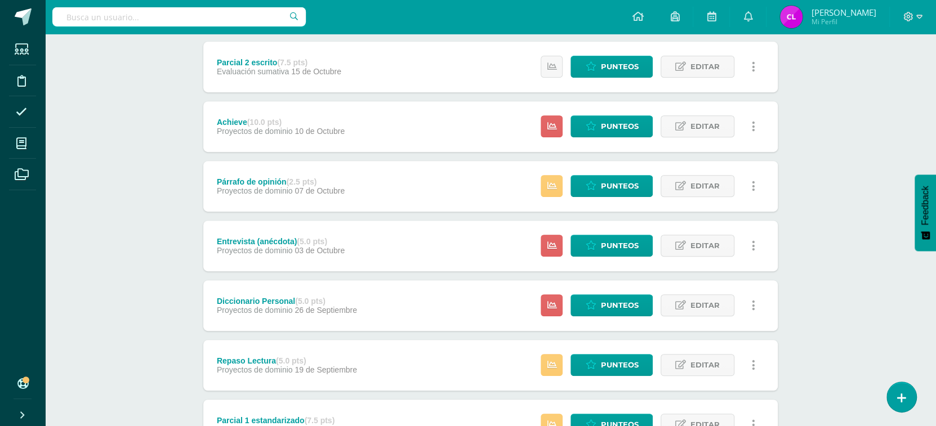
scroll to position [272, 0]
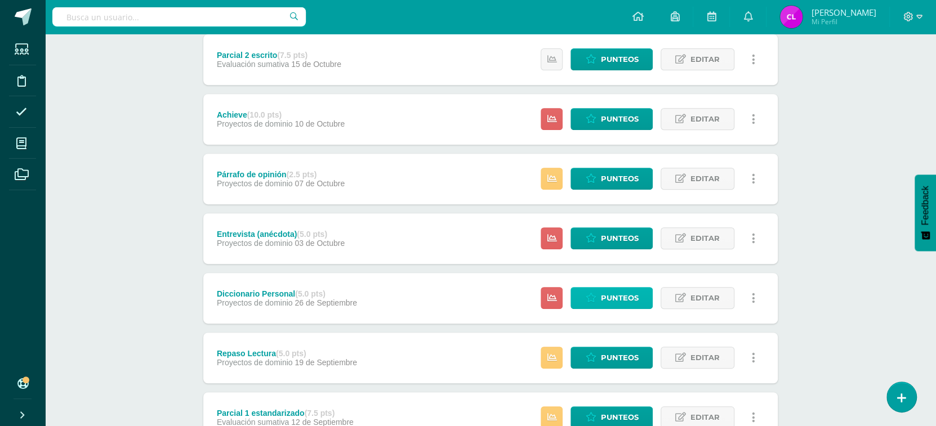
click at [603, 300] on span "Punteos" at bounding box center [619, 298] width 38 height 21
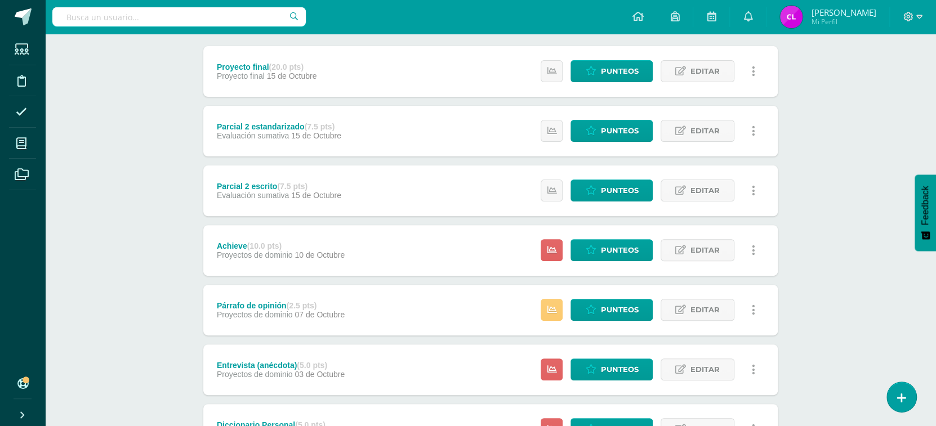
scroll to position [142, 0]
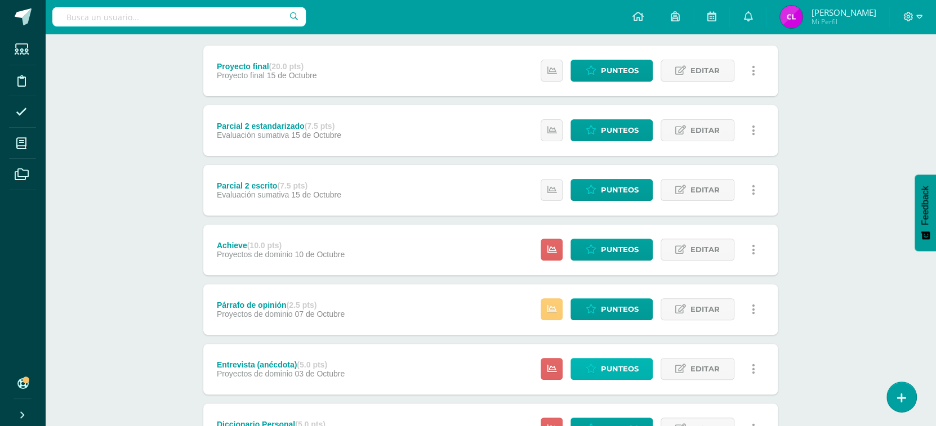
click at [641, 368] on link "Punteos" at bounding box center [611, 369] width 82 height 22
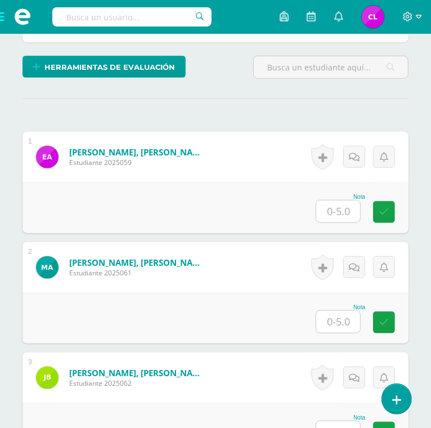
scroll to position [304, 0]
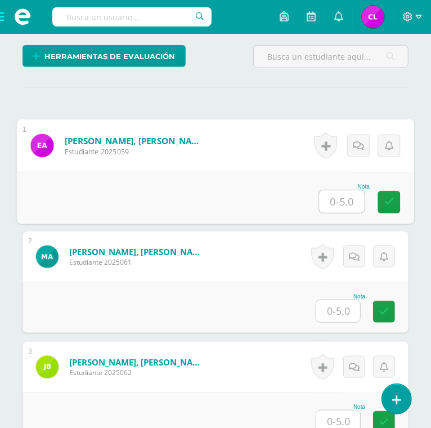
click at [345, 196] on input "text" at bounding box center [342, 201] width 45 height 23
type input "5"
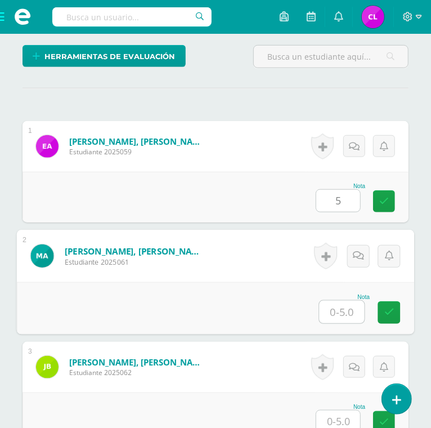
click at [337, 309] on input "text" at bounding box center [342, 312] width 45 height 23
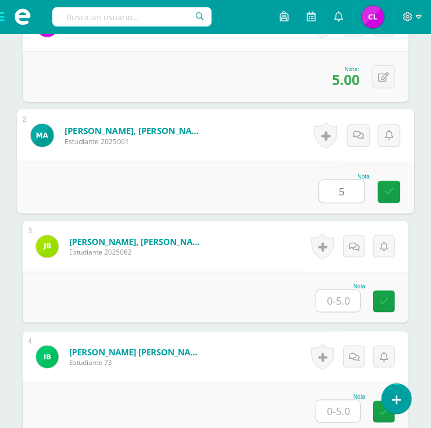
scroll to position [450, 0]
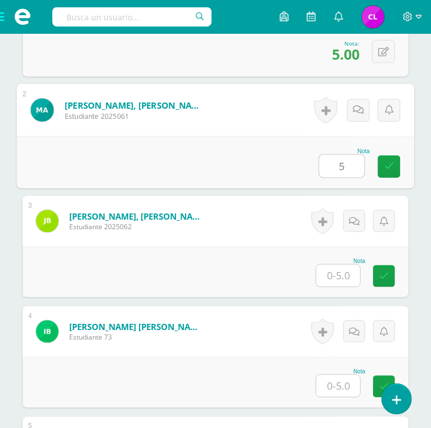
type input "5"
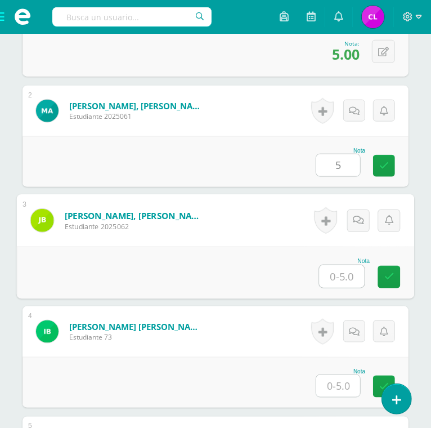
click at [339, 275] on input "text" at bounding box center [342, 276] width 45 height 23
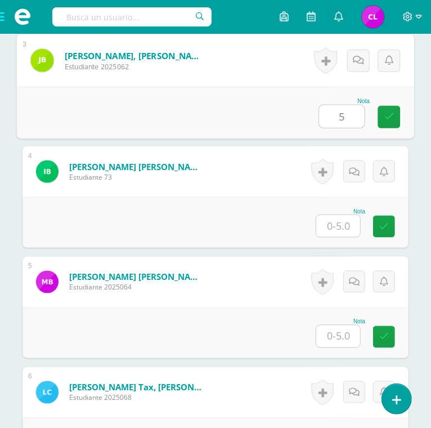
scroll to position [610, 0]
type input "5"
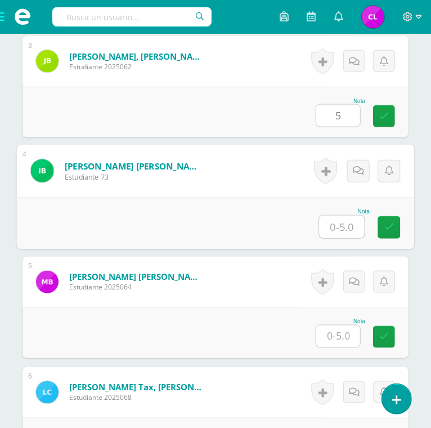
click at [346, 222] on input "text" at bounding box center [342, 227] width 45 height 23
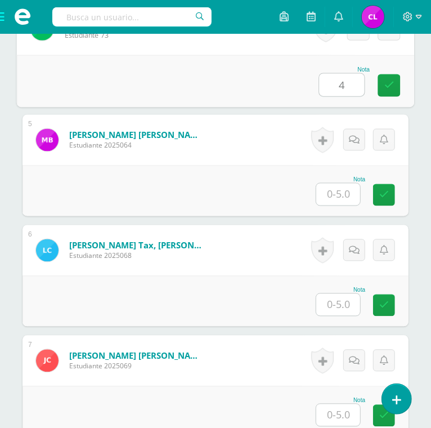
scroll to position [762, 0]
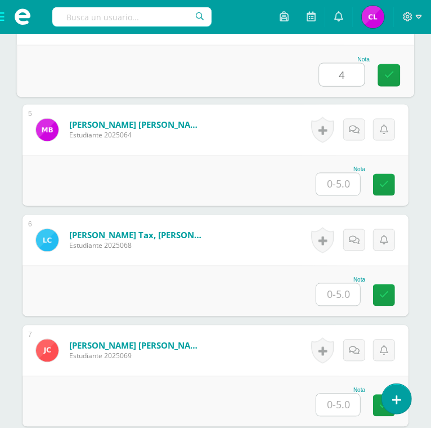
type input "4"
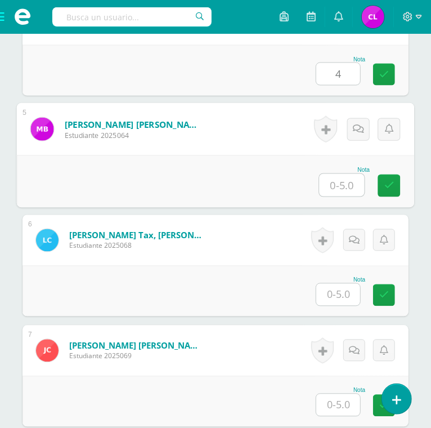
click at [338, 180] on input "text" at bounding box center [342, 185] width 45 height 23
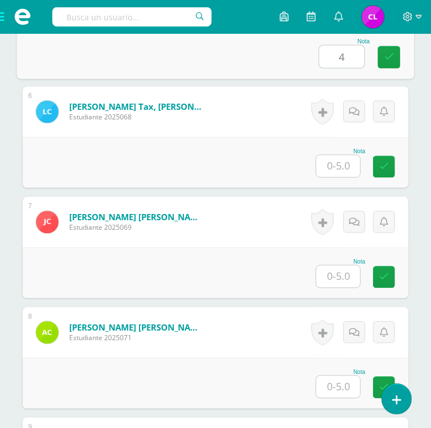
scroll to position [895, 0]
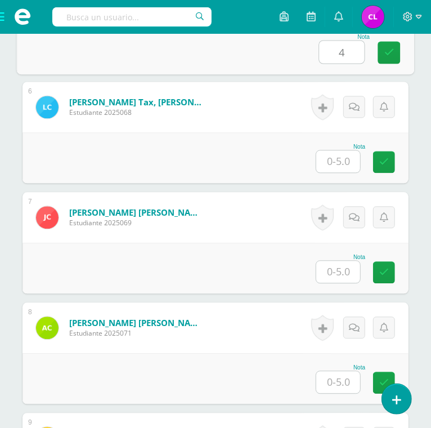
type input "4"
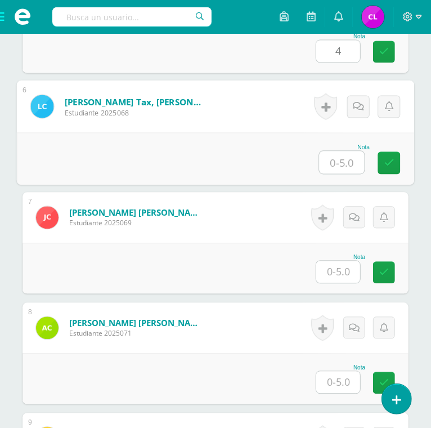
click at [337, 160] on input "text" at bounding box center [342, 162] width 45 height 23
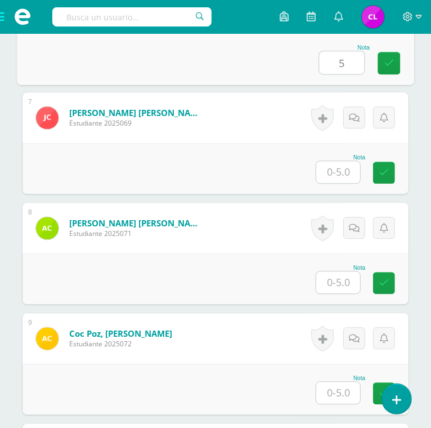
scroll to position [998, 0]
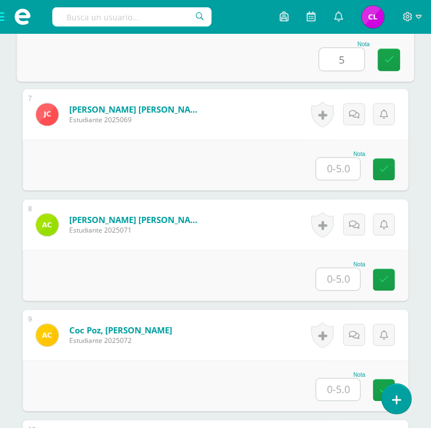
type input "5"
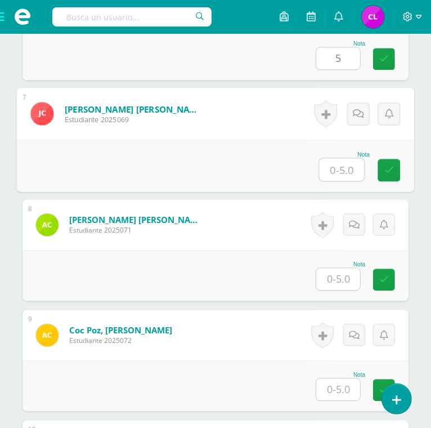
click at [336, 166] on input "text" at bounding box center [342, 169] width 45 height 23
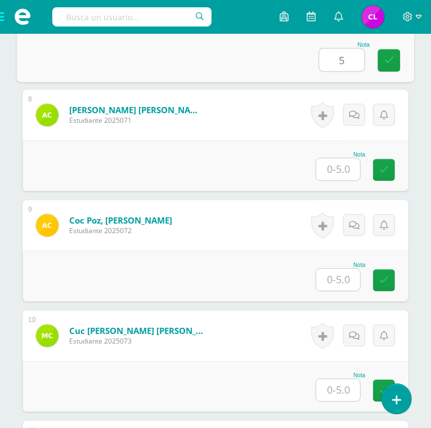
scroll to position [1109, 0]
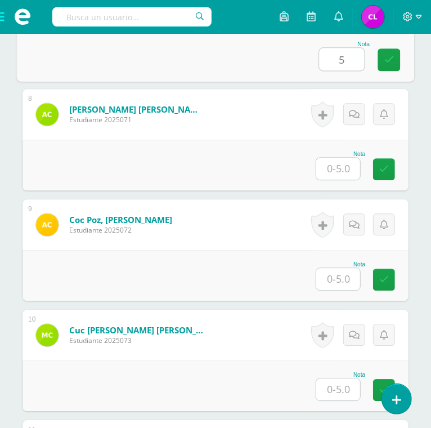
type input "5"
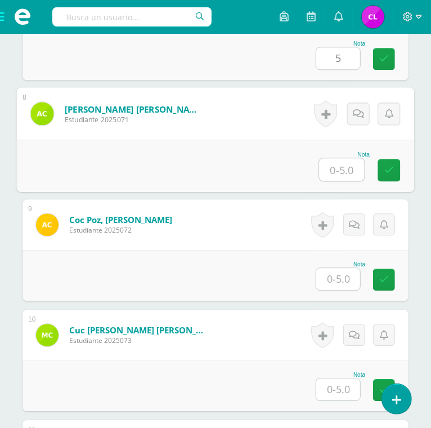
click at [336, 166] on input "text" at bounding box center [342, 169] width 45 height 23
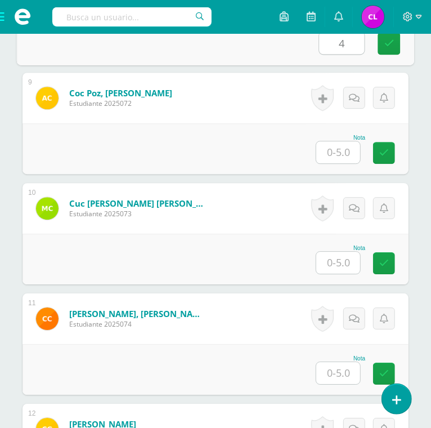
scroll to position [1244, 0]
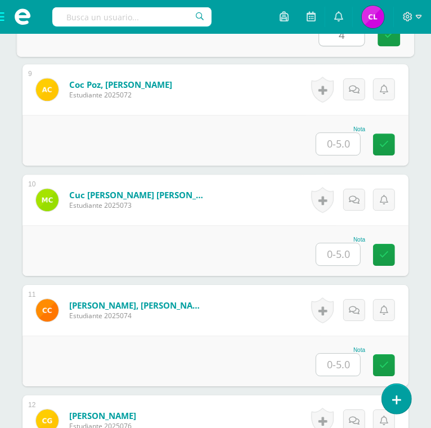
type input "4"
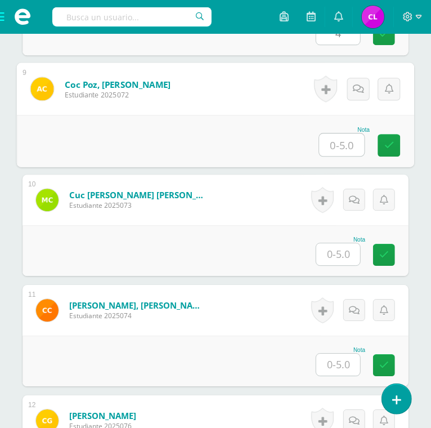
click at [336, 145] on input "text" at bounding box center [342, 144] width 45 height 23
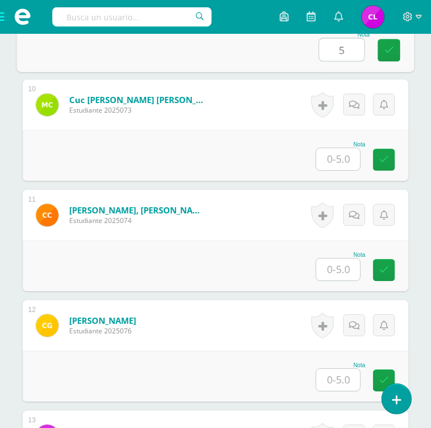
scroll to position [1375, 0]
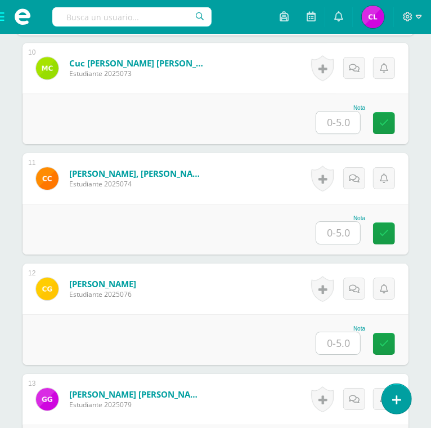
type input "5"
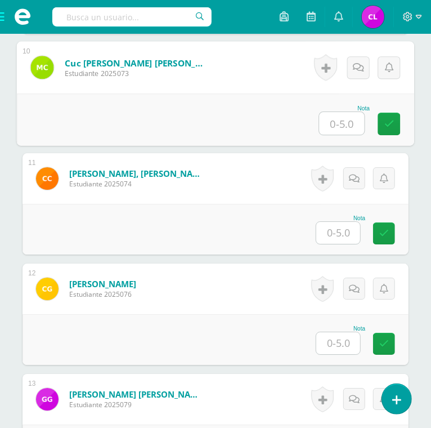
click at [341, 122] on input "text" at bounding box center [342, 123] width 45 height 23
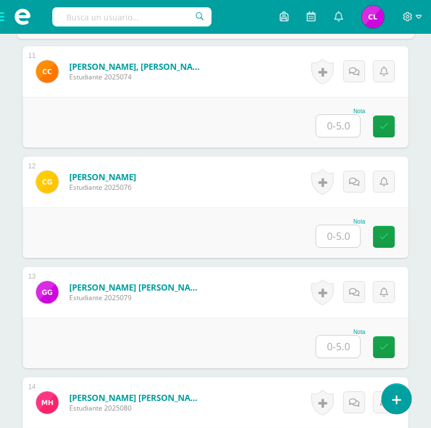
scroll to position [1489, 0]
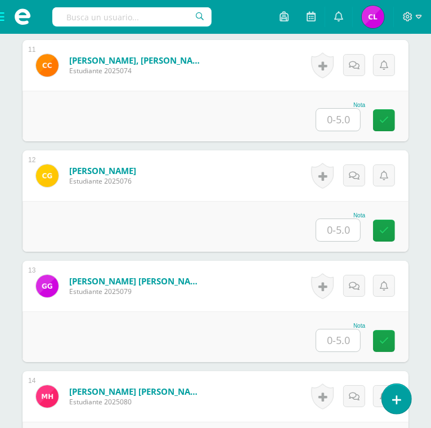
type input "5"
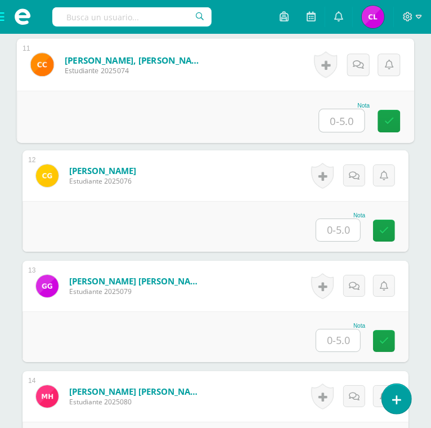
click at [341, 121] on input "text" at bounding box center [342, 120] width 45 height 23
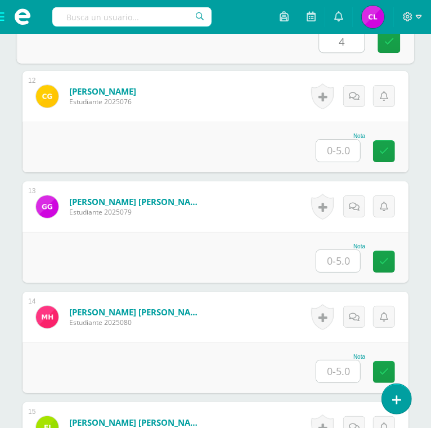
scroll to position [1620, 0]
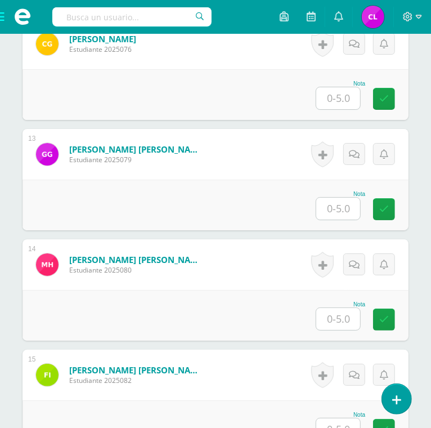
type input "4"
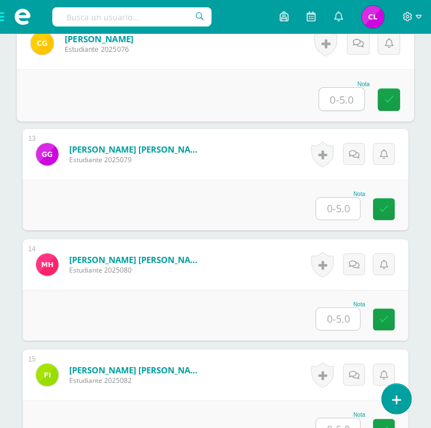
click at [338, 97] on input "text" at bounding box center [342, 99] width 45 height 23
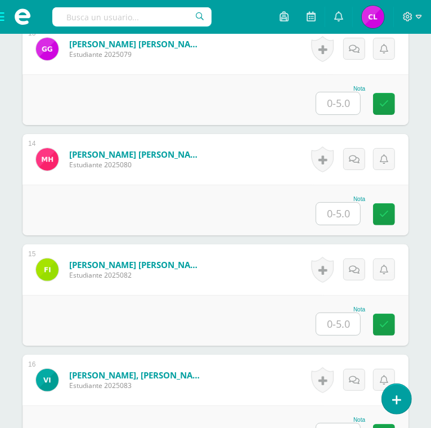
scroll to position [1733, 0]
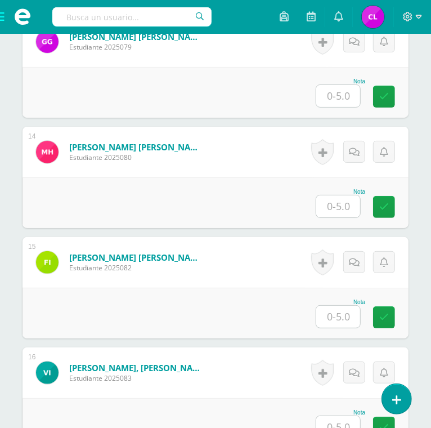
type input "5"
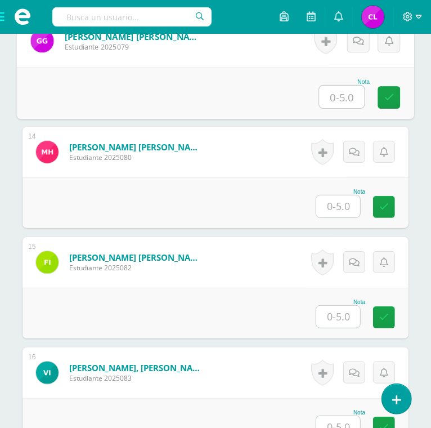
click at [338, 97] on input "text" at bounding box center [342, 97] width 45 height 23
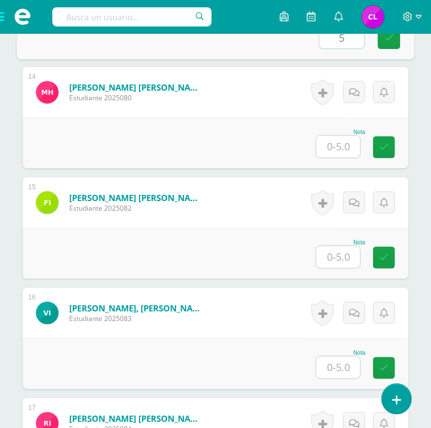
scroll to position [1804, 0]
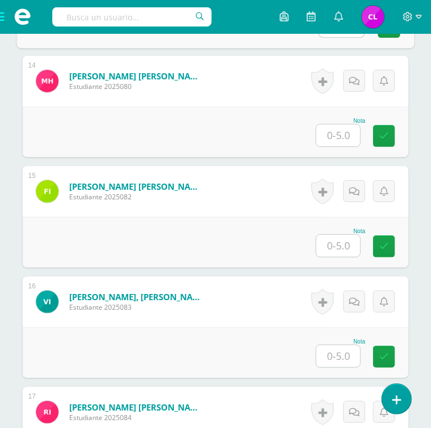
type input "5"
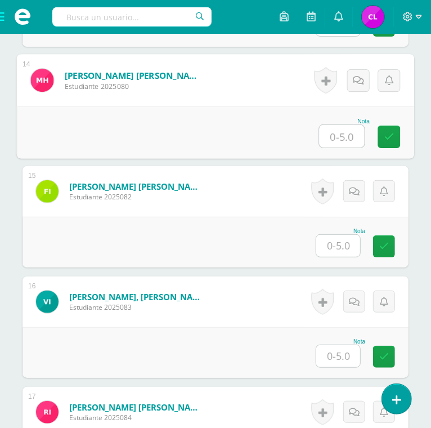
click at [345, 131] on input "text" at bounding box center [342, 136] width 45 height 23
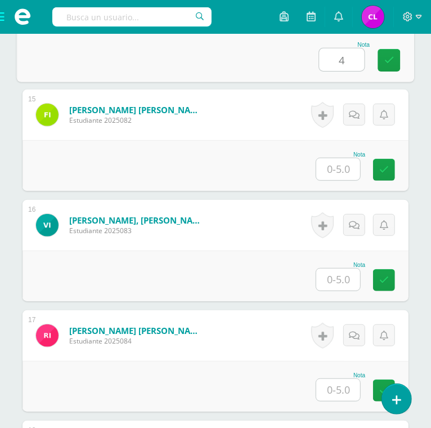
scroll to position [1883, 0]
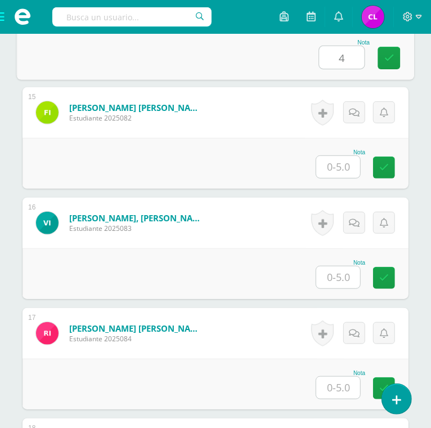
type input "4"
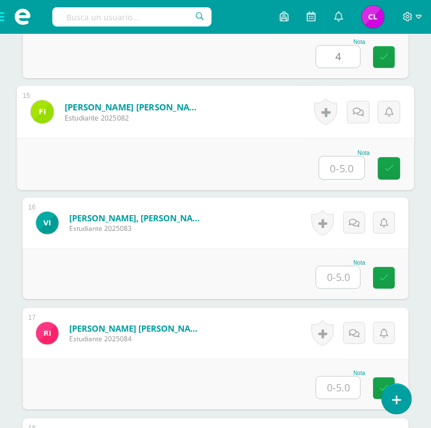
click at [340, 169] on input "text" at bounding box center [342, 168] width 45 height 23
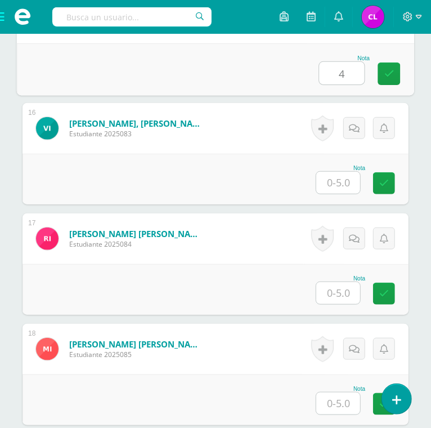
scroll to position [1980, 0]
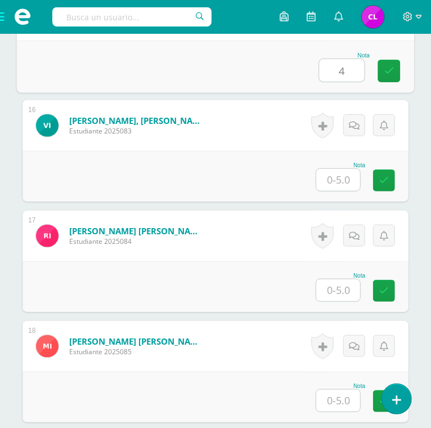
type input "4"
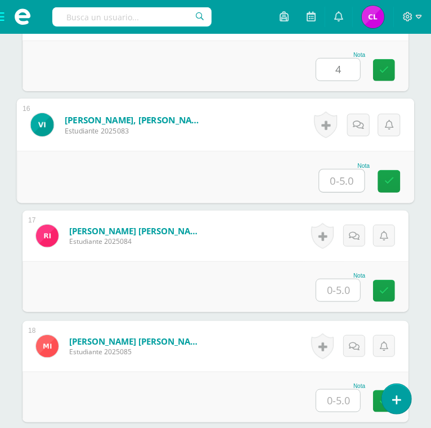
click at [340, 169] on input "text" at bounding box center [342, 180] width 45 height 23
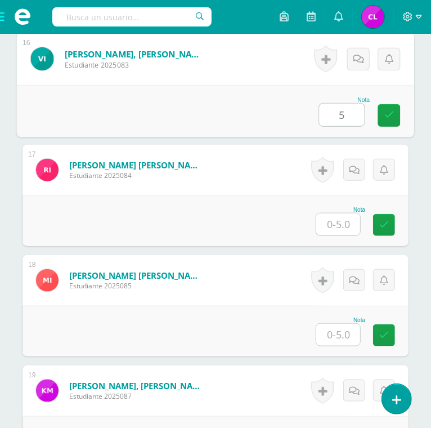
type input "5"
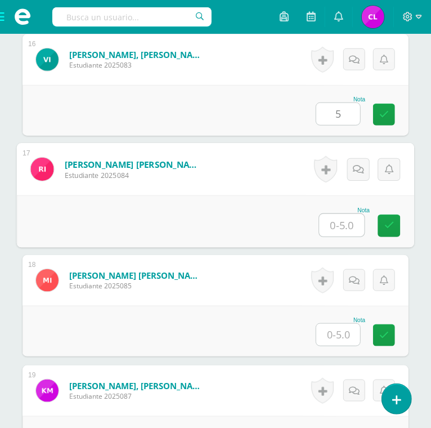
click at [345, 225] on input "text" at bounding box center [342, 225] width 45 height 23
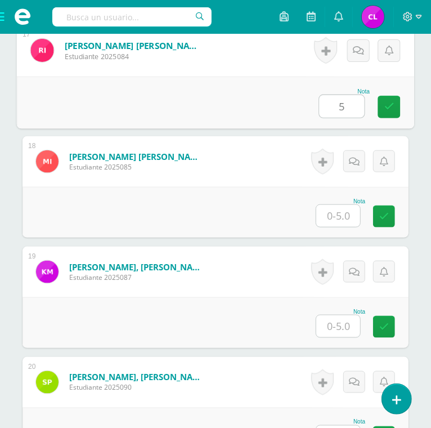
scroll to position [2165, 0]
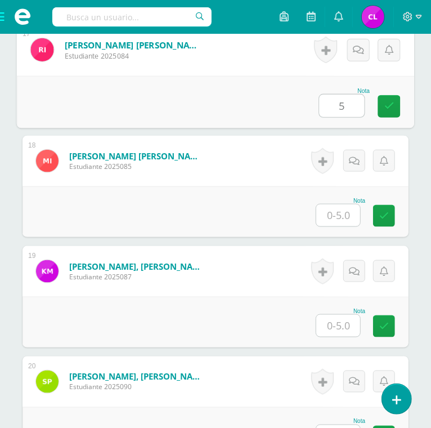
type input "5"
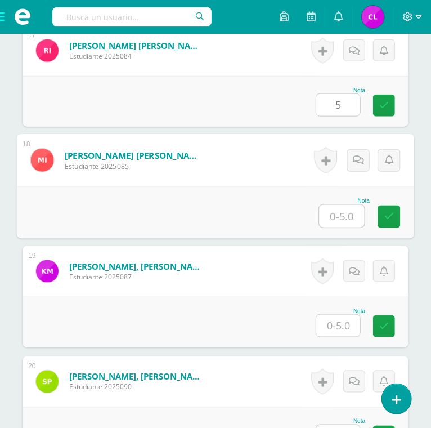
click at [340, 217] on input "text" at bounding box center [342, 216] width 45 height 23
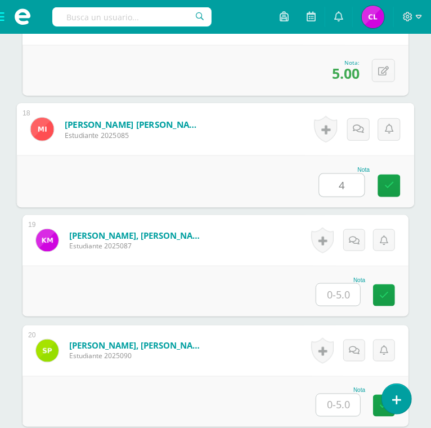
scroll to position [2217, 0]
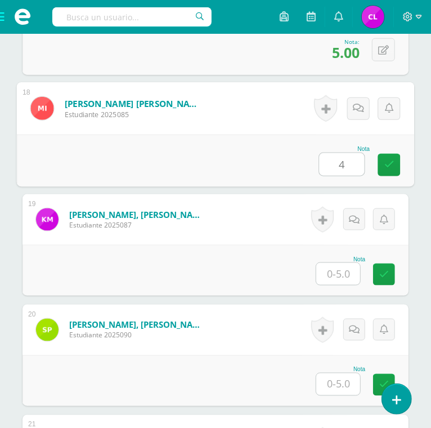
type input "4"
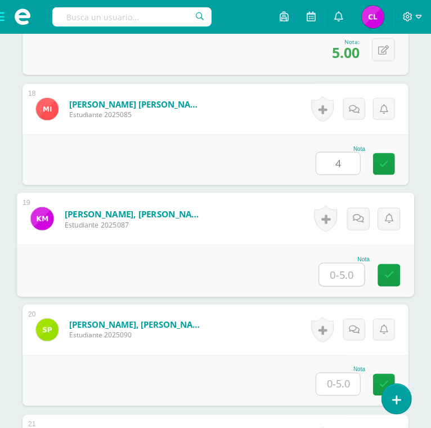
click at [337, 269] on input "text" at bounding box center [342, 274] width 45 height 23
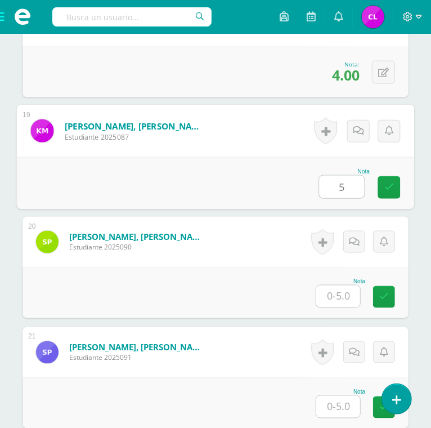
scroll to position [2305, 0]
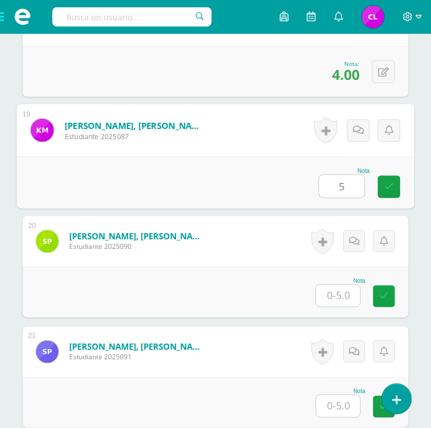
type input "5"
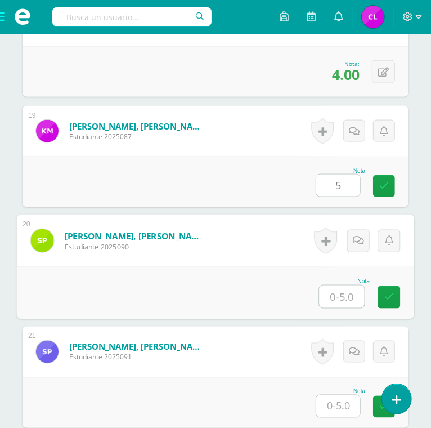
click at [342, 292] on input "text" at bounding box center [342, 296] width 45 height 23
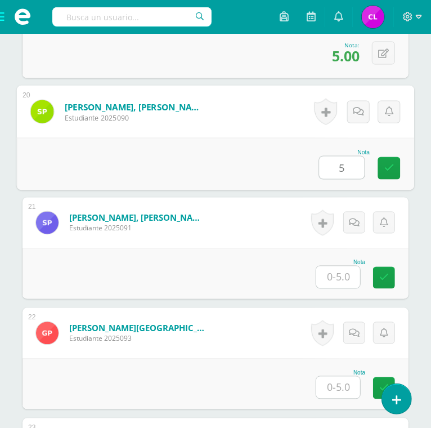
scroll to position [2435, 0]
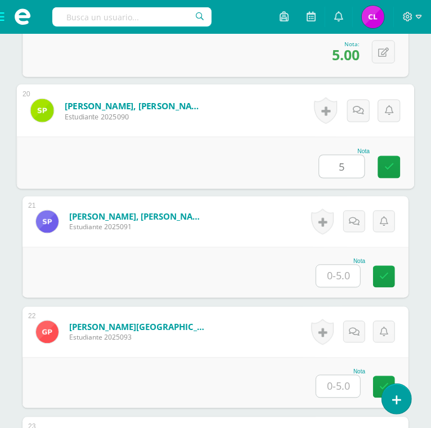
type input "5"
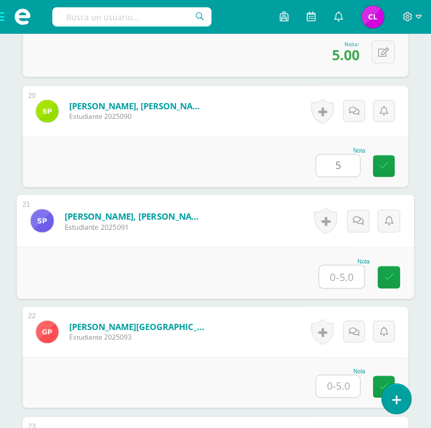
click at [343, 272] on input "text" at bounding box center [342, 277] width 45 height 23
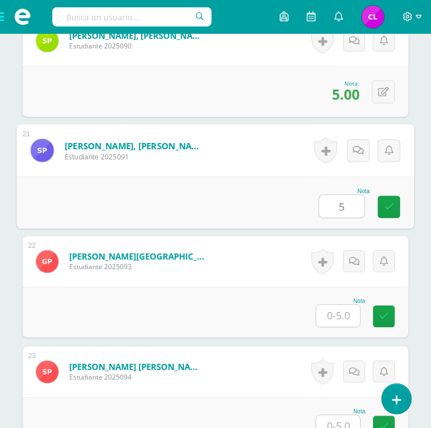
scroll to position [2509, 0]
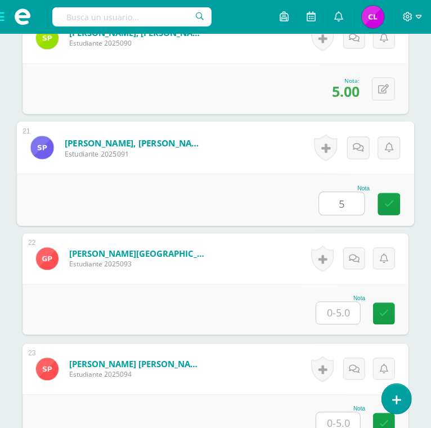
type input "5"
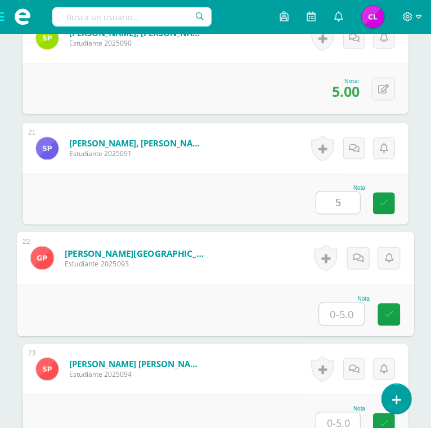
click at [343, 318] on input "text" at bounding box center [342, 314] width 45 height 23
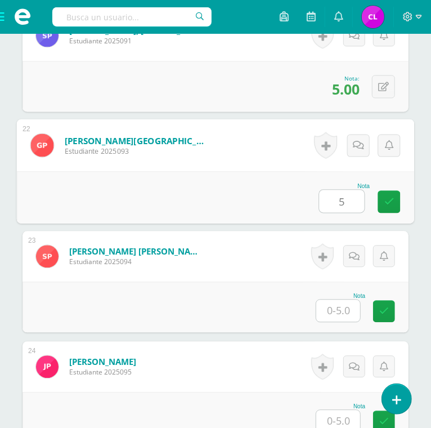
scroll to position [2624, 0]
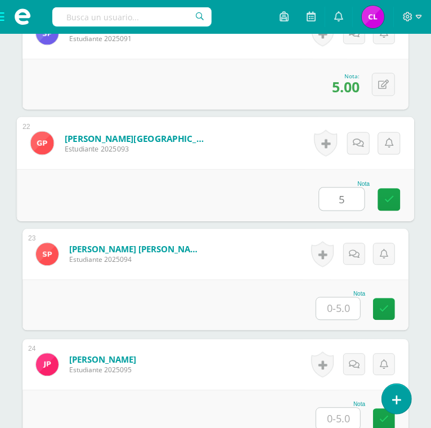
type input "5"
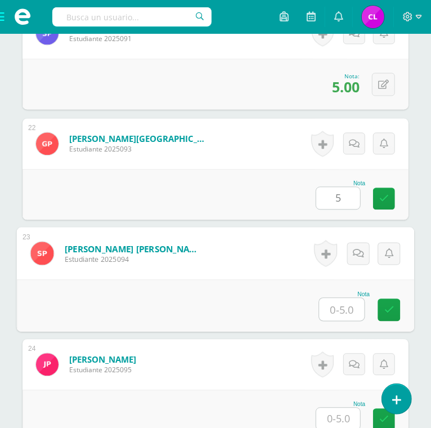
click at [340, 307] on input "text" at bounding box center [342, 309] width 45 height 23
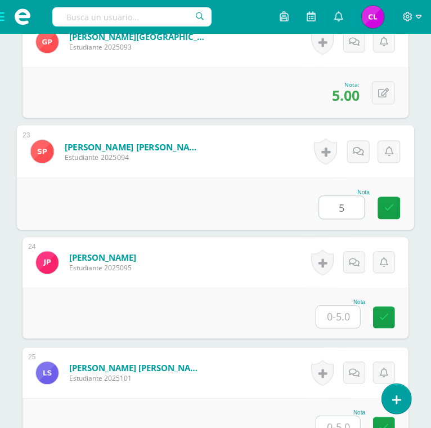
scroll to position [2727, 0]
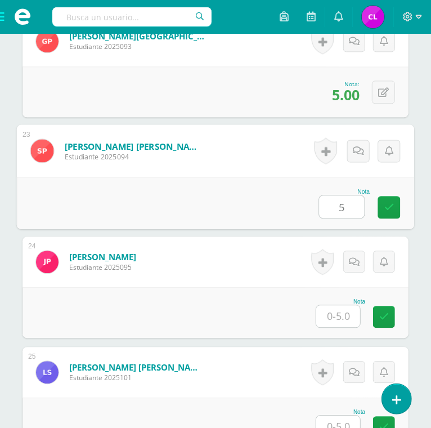
type input "5"
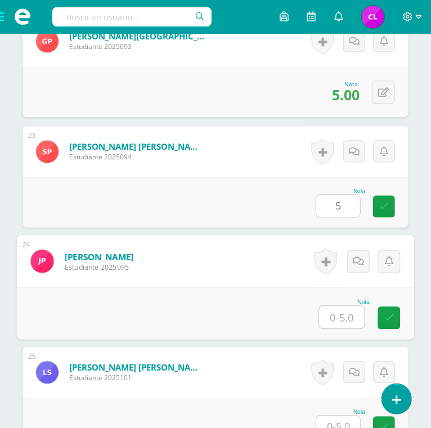
click at [340, 307] on input "text" at bounding box center [342, 317] width 45 height 23
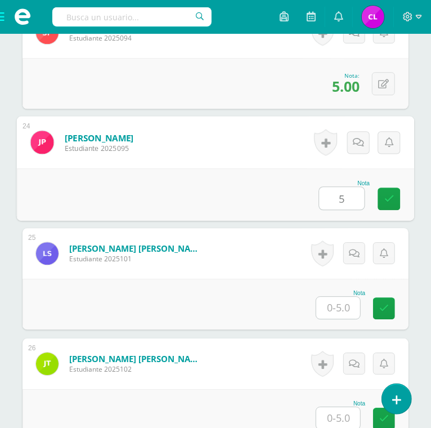
scroll to position [2848, 0]
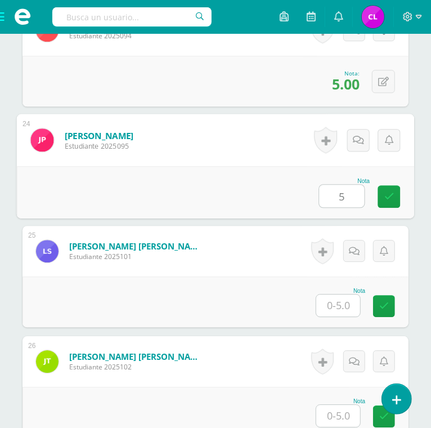
type input "5"
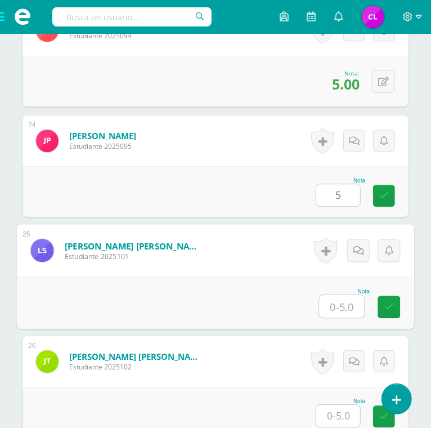
click at [340, 307] on input "text" at bounding box center [342, 306] width 45 height 23
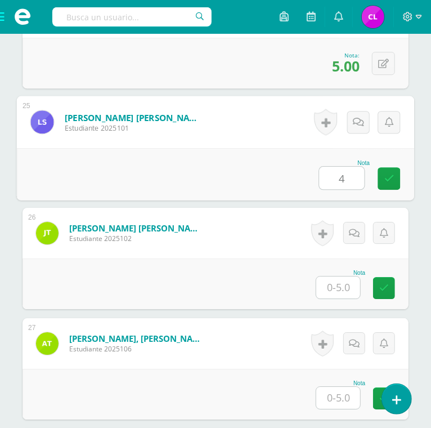
scroll to position [2980, 0]
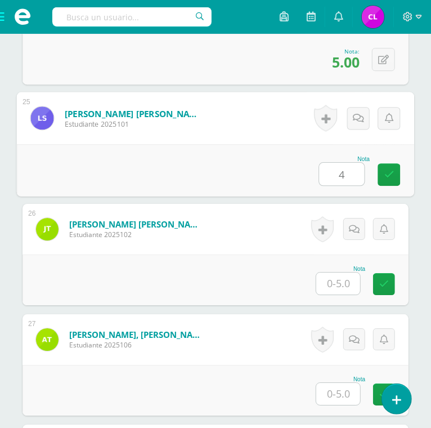
type input "4"
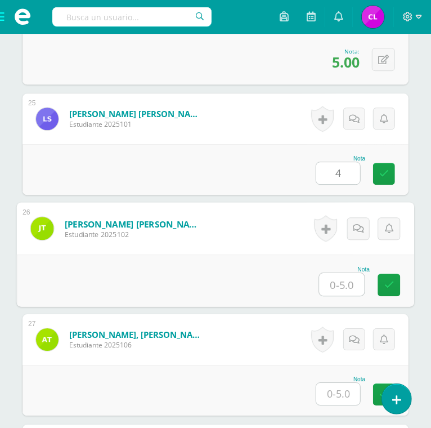
click at [341, 280] on input "text" at bounding box center [342, 284] width 45 height 23
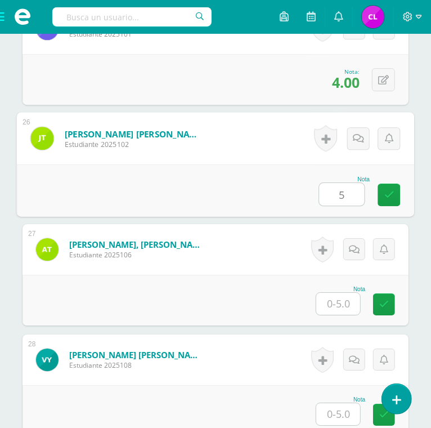
scroll to position [3072, 0]
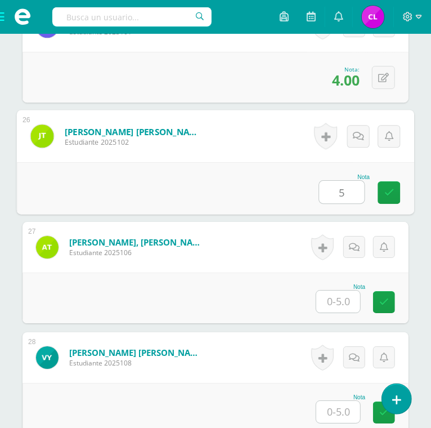
type input "5"
click at [341, 303] on input "text" at bounding box center [338, 302] width 44 height 22
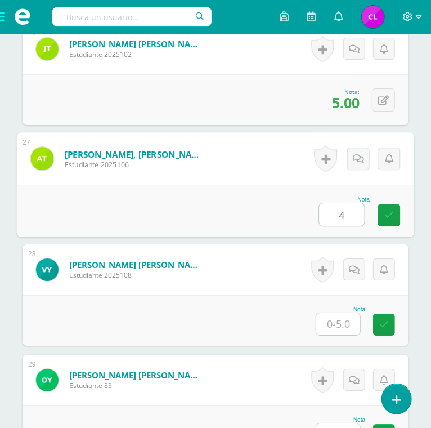
scroll to position [3173, 0]
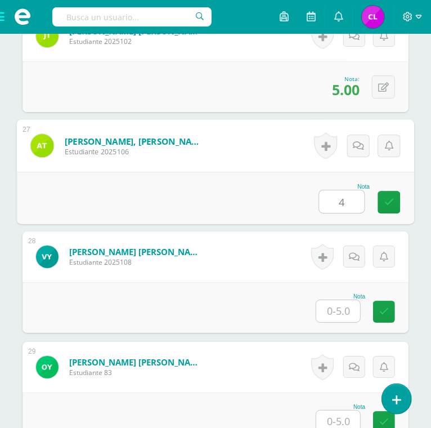
type input "4"
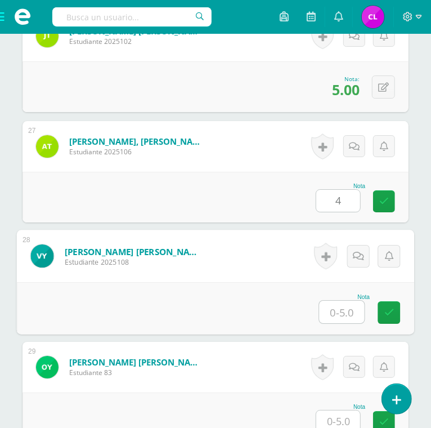
click at [342, 306] on input "text" at bounding box center [342, 312] width 45 height 23
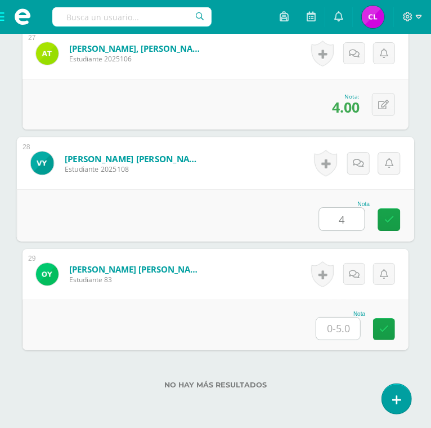
scroll to position [3270, 0]
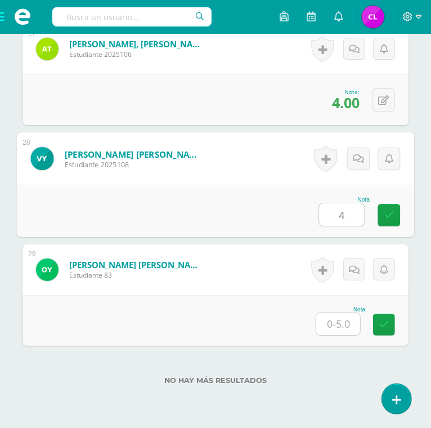
type input "4"
click at [341, 323] on input "text" at bounding box center [338, 324] width 44 height 22
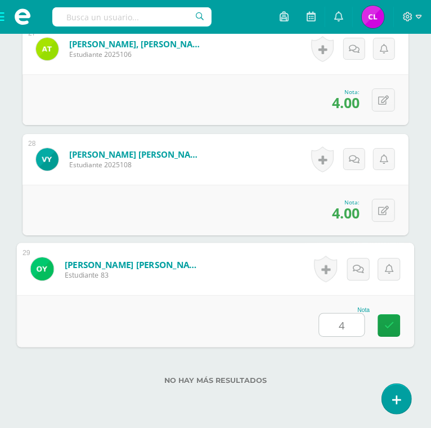
type input "4"
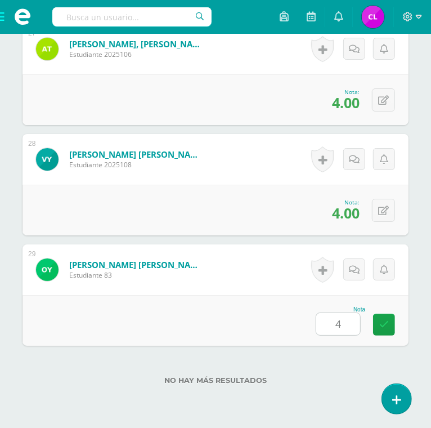
click at [257, 311] on div "Nota 4" at bounding box center [216, 320] width 386 height 51
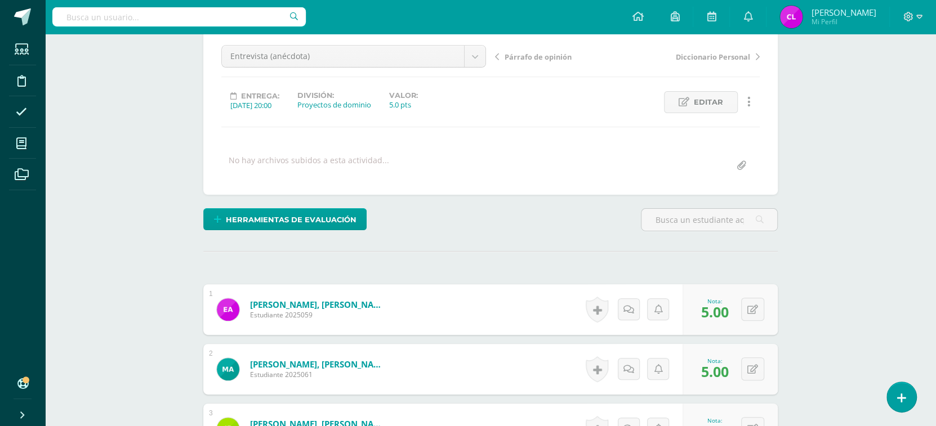
scroll to position [0, 0]
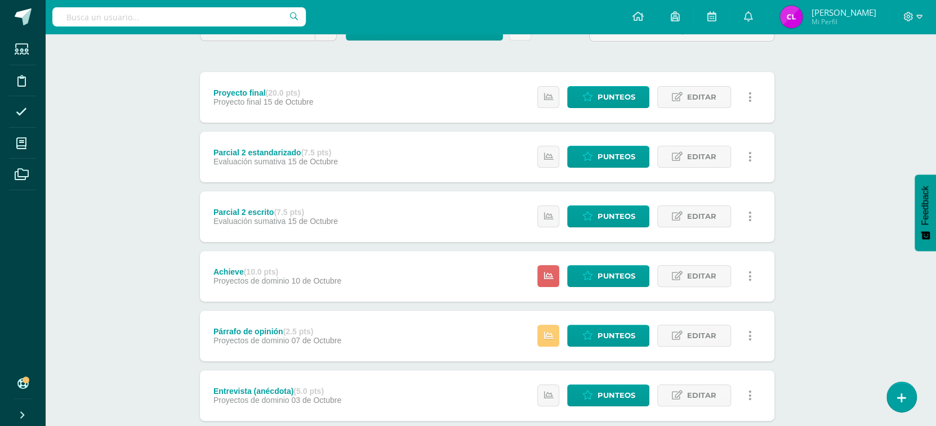
scroll to position [117, 3]
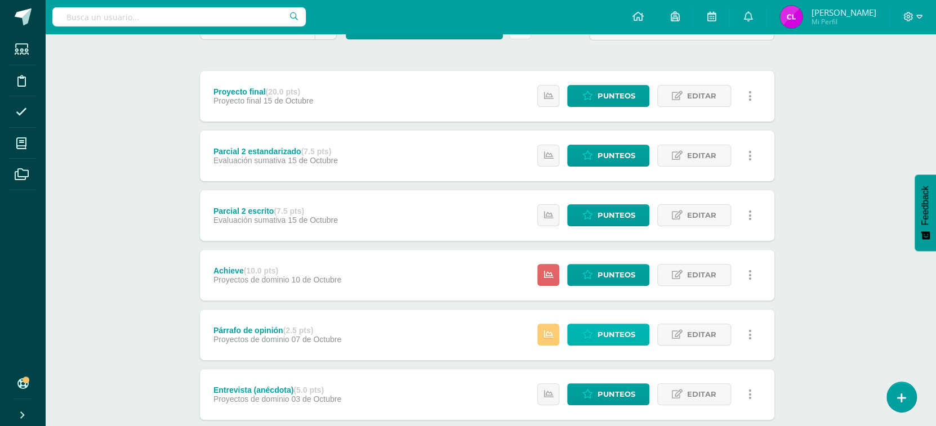
click at [614, 337] on span "Punteos" at bounding box center [616, 334] width 38 height 21
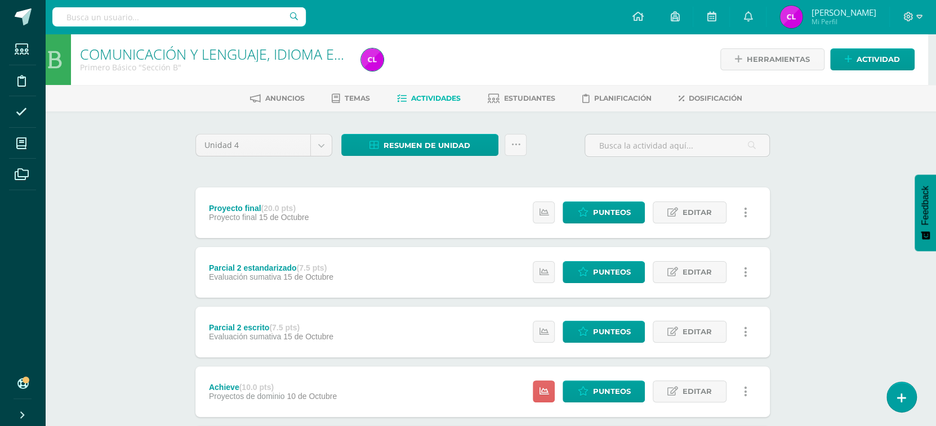
scroll to position [46, 8]
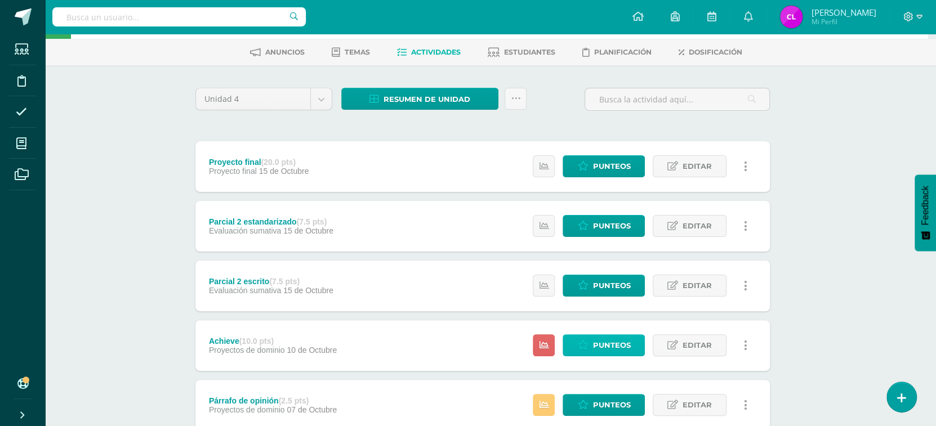
click at [622, 346] on span "Punteos" at bounding box center [611, 345] width 38 height 21
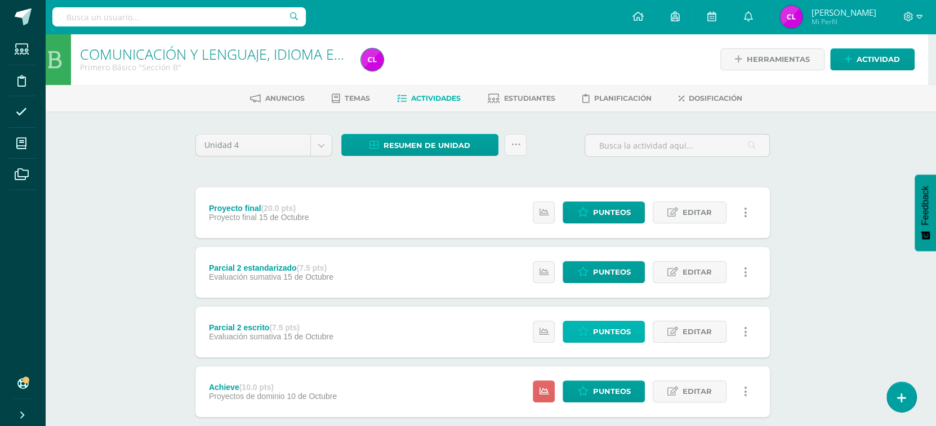
click at [606, 337] on span "Punteos" at bounding box center [611, 331] width 38 height 21
click at [611, 279] on span "Punteos" at bounding box center [611, 272] width 38 height 21
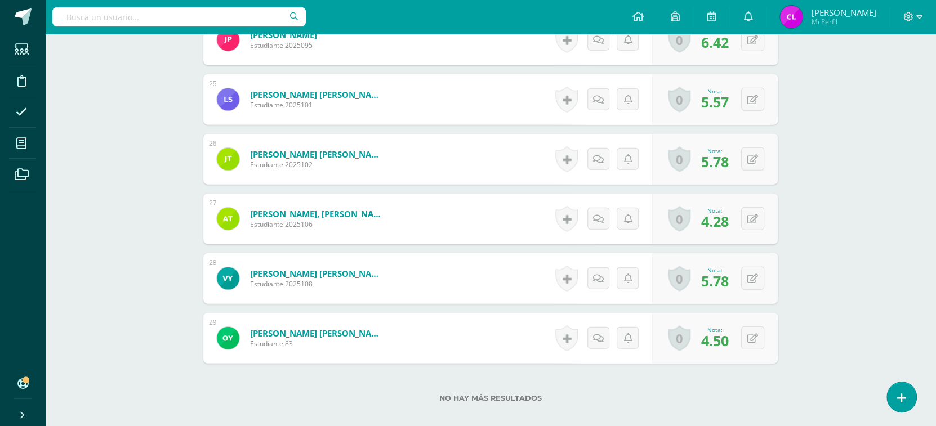
scroll to position [1815, 0]
